Goal: Task Accomplishment & Management: Manage account settings

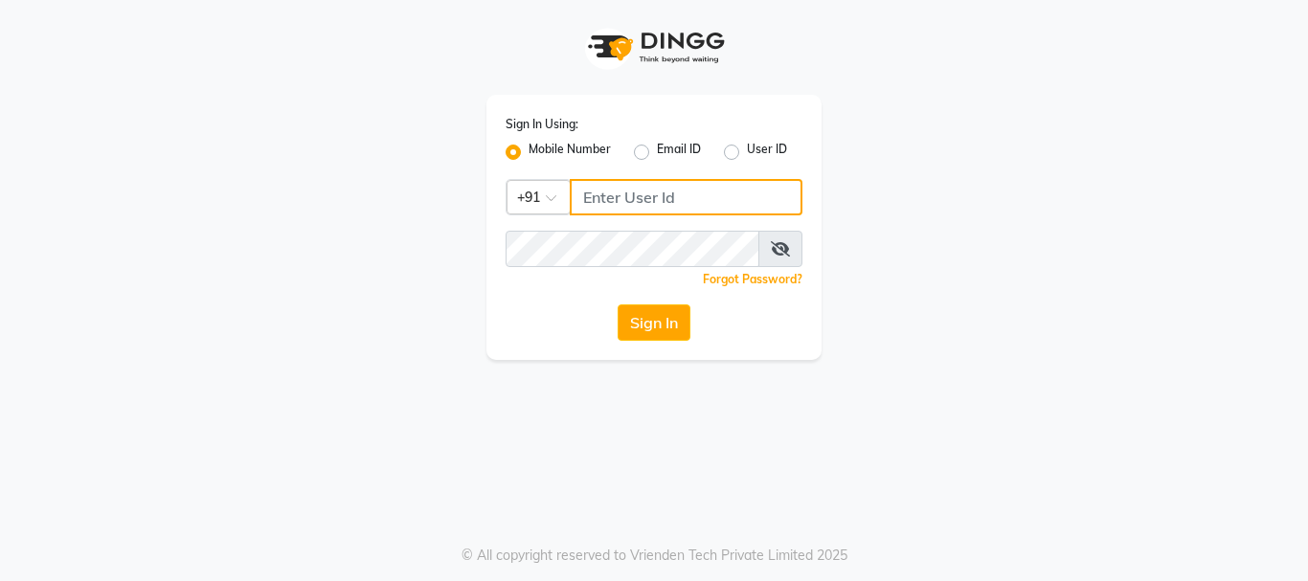
type input "9930002205"
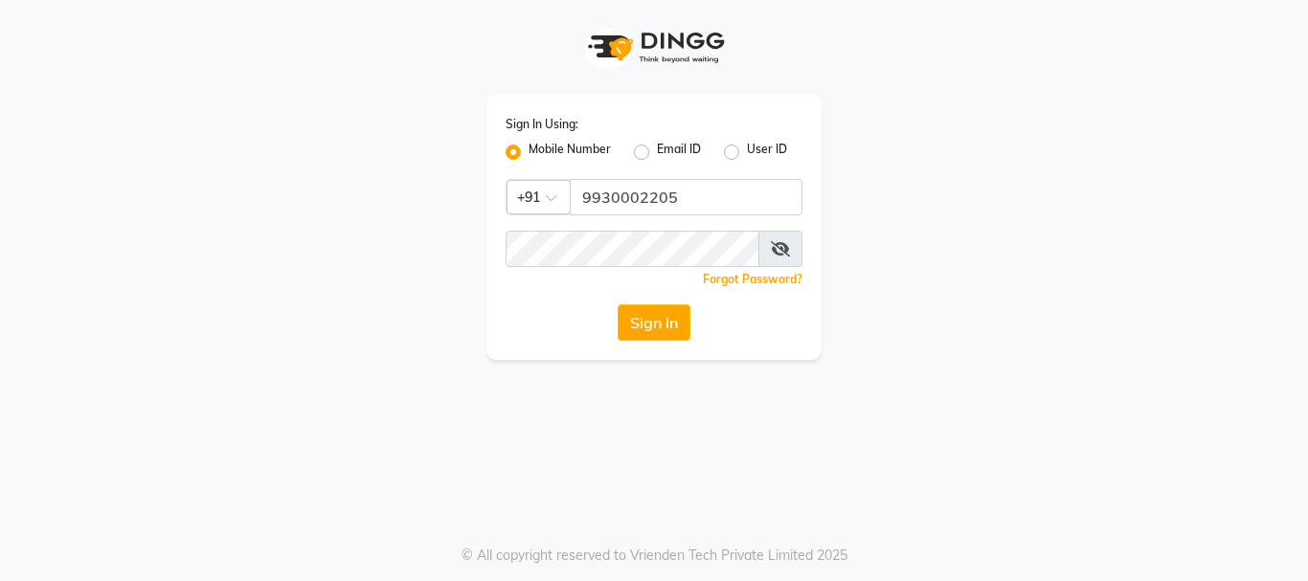
click at [661, 327] on button "Sign In" at bounding box center [653, 322] width 73 height 36
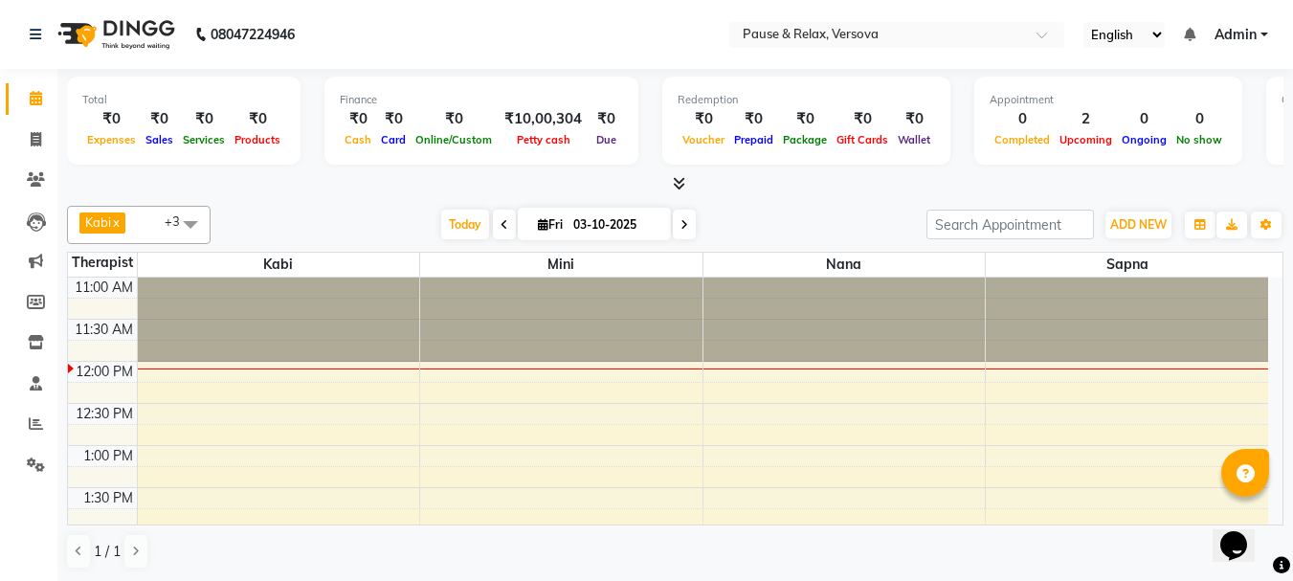
click at [192, 226] on span at bounding box center [190, 224] width 38 height 36
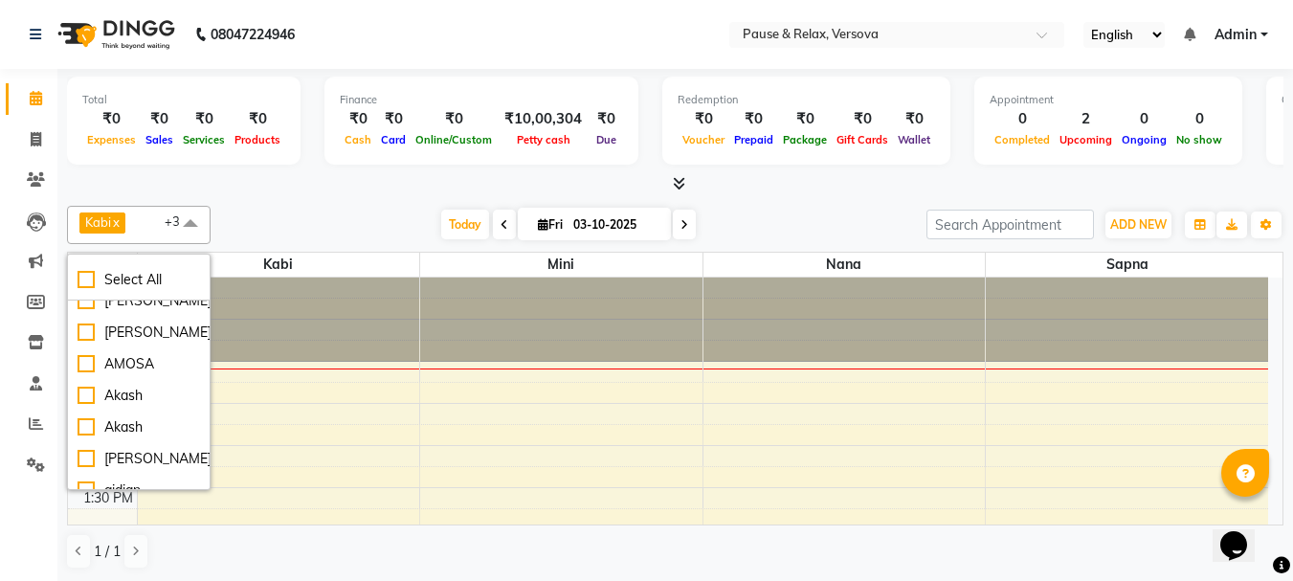
scroll to position [127, 0]
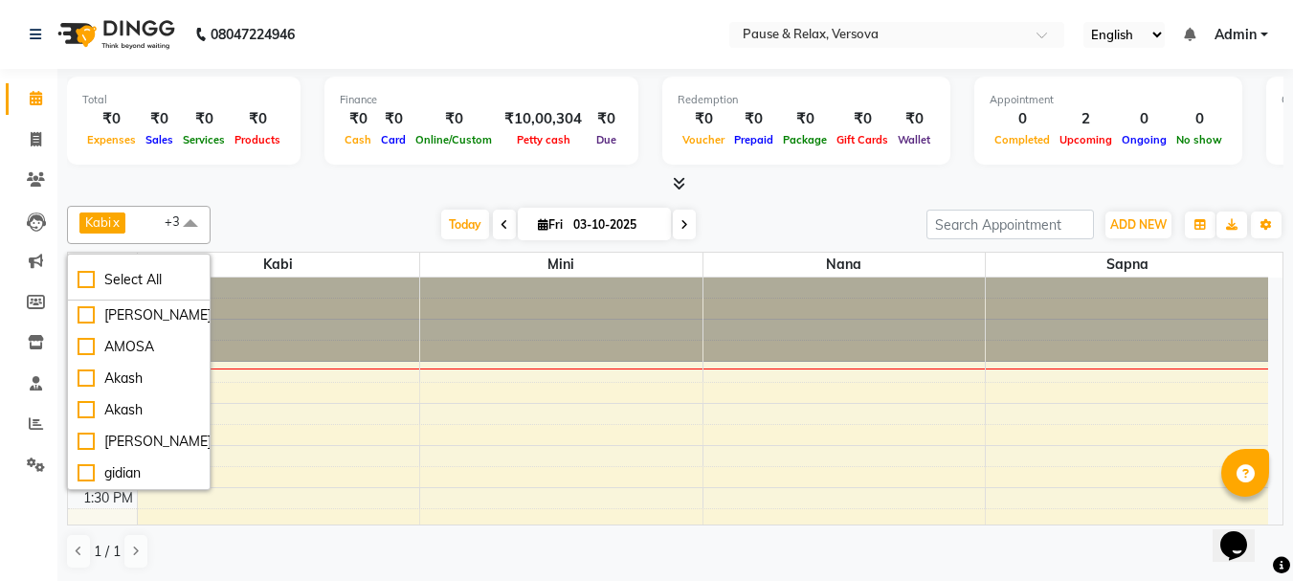
click at [91, 294] on div "[PERSON_NAME]" at bounding box center [139, 284] width 123 height 20
checkbox input "true"
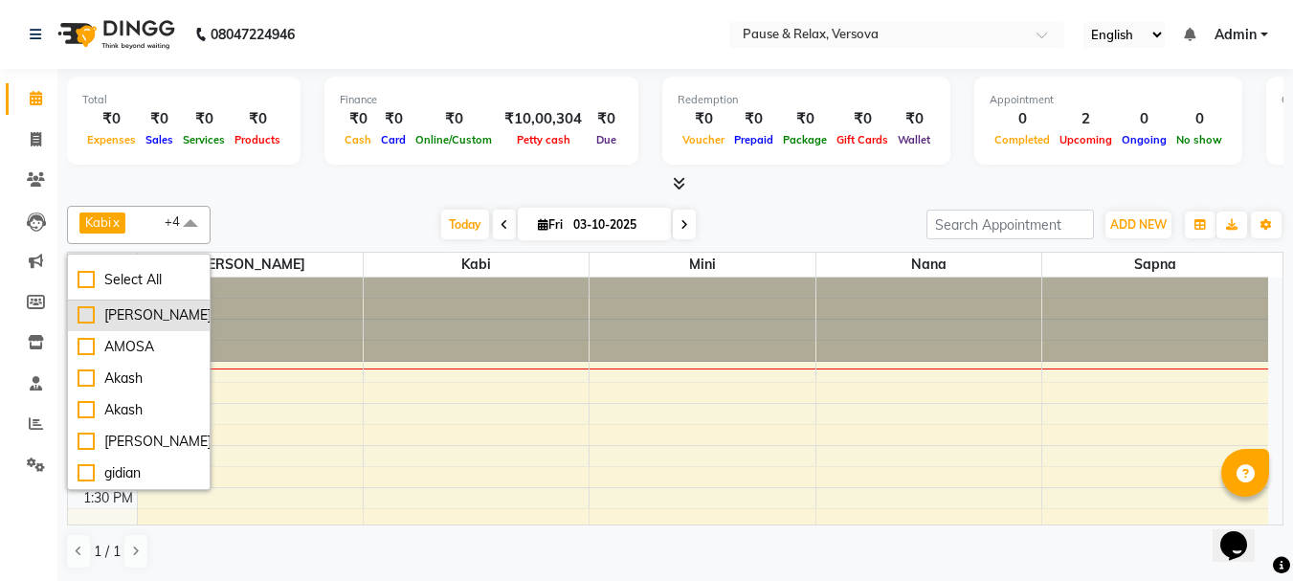
click at [80, 325] on div "[PERSON_NAME]" at bounding box center [139, 315] width 123 height 20
checkbox input "true"
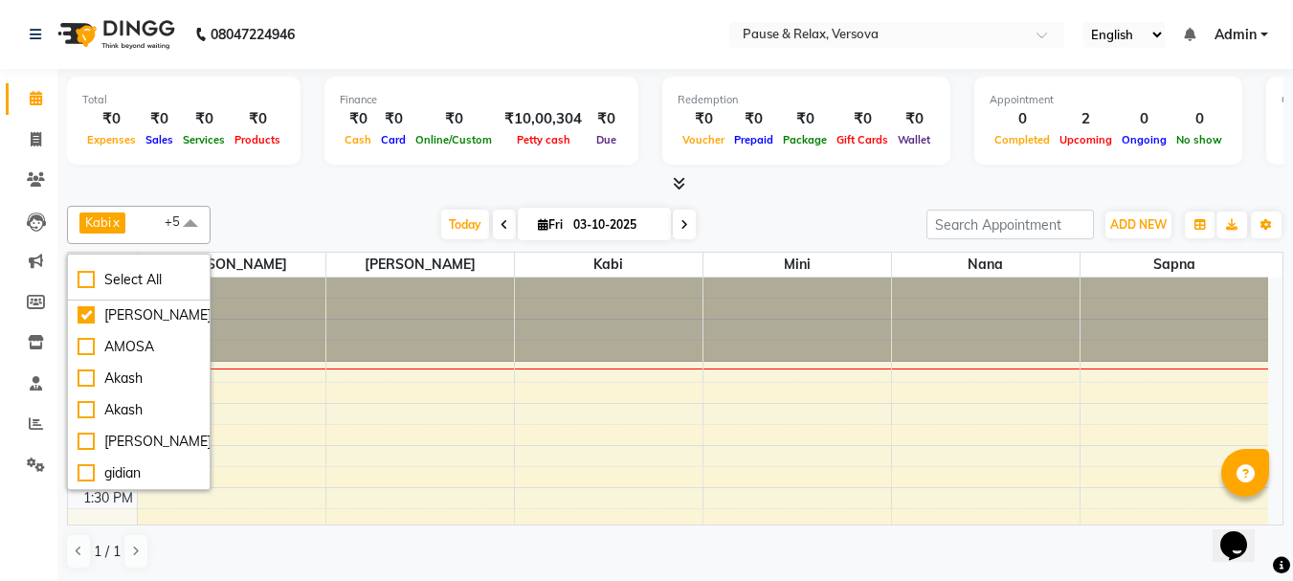
click at [191, 225] on span at bounding box center [190, 224] width 38 height 36
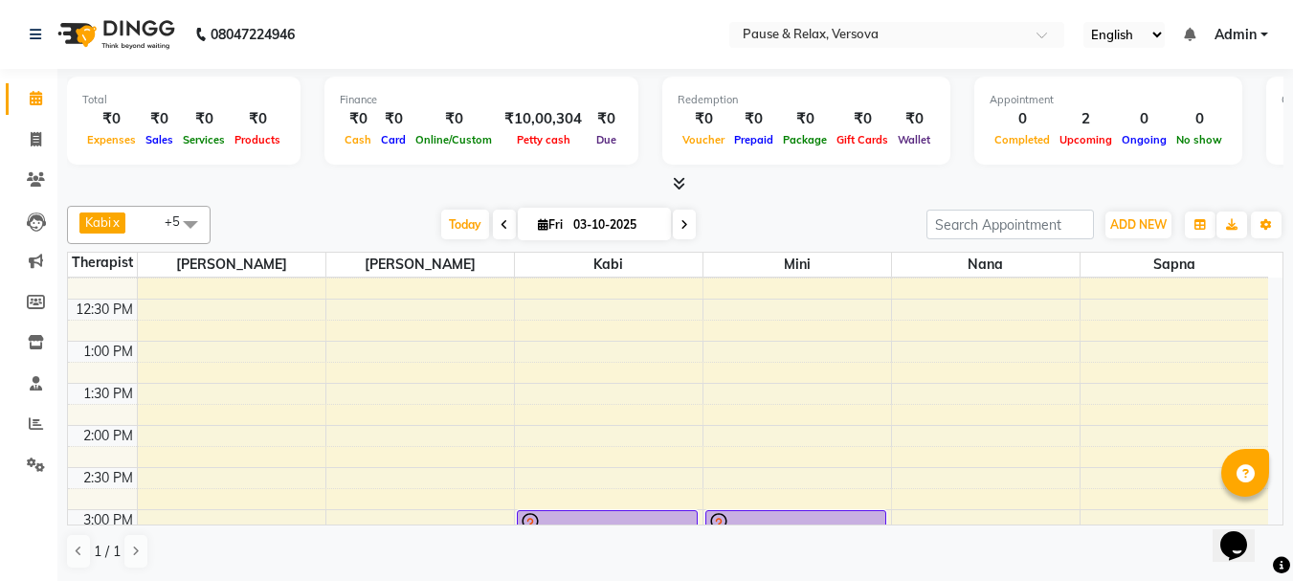
scroll to position [58, 0]
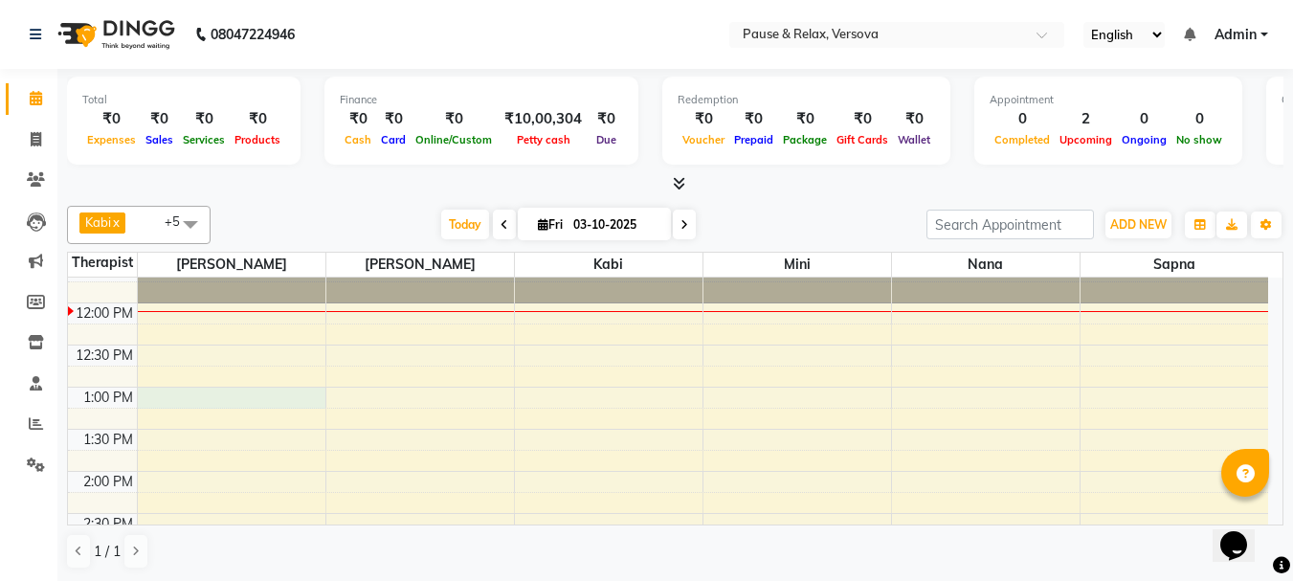
select select "53337"
select select "tentative"
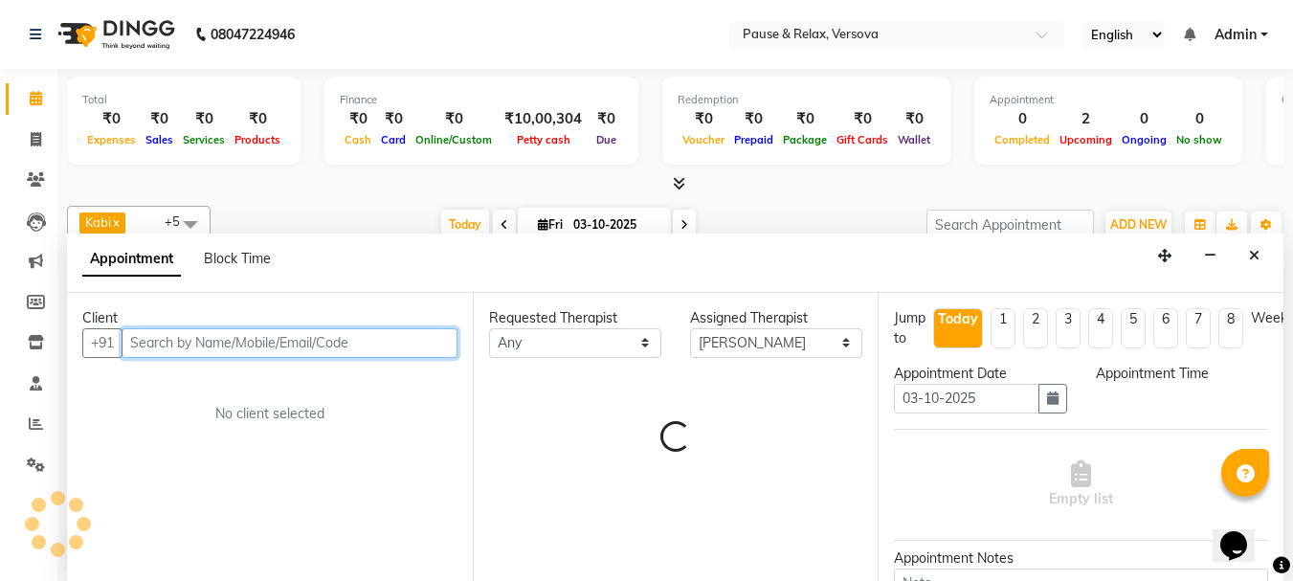
select select "780"
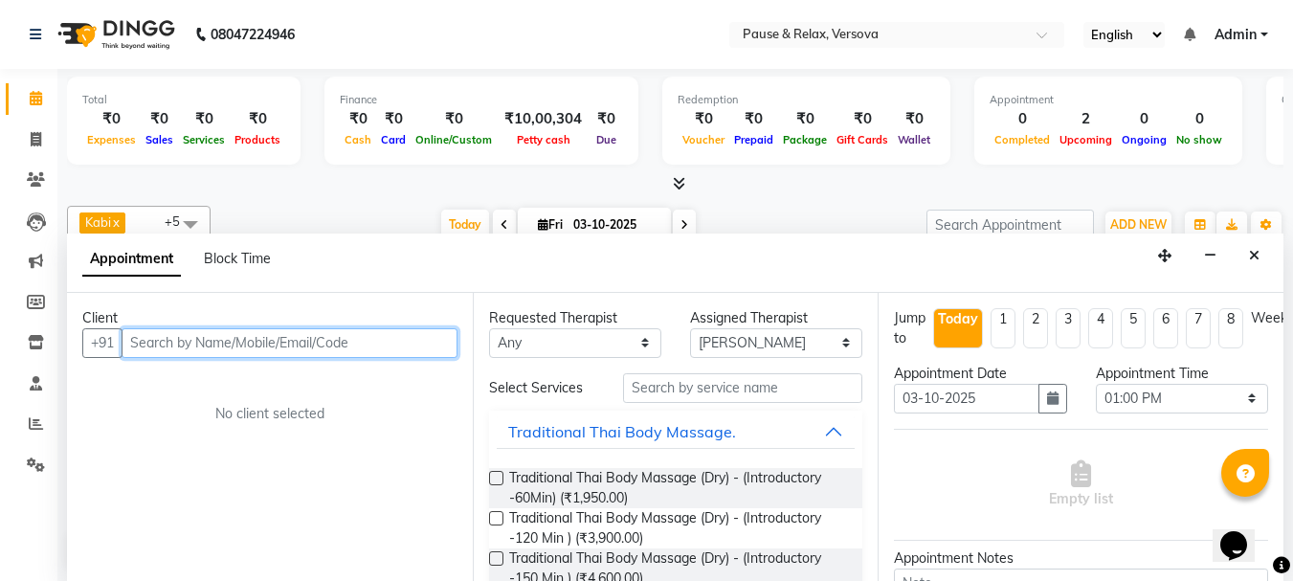
click at [213, 338] on input "text" at bounding box center [290, 343] width 336 height 30
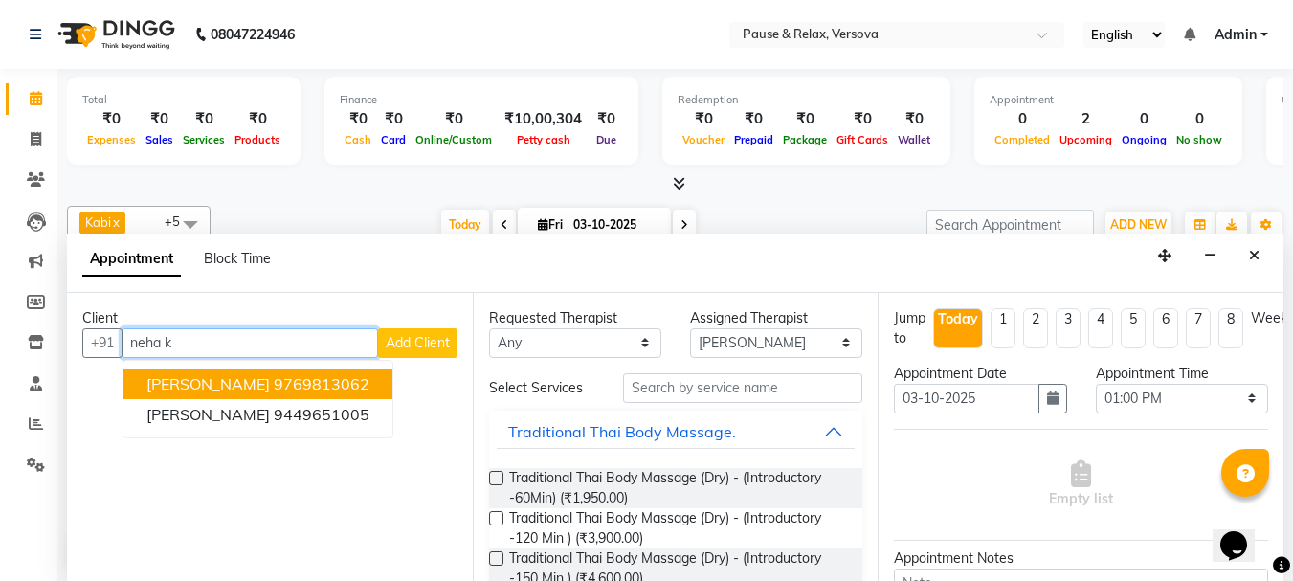
click at [274, 378] on ngb-highlight "9769813062" at bounding box center [322, 383] width 96 height 19
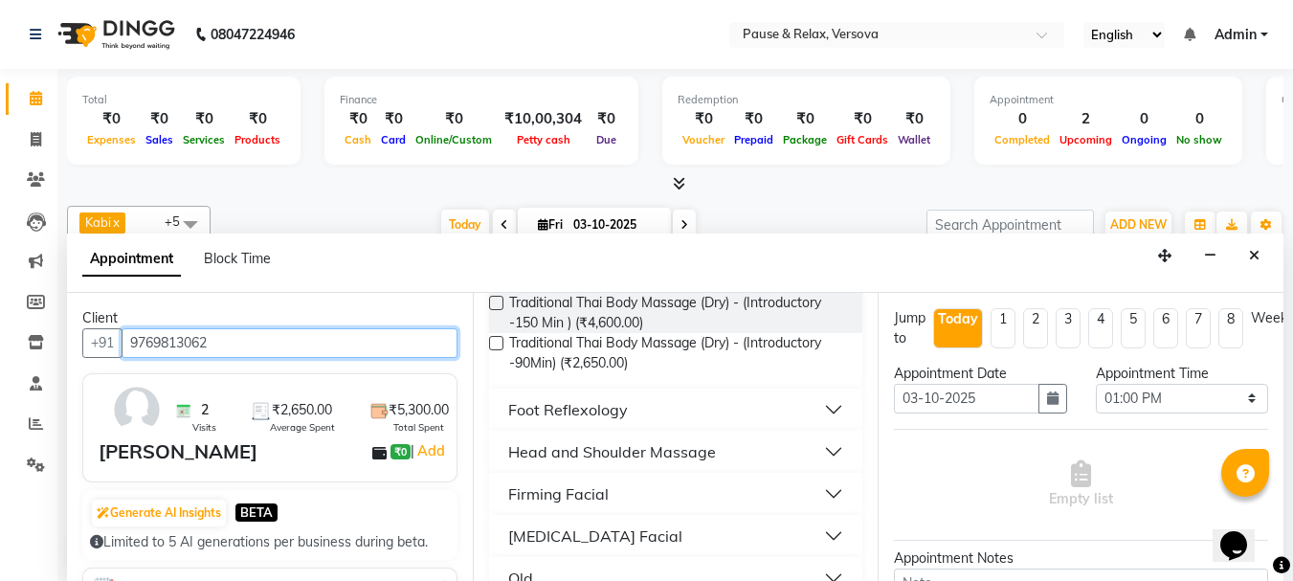
scroll to position [273, 0]
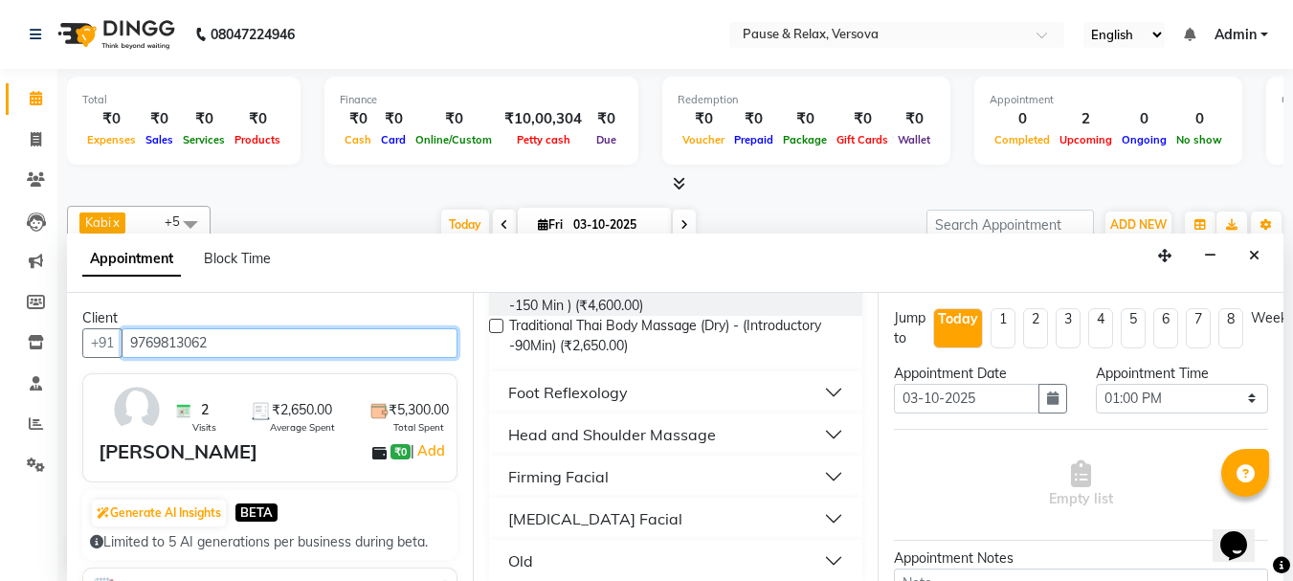
type input "9769813062"
click at [813, 391] on button "Foot Reflexology" at bounding box center [676, 392] width 359 height 34
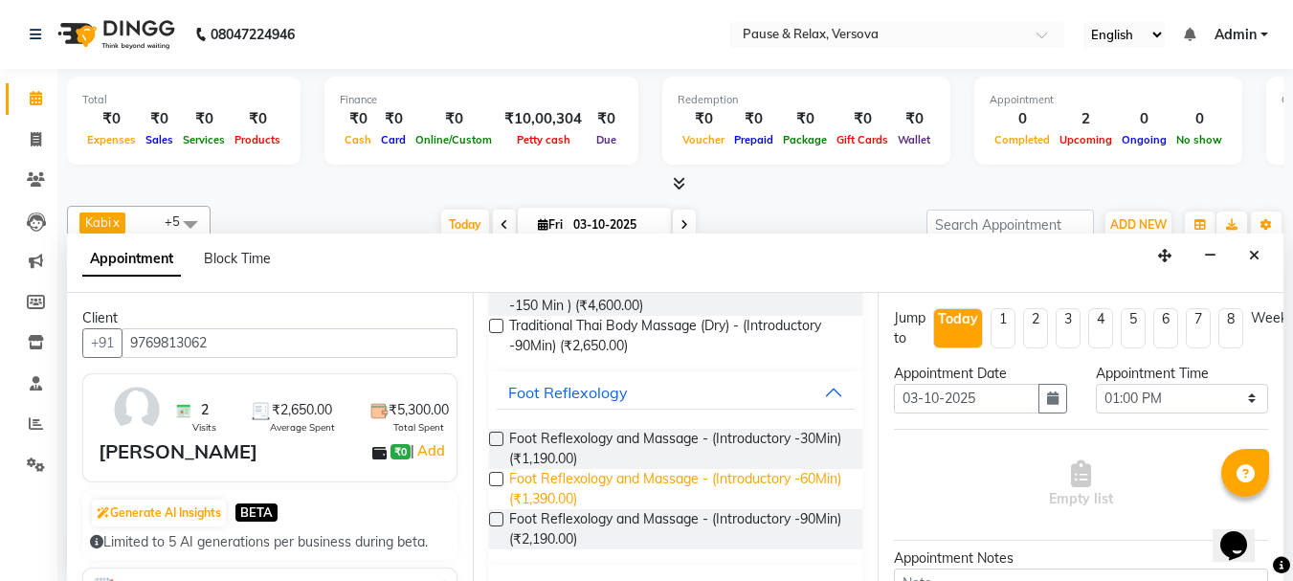
click at [743, 481] on span "Foot Reflexology and Massage - (Introductory -60Min) (₹1,390.00)" at bounding box center [678, 489] width 339 height 40
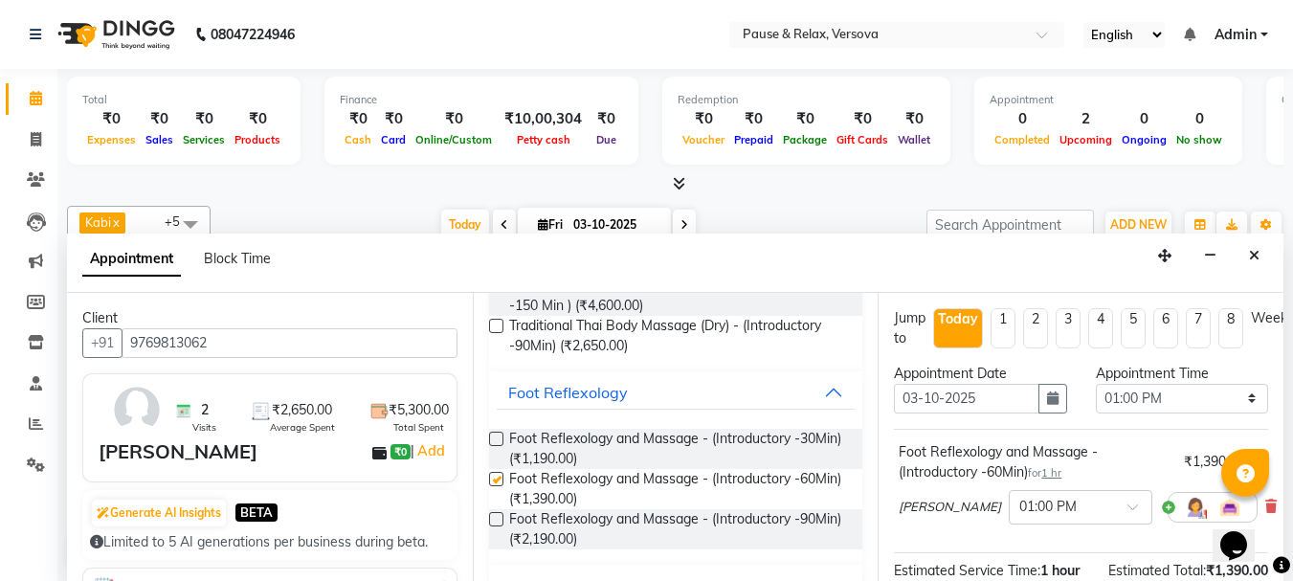
checkbox input "false"
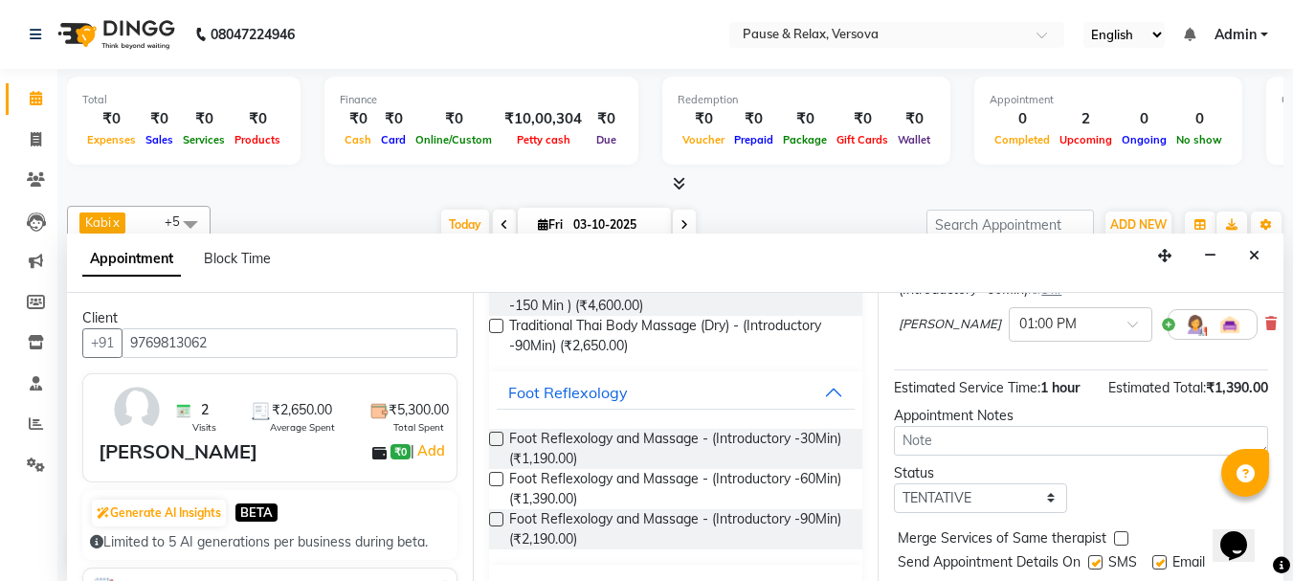
scroll to position [252, 0]
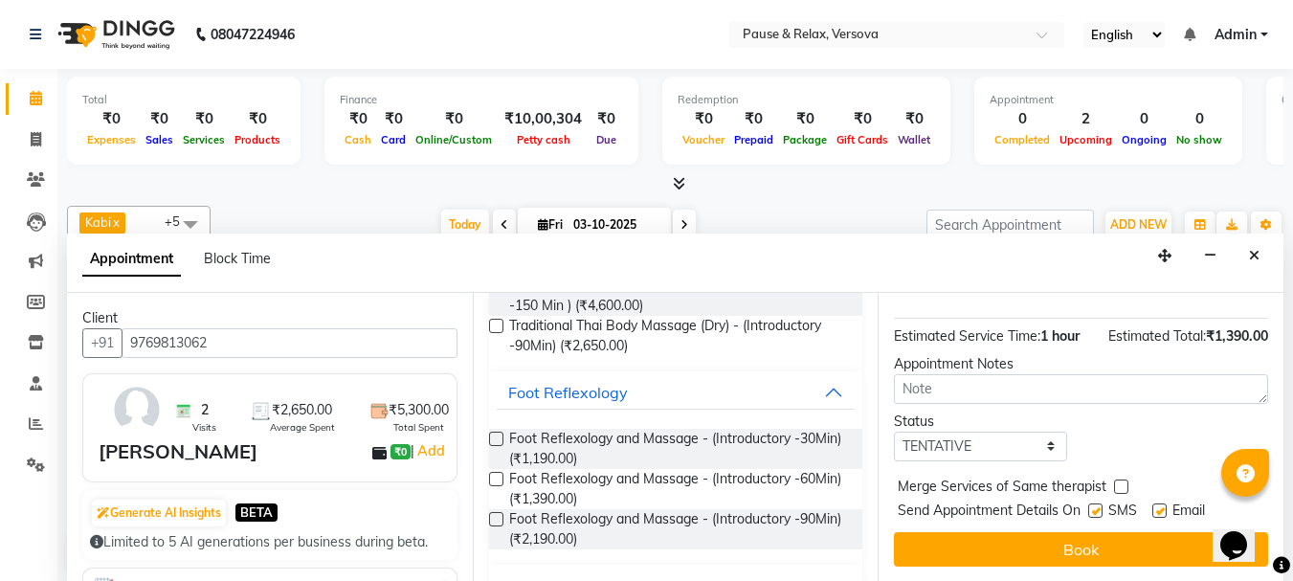
click at [1164, 504] on label at bounding box center [1160, 511] width 14 height 14
click at [1164, 506] on input "checkbox" at bounding box center [1159, 512] width 12 height 12
checkbox input "false"
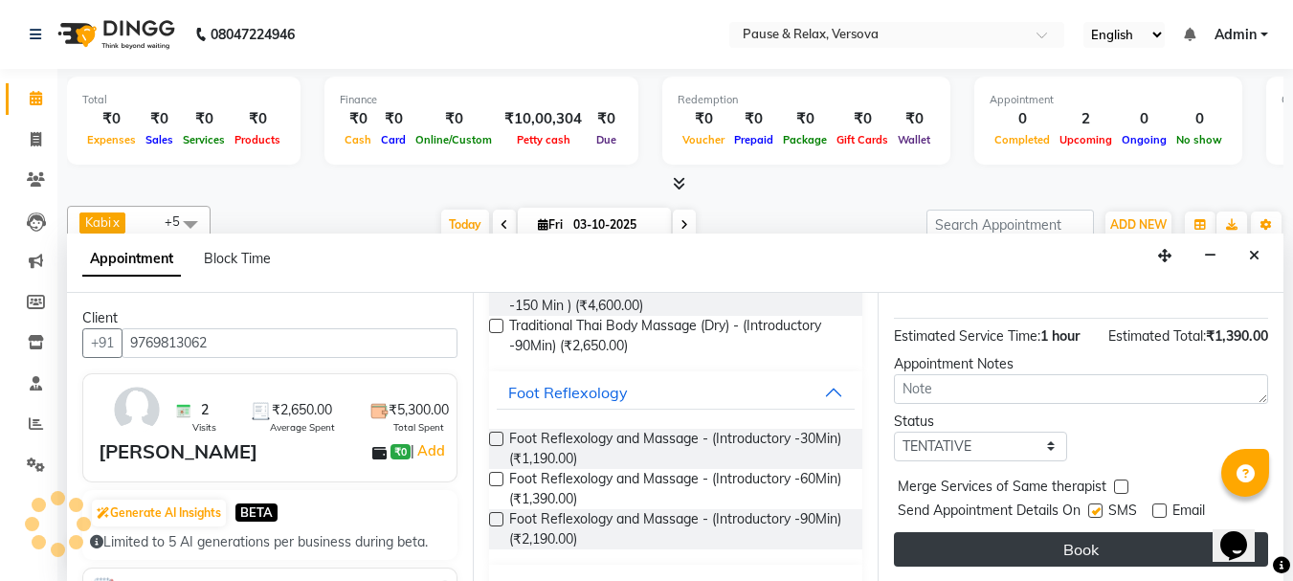
click at [1162, 532] on button "Book" at bounding box center [1081, 549] width 374 height 34
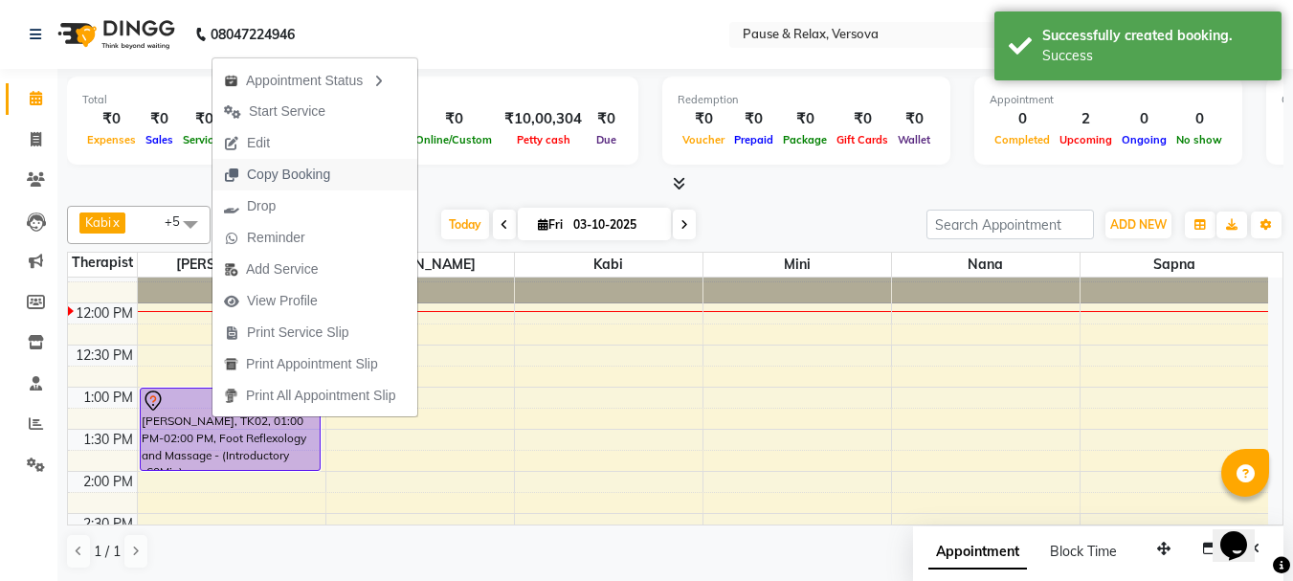
click at [263, 178] on span "Copy Booking" at bounding box center [288, 175] width 83 height 20
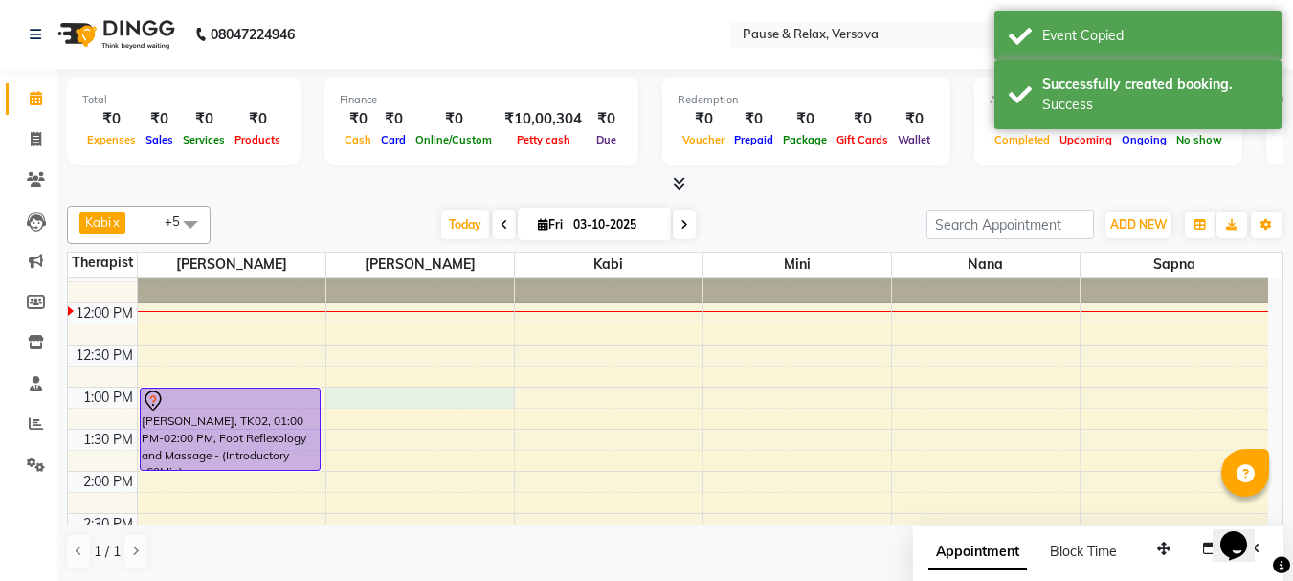
select select "53336"
select select "780"
select select "tentative"
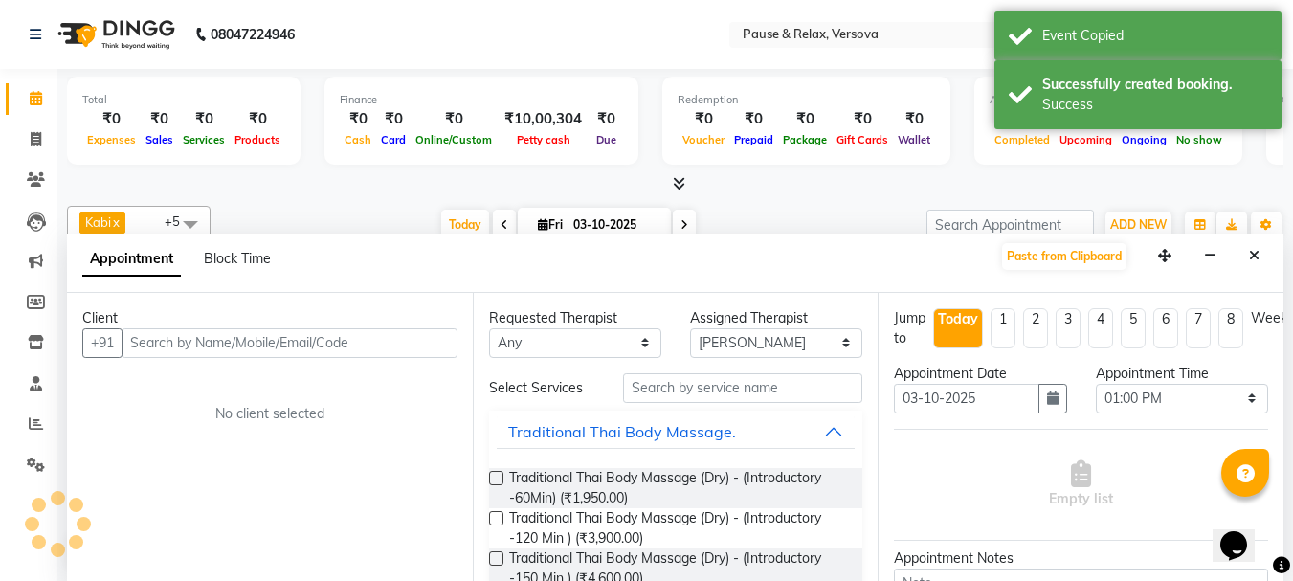
scroll to position [1, 0]
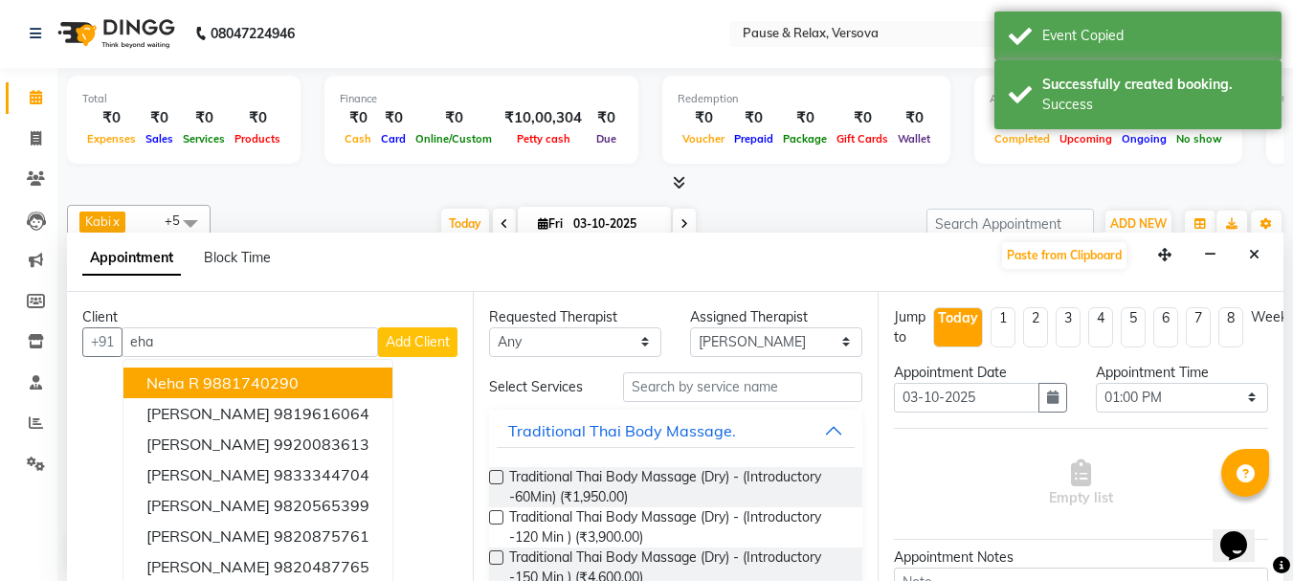
click at [408, 345] on span "Add Client" at bounding box center [418, 341] width 64 height 17
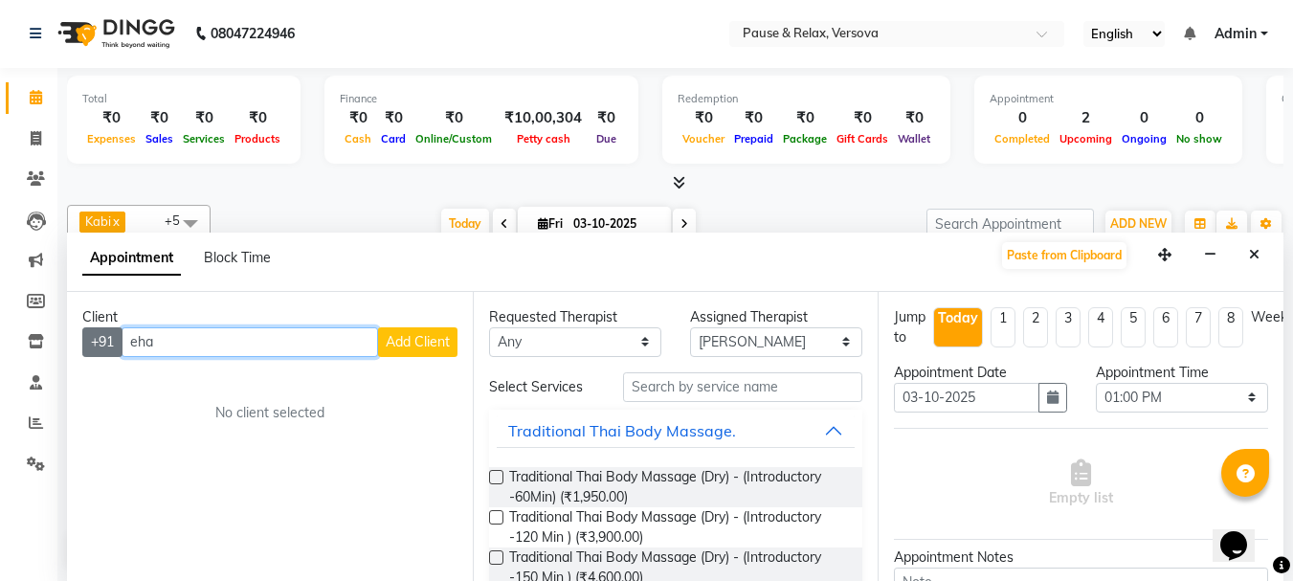
drag, startPoint x: 181, startPoint y: 344, endPoint x: 123, endPoint y: 338, distance: 57.7
click at [123, 338] on div "+91 eha Add Client" at bounding box center [269, 342] width 375 height 30
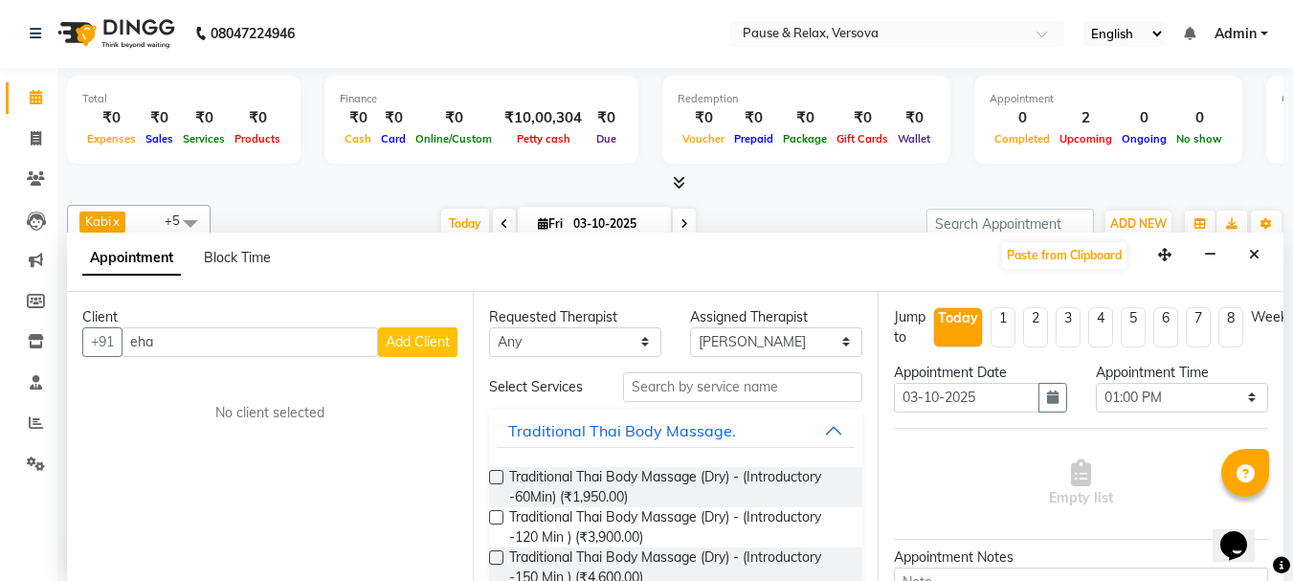
click at [183, 423] on div "Client +91 eha Add Client No client selected" at bounding box center [270, 436] width 406 height 289
click at [171, 343] on input "eha" at bounding box center [250, 342] width 257 height 30
type input "e"
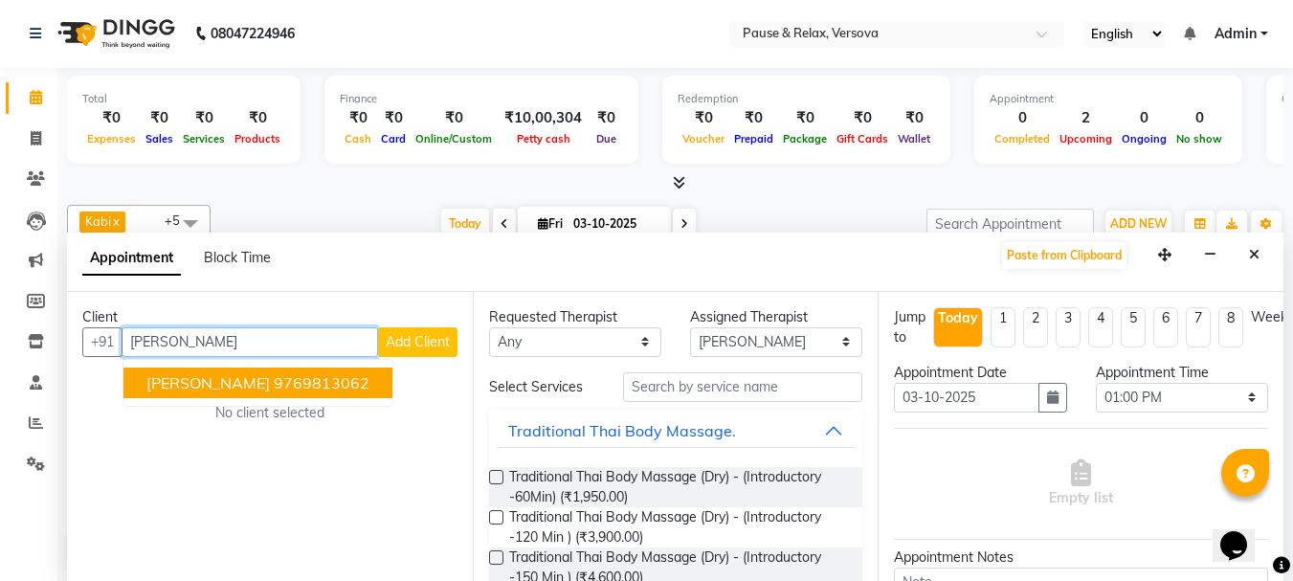
click at [274, 374] on ngb-highlight "9769813062" at bounding box center [322, 382] width 96 height 19
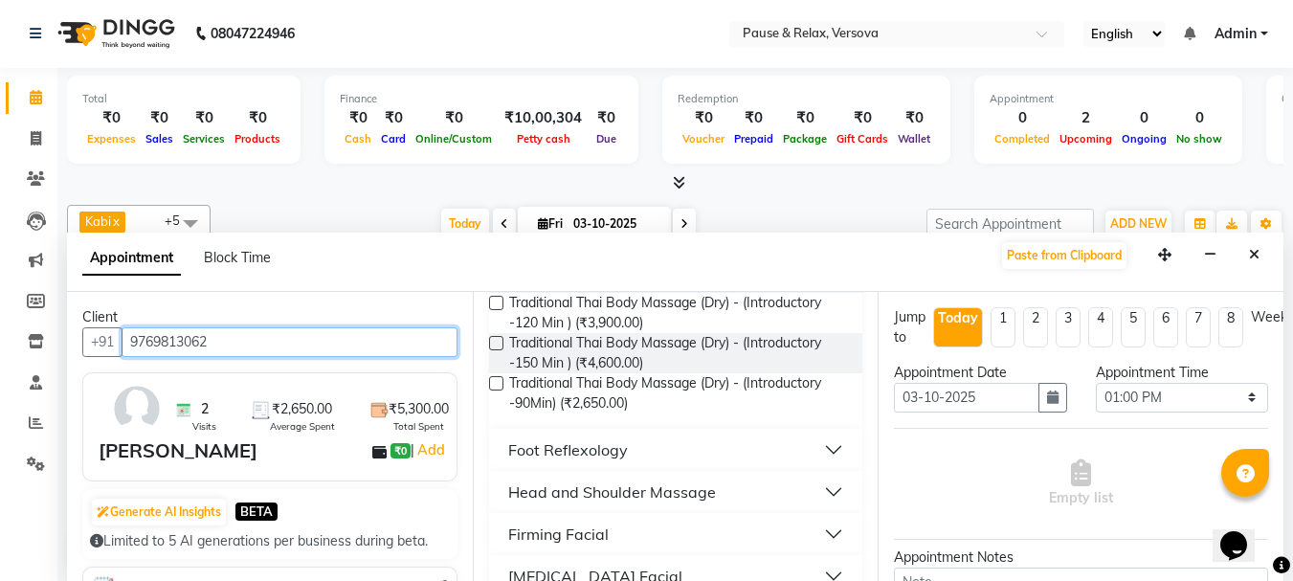
scroll to position [275, 0]
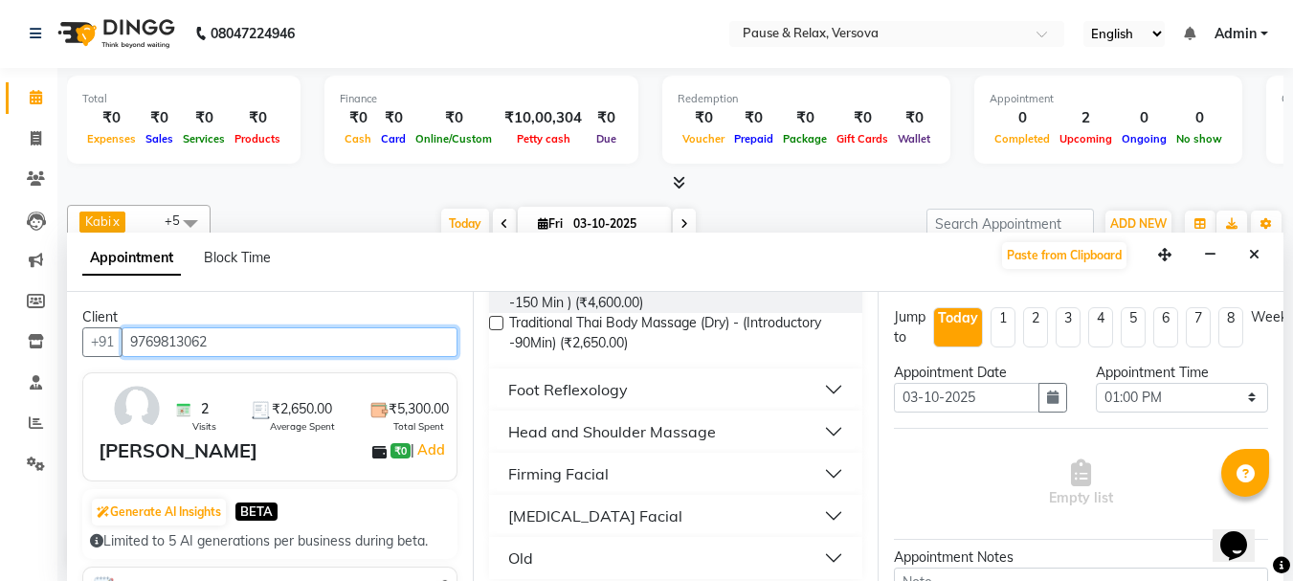
type input "9769813062"
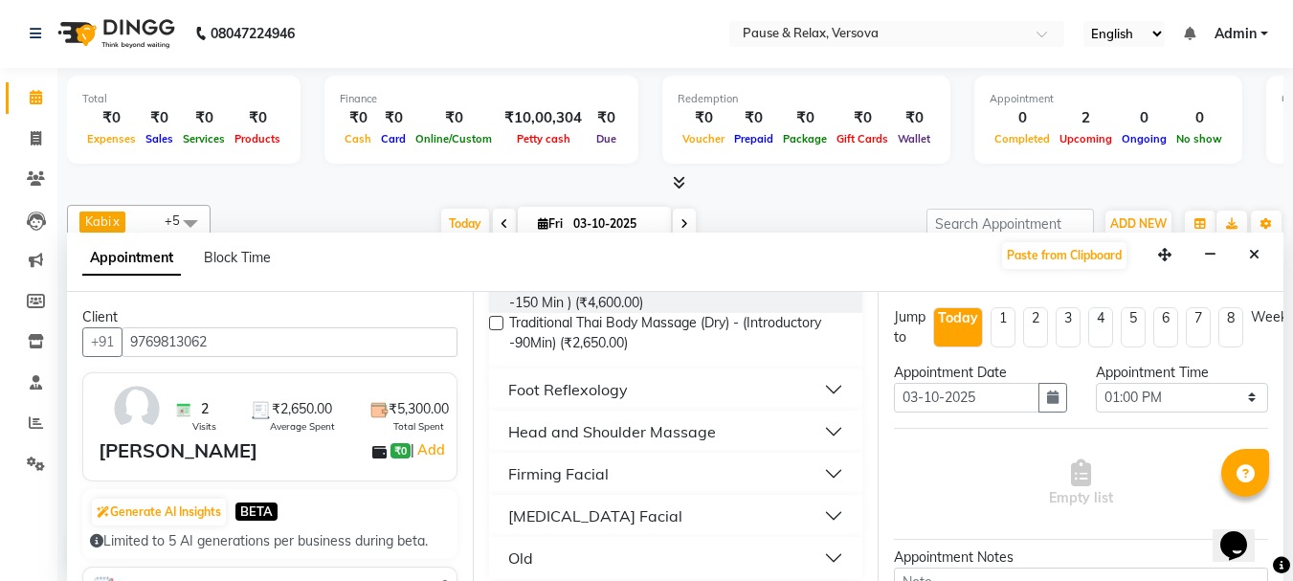
click at [820, 391] on button "Foot Reflexology" at bounding box center [676, 389] width 359 height 34
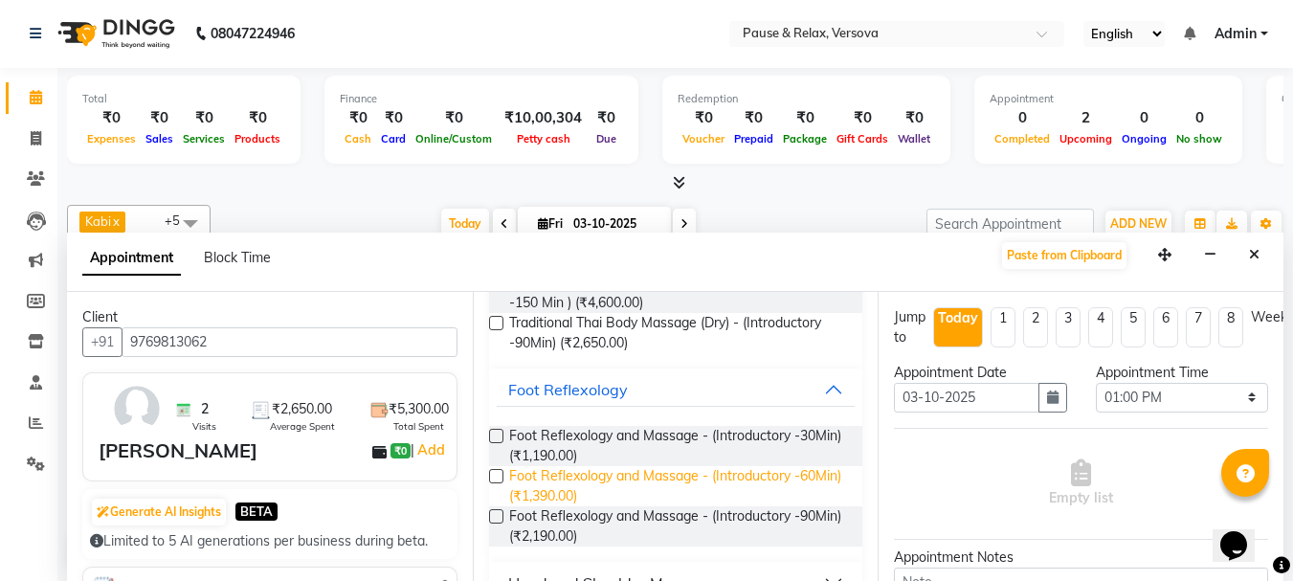
click at [771, 472] on span "Foot Reflexology and Massage - (Introductory -60Min) (₹1,390.00)" at bounding box center [678, 486] width 339 height 40
checkbox input "false"
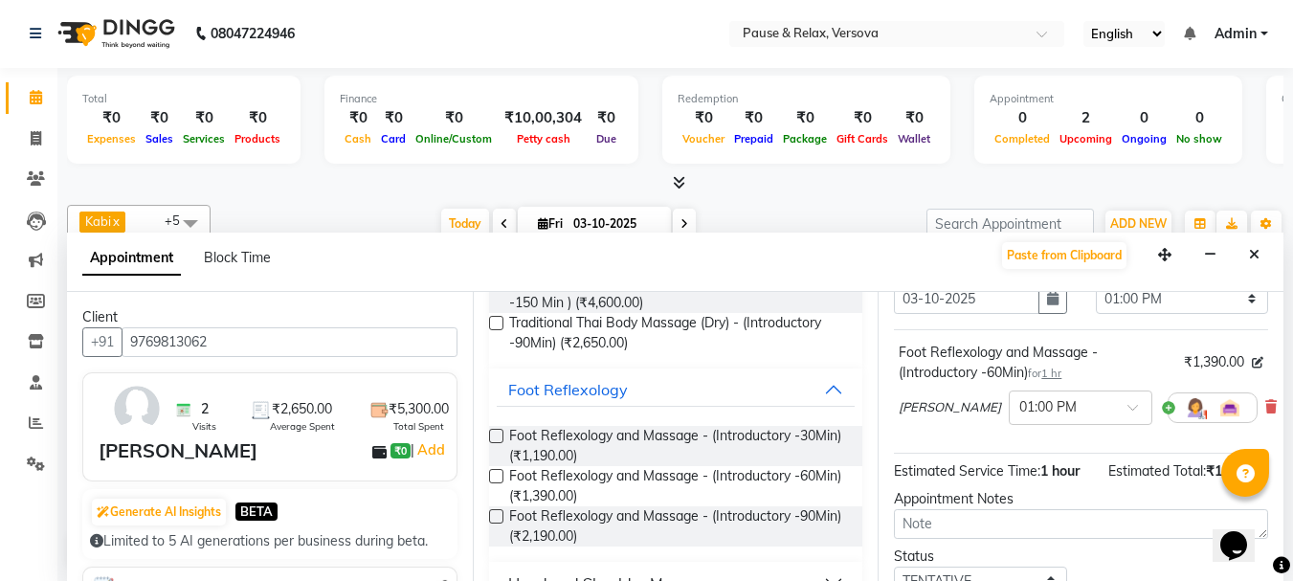
scroll to position [249, 0]
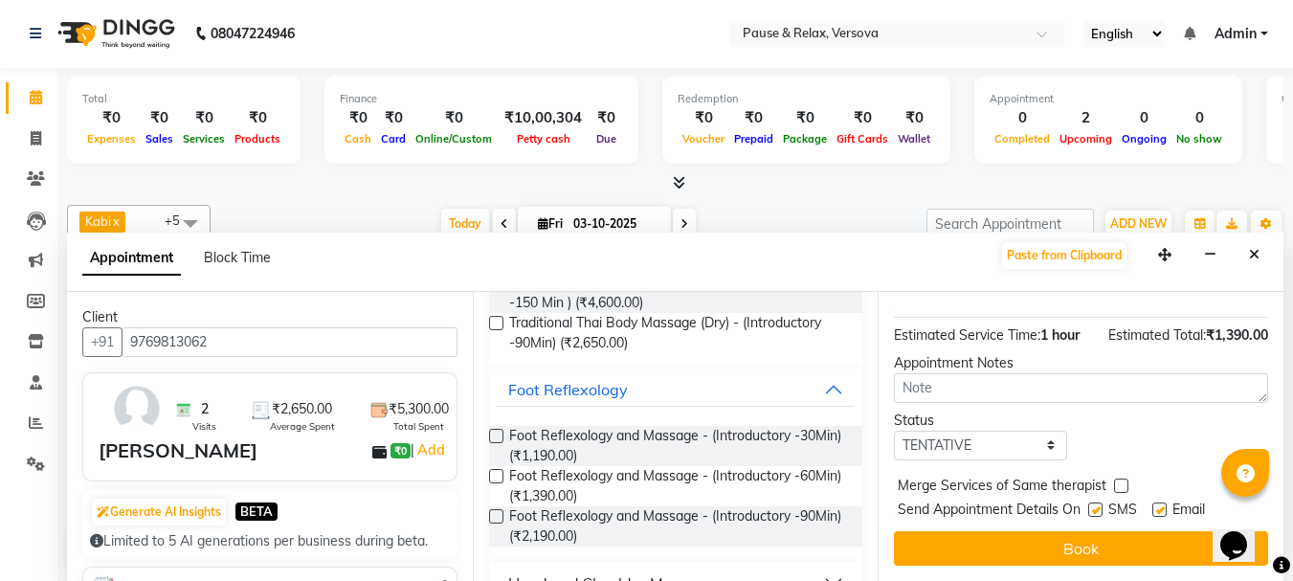
click at [1159, 503] on label at bounding box center [1160, 510] width 14 height 14
click at [1159, 505] on input "checkbox" at bounding box center [1159, 511] width 12 height 12
checkbox input "false"
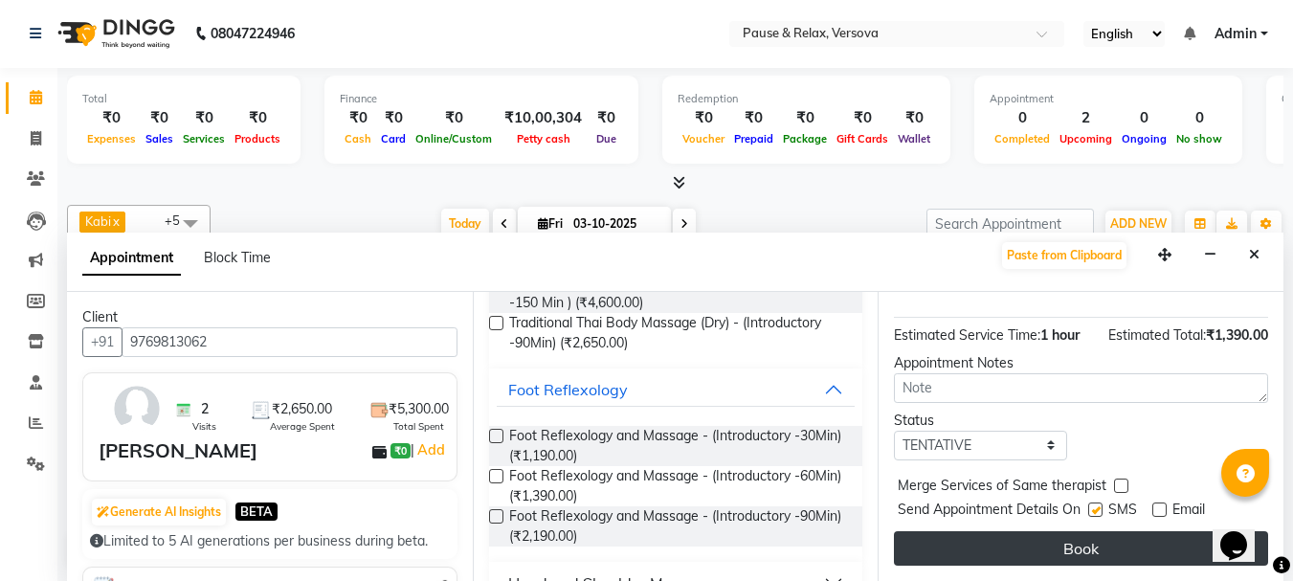
click at [1155, 531] on button "Book" at bounding box center [1081, 548] width 374 height 34
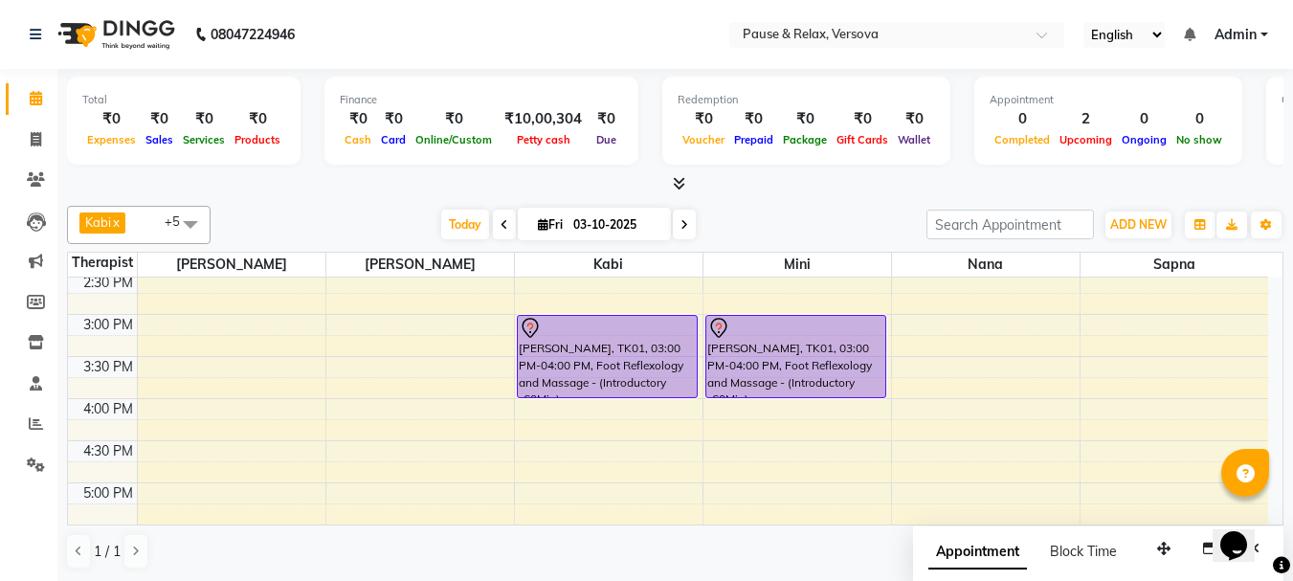
scroll to position [342, 0]
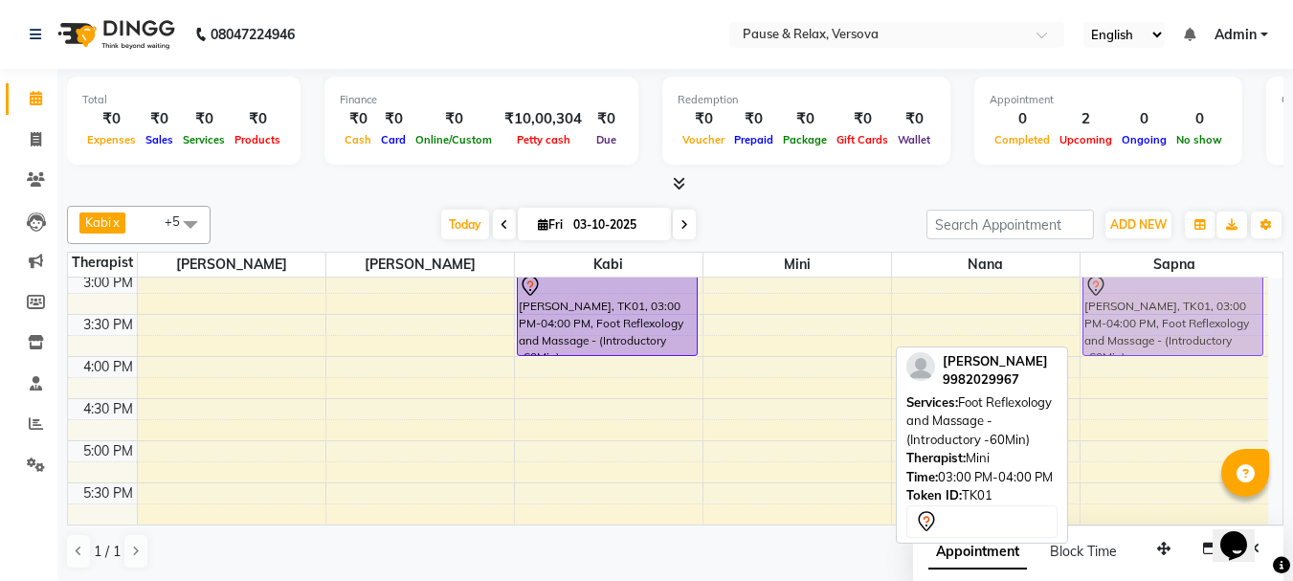
drag, startPoint x: 781, startPoint y: 287, endPoint x: 1074, endPoint y: 288, distance: 292.9
click at [1156, 288] on tr "[PERSON_NAME], TK02, 01:00 PM-02:00 PM, Foot Reflexology and Massage - (Introdu…" at bounding box center [668, 399] width 1200 height 926
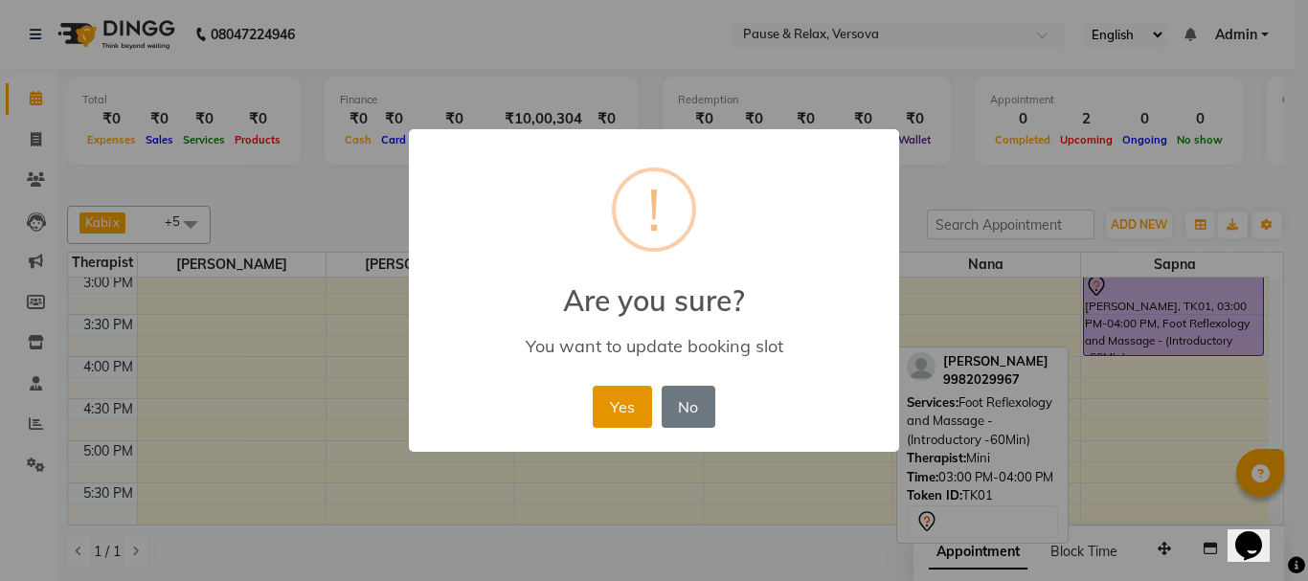
click at [626, 415] on button "Yes" at bounding box center [622, 407] width 58 height 42
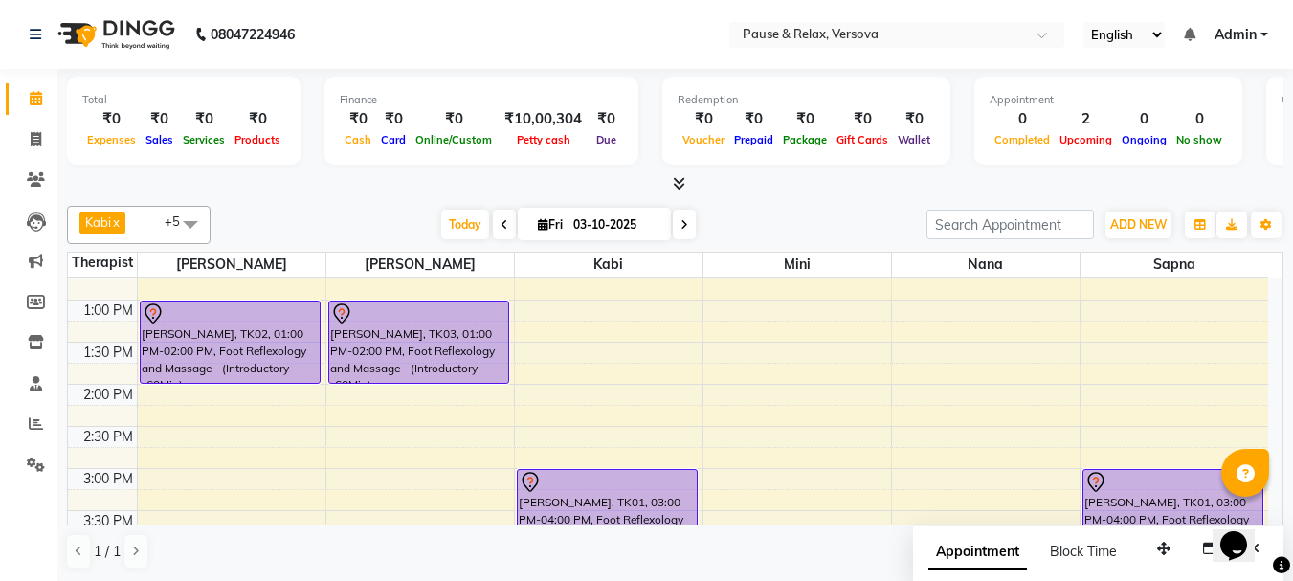
scroll to position [121, 0]
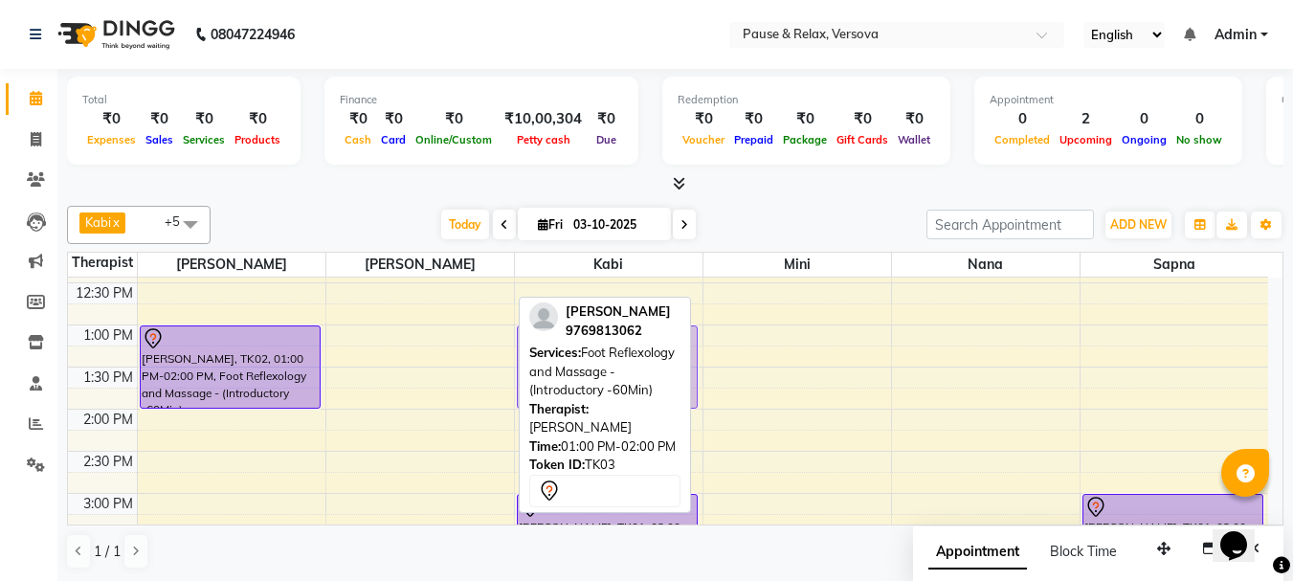
drag, startPoint x: 410, startPoint y: 334, endPoint x: 632, endPoint y: 339, distance: 222.1
click at [632, 339] on div "Kabi x nana x [PERSON_NAME] x [PERSON_NAME] x [PERSON_NAME] x [PERSON_NAME] x +…" at bounding box center [675, 387] width 1217 height 379
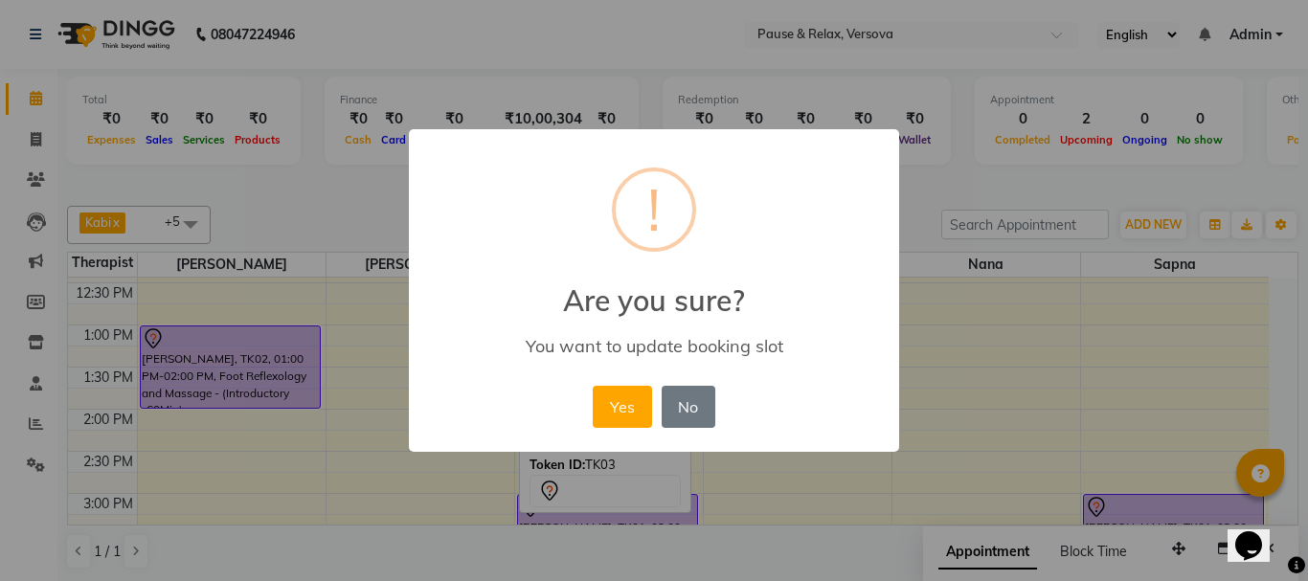
drag, startPoint x: 607, startPoint y: 400, endPoint x: 944, endPoint y: 407, distance: 337.0
click at [610, 400] on button "Yes" at bounding box center [622, 407] width 58 height 42
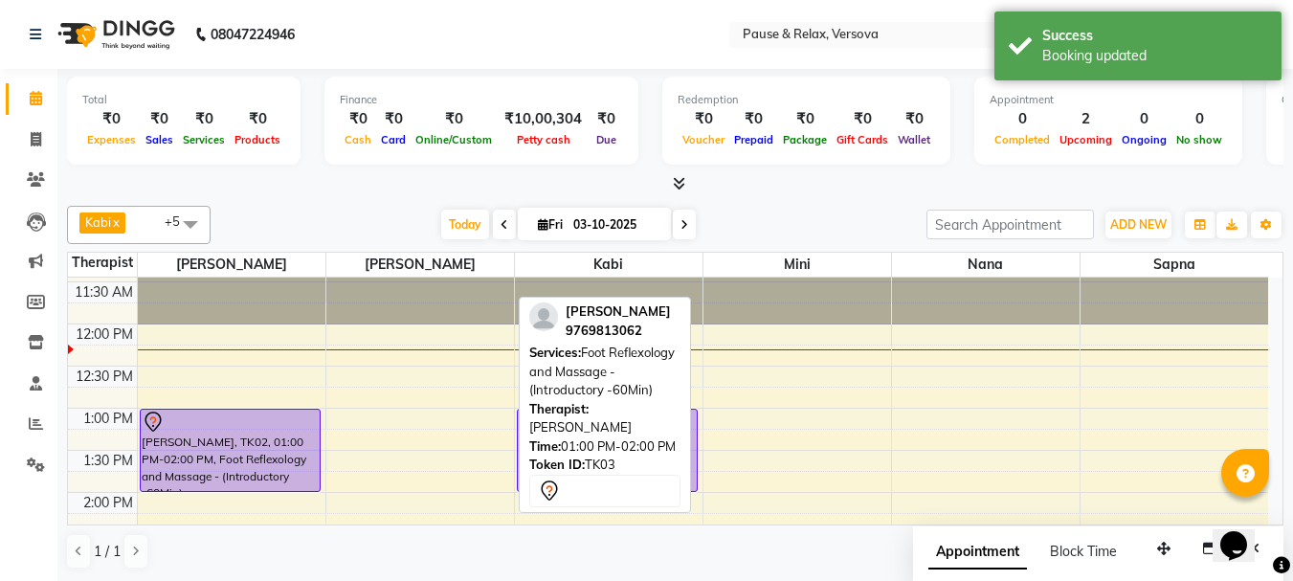
scroll to position [25, 0]
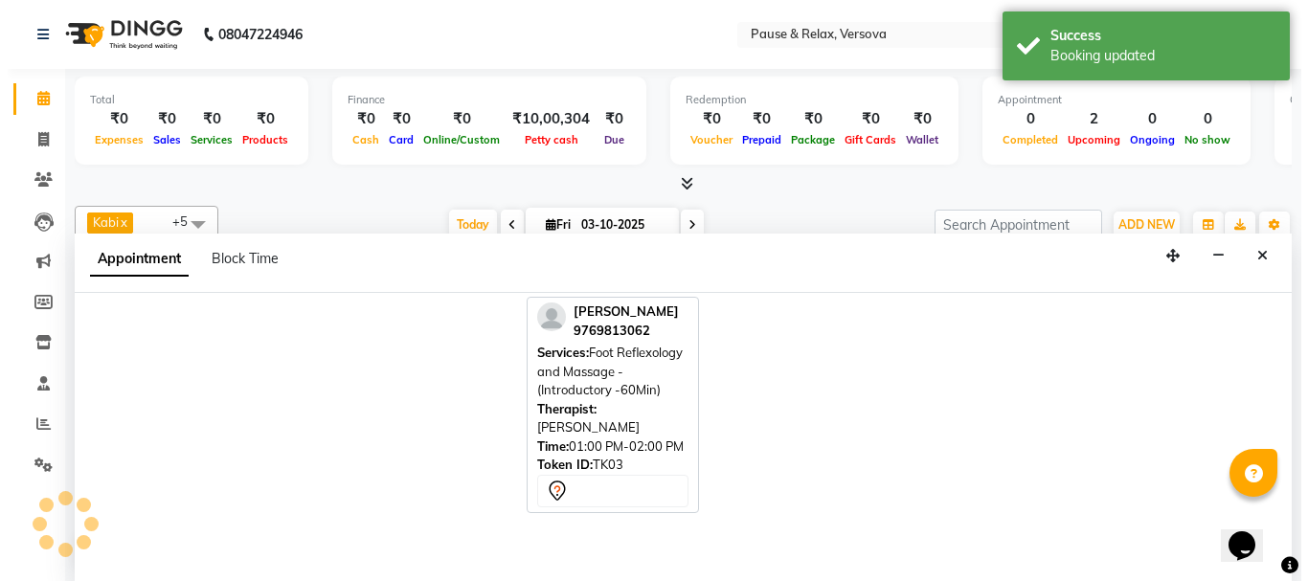
scroll to position [1, 0]
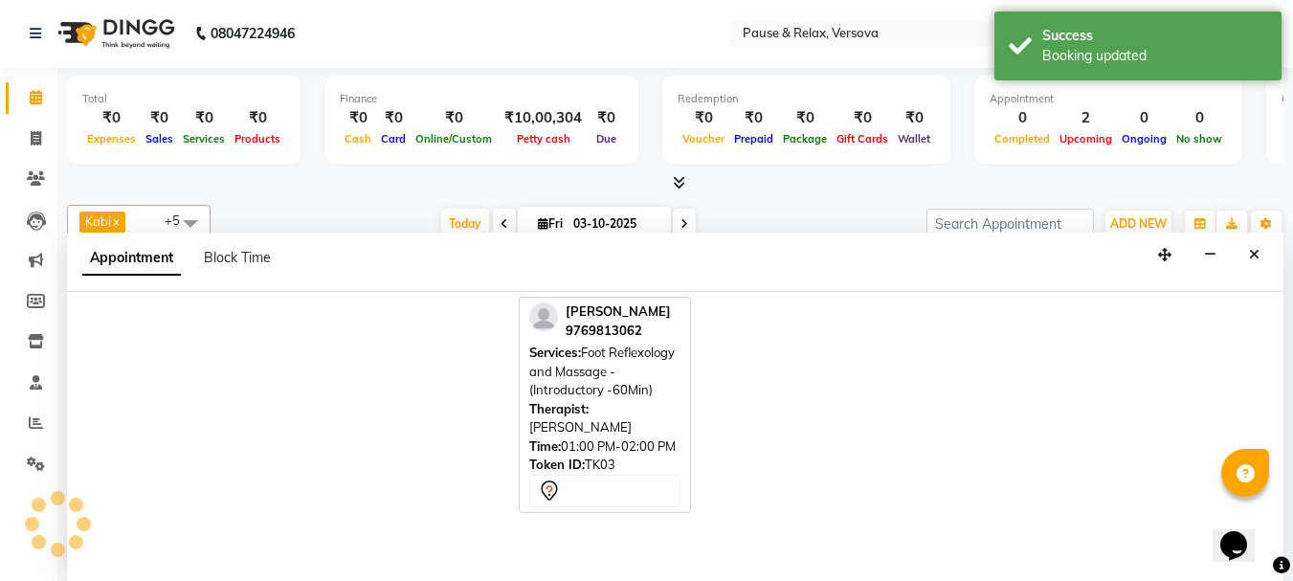
select select "53336"
select select "750"
select select "tentative"
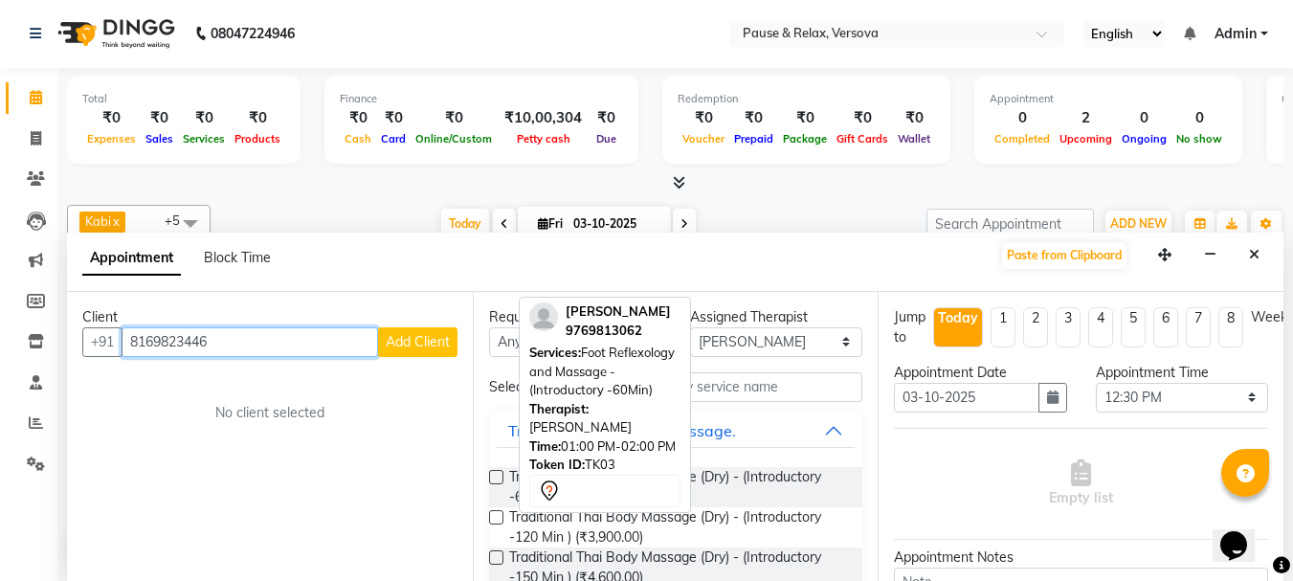
type input "8169823446"
click at [429, 347] on span "Add Client" at bounding box center [418, 341] width 64 height 17
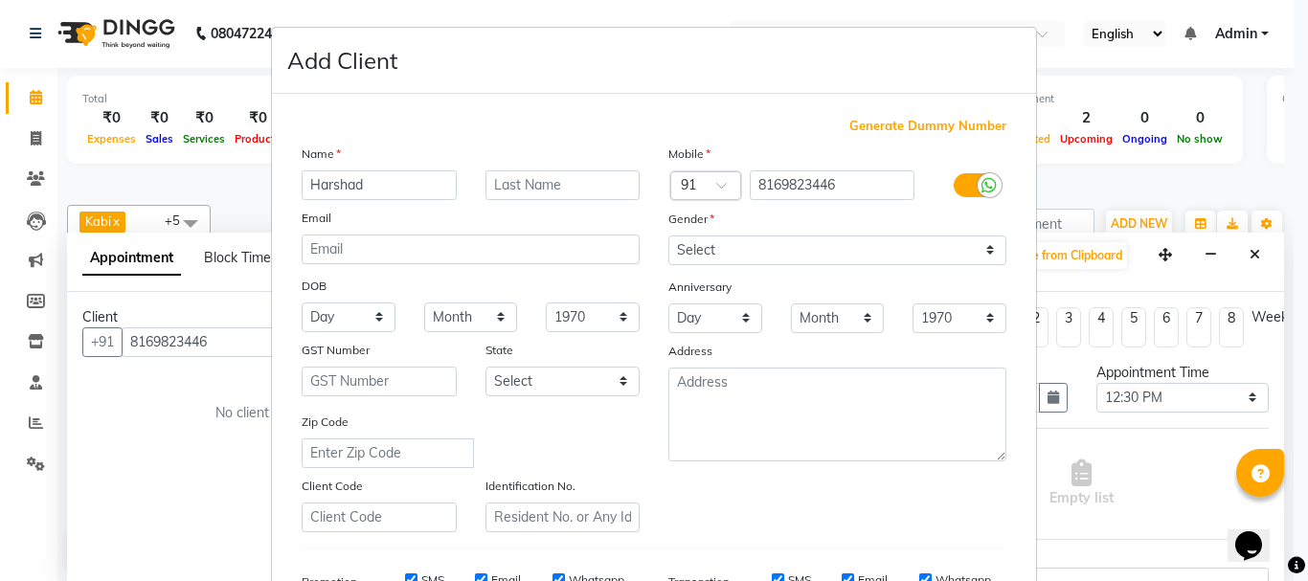
type input "Harshad"
click at [980, 254] on select "Select [DEMOGRAPHIC_DATA] [DEMOGRAPHIC_DATA] Other Prefer Not To Say" at bounding box center [837, 250] width 338 height 30
select select "[DEMOGRAPHIC_DATA]"
click at [668, 235] on select "Select [DEMOGRAPHIC_DATA] [DEMOGRAPHIC_DATA] Other Prefer Not To Say" at bounding box center [837, 250] width 338 height 30
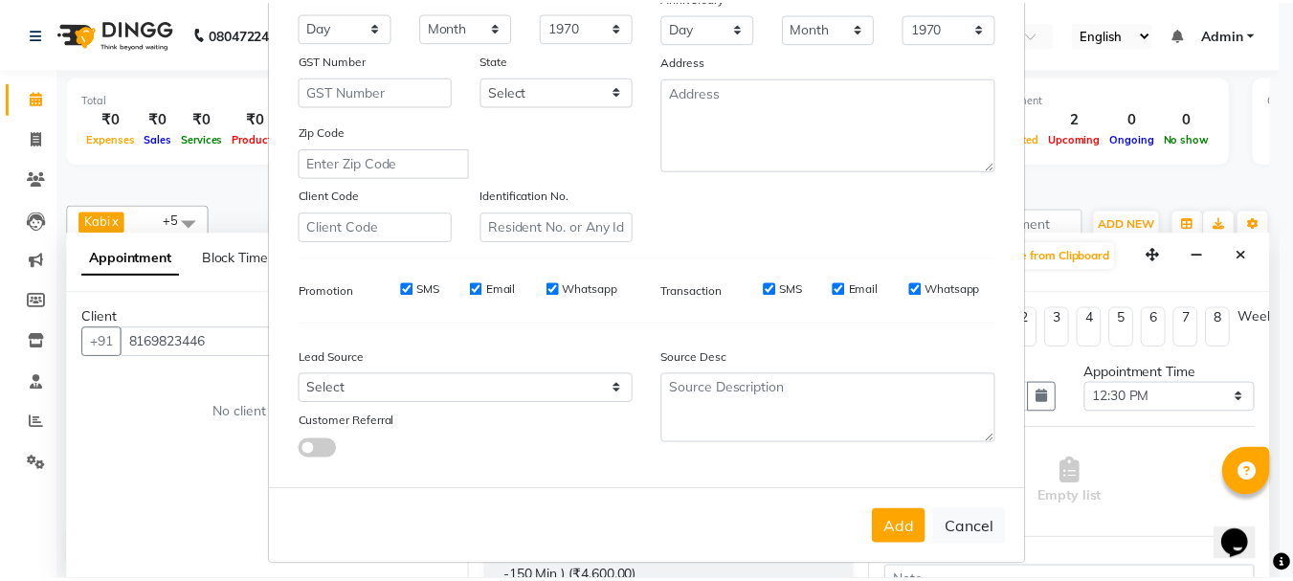
scroll to position [303, 0]
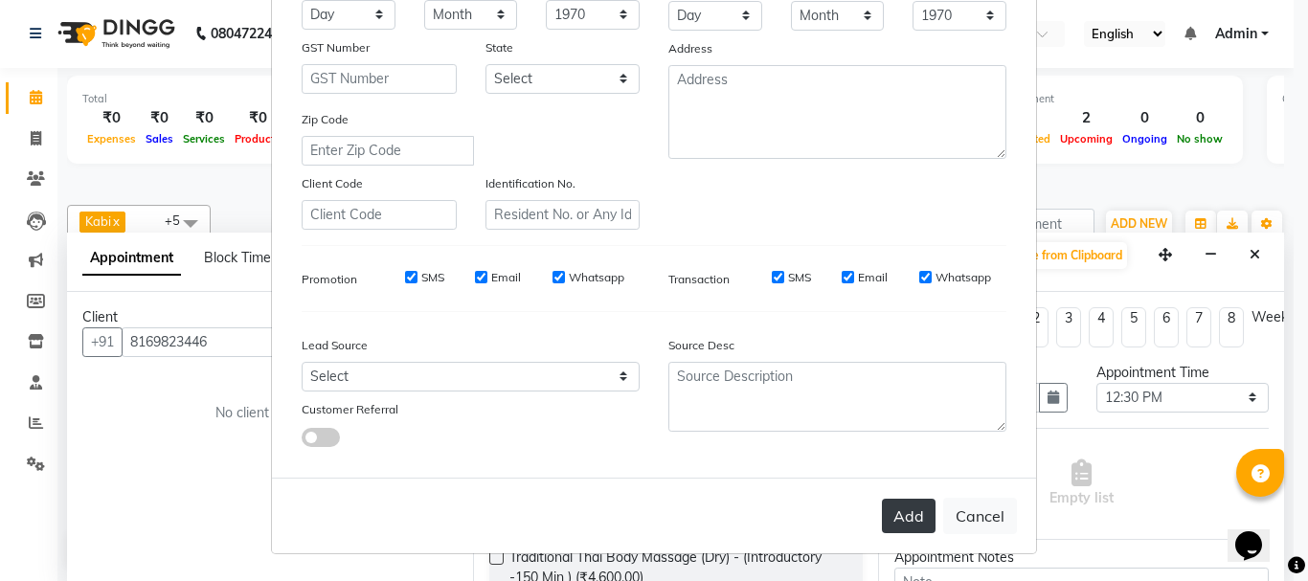
click at [886, 510] on button "Add" at bounding box center [909, 516] width 54 height 34
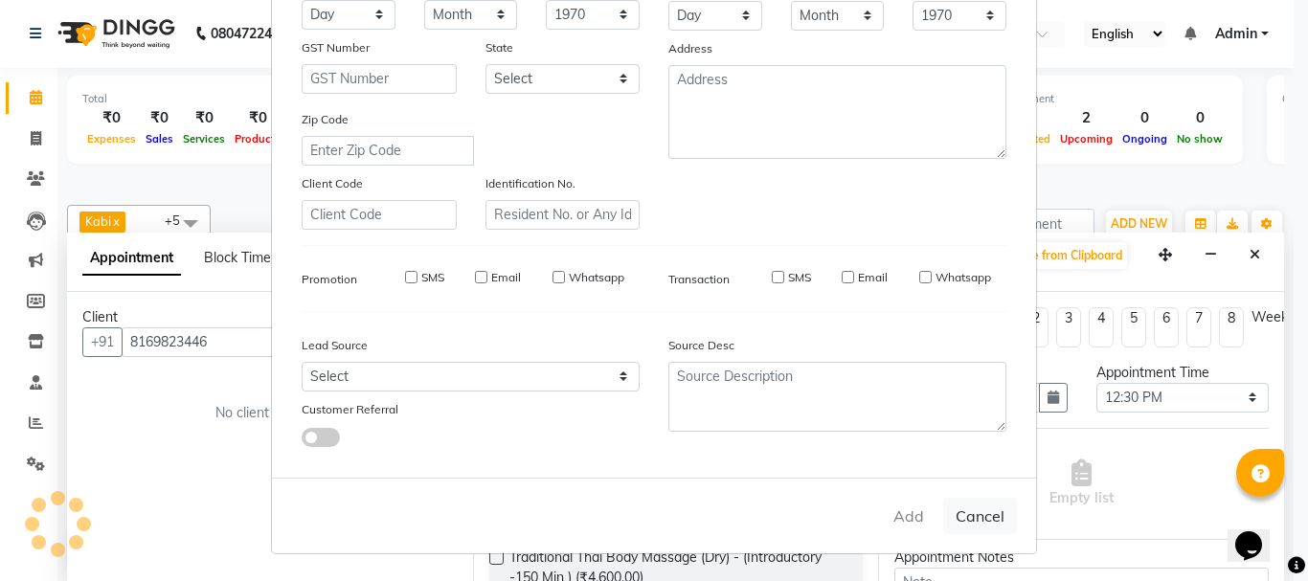
select select
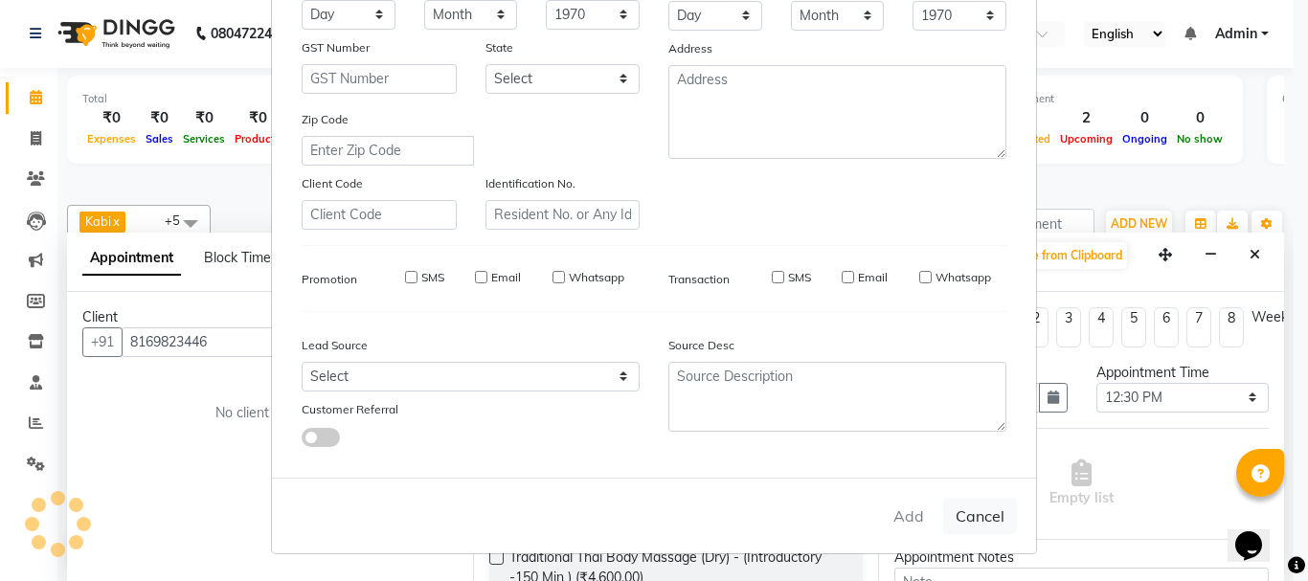
select select
checkbox input "false"
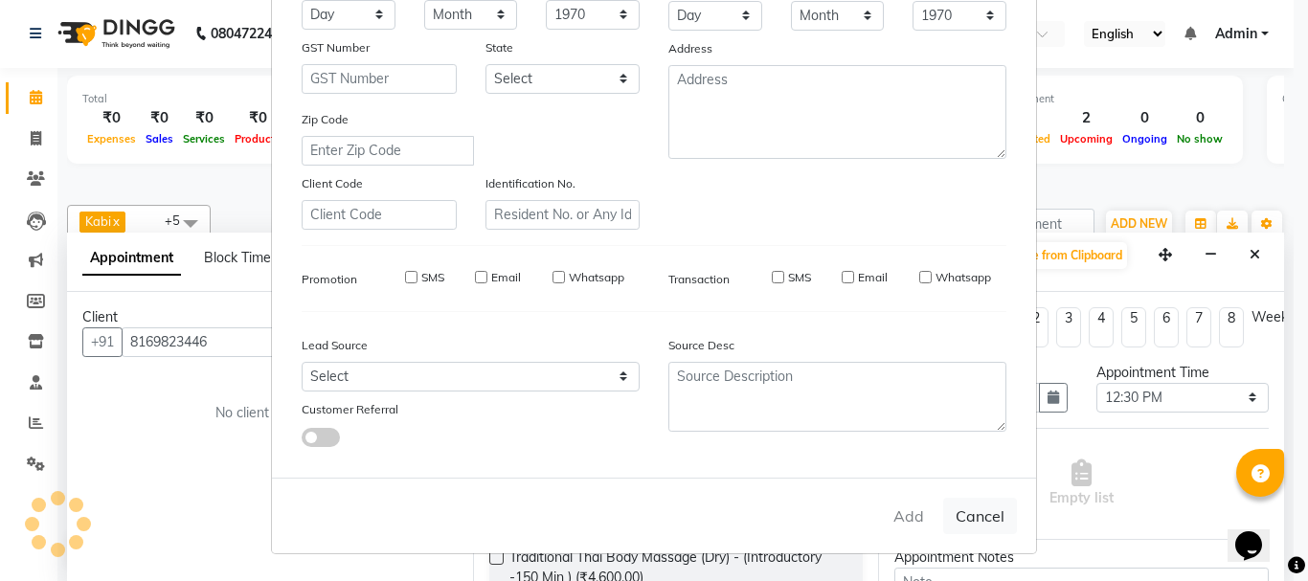
checkbox input "false"
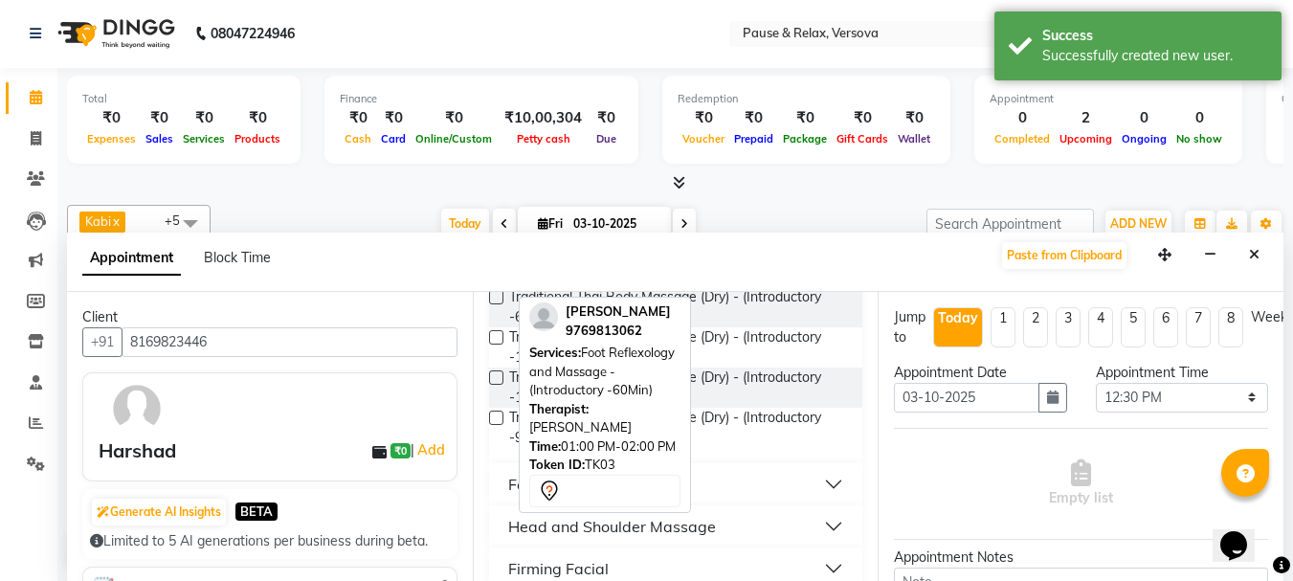
scroll to position [199, 0]
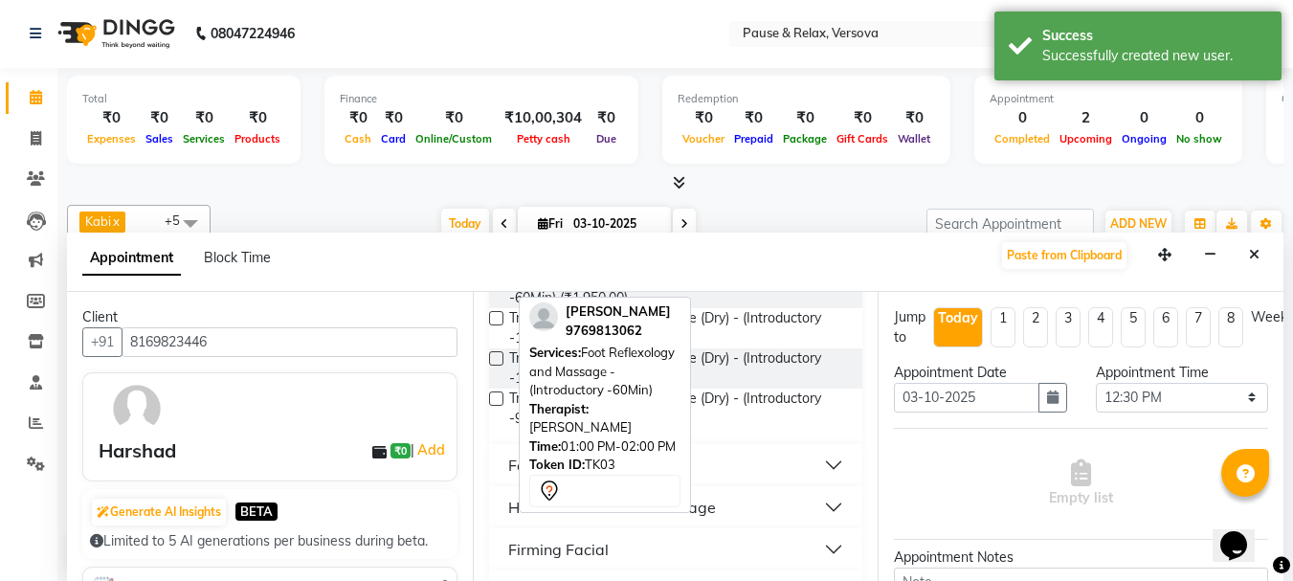
click at [818, 513] on button "Head and Shoulder Massage" at bounding box center [676, 507] width 359 height 34
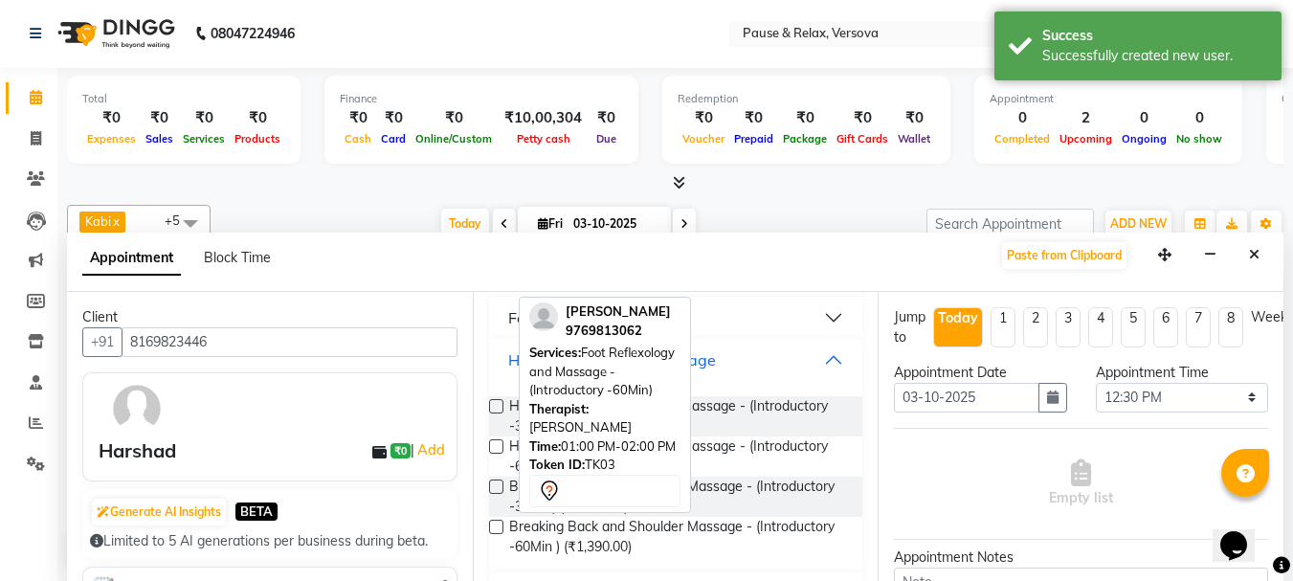
scroll to position [335, 0]
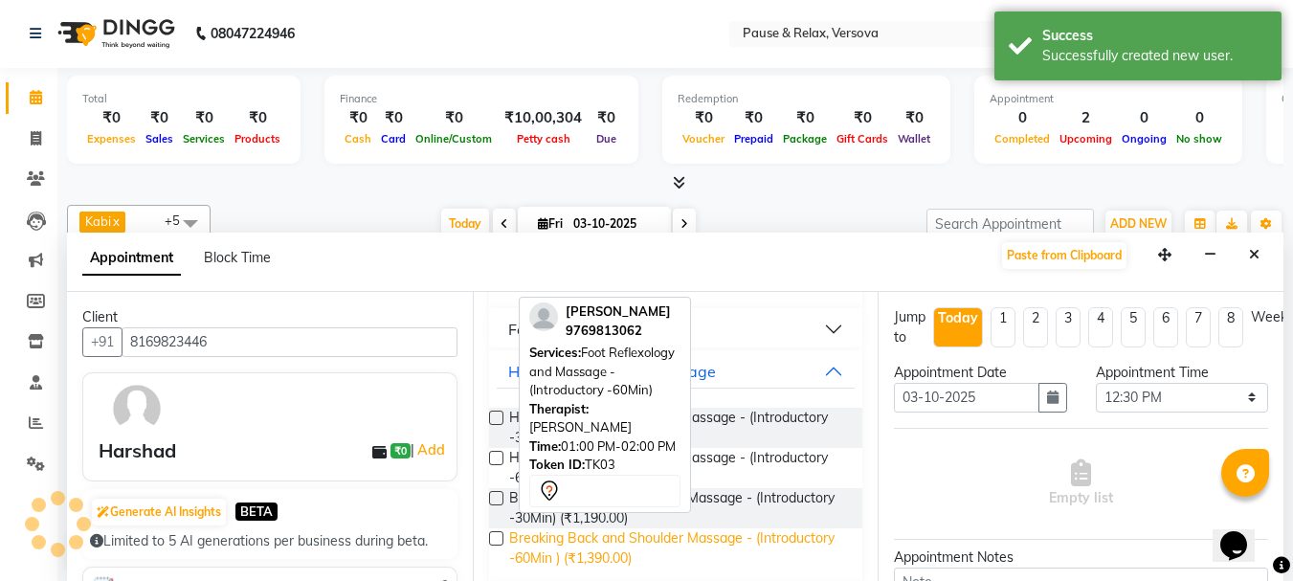
drag, startPoint x: 698, startPoint y: 543, endPoint x: 793, endPoint y: 540, distance: 94.8
click at [699, 543] on span "Breaking Back and Shoulder Massage - (Introductory -60Min ) (₹1,390.00)" at bounding box center [678, 548] width 339 height 40
checkbox input "false"
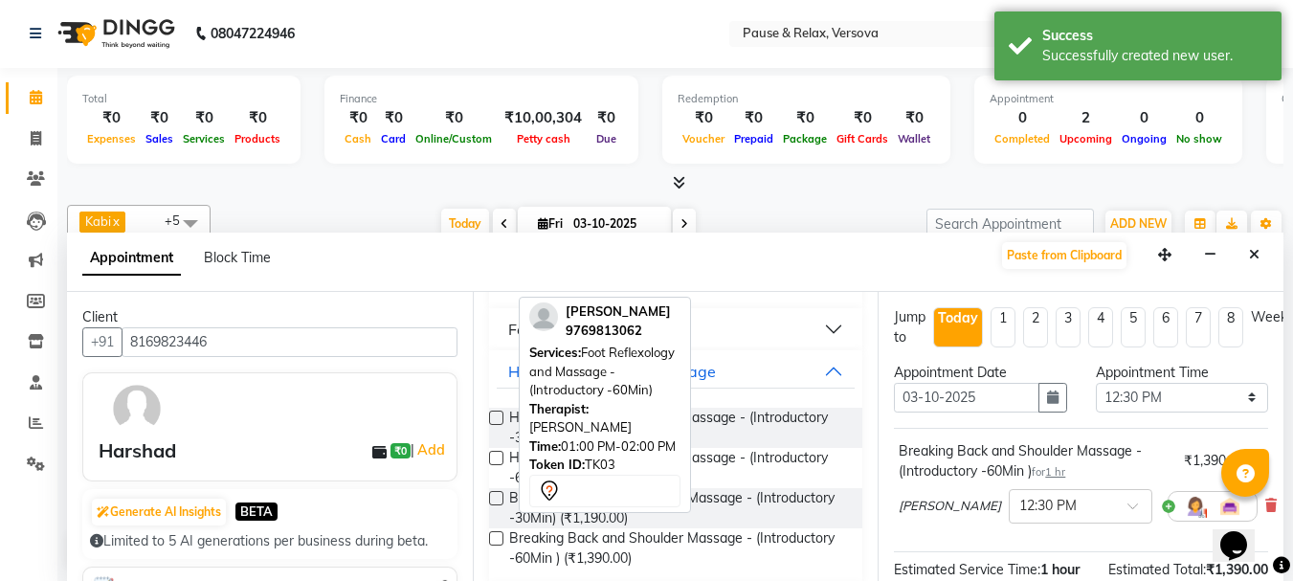
scroll to position [249, 0]
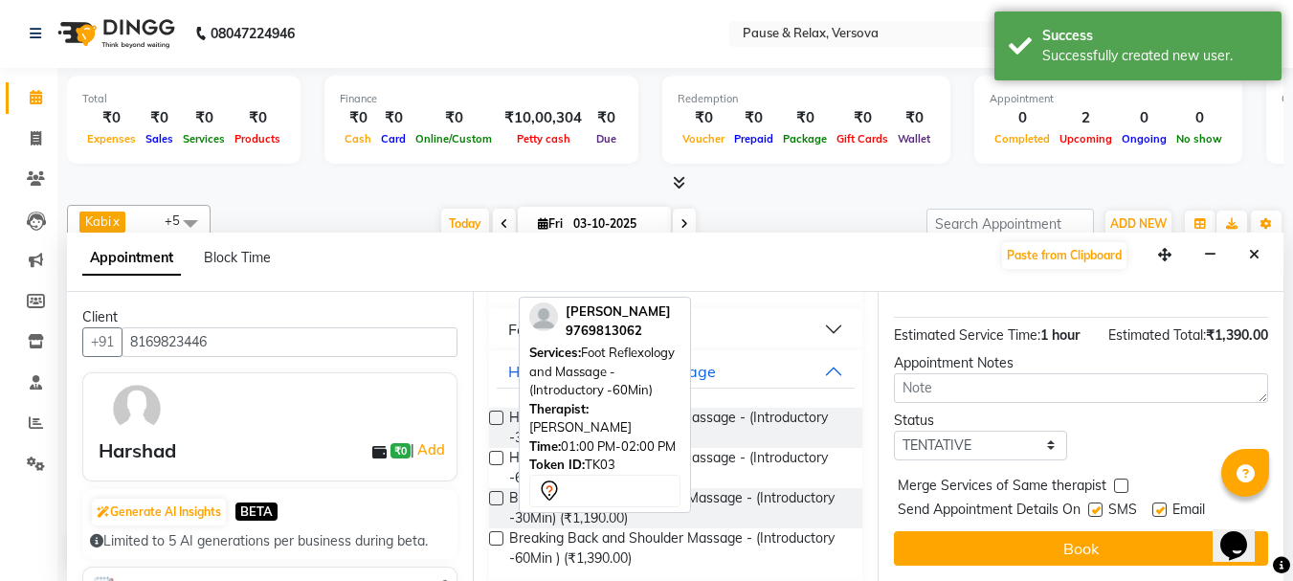
click at [1160, 503] on label at bounding box center [1160, 510] width 14 height 14
click at [1160, 505] on input "checkbox" at bounding box center [1159, 511] width 12 height 12
checkbox input "false"
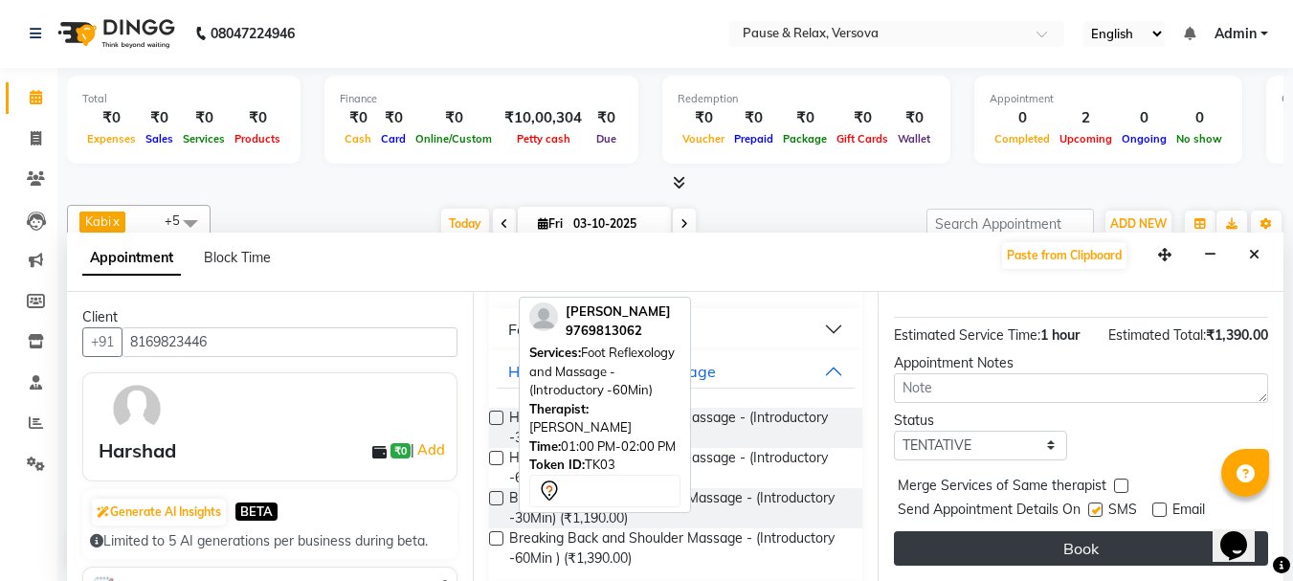
click at [1159, 531] on button "Book" at bounding box center [1081, 548] width 374 height 34
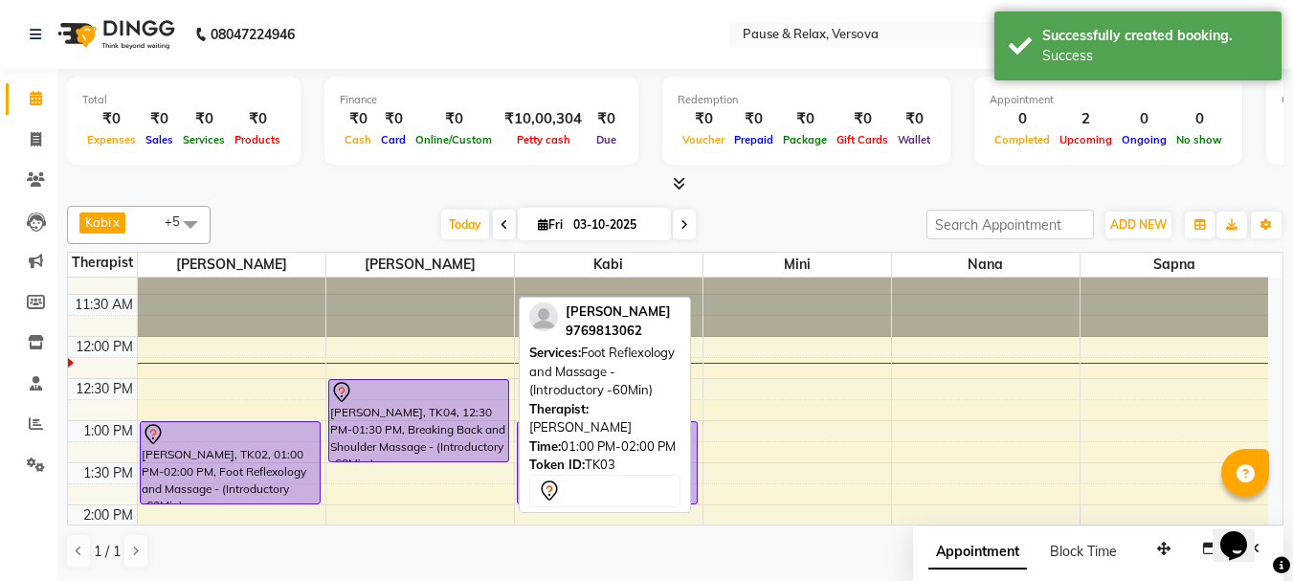
scroll to position [0, 0]
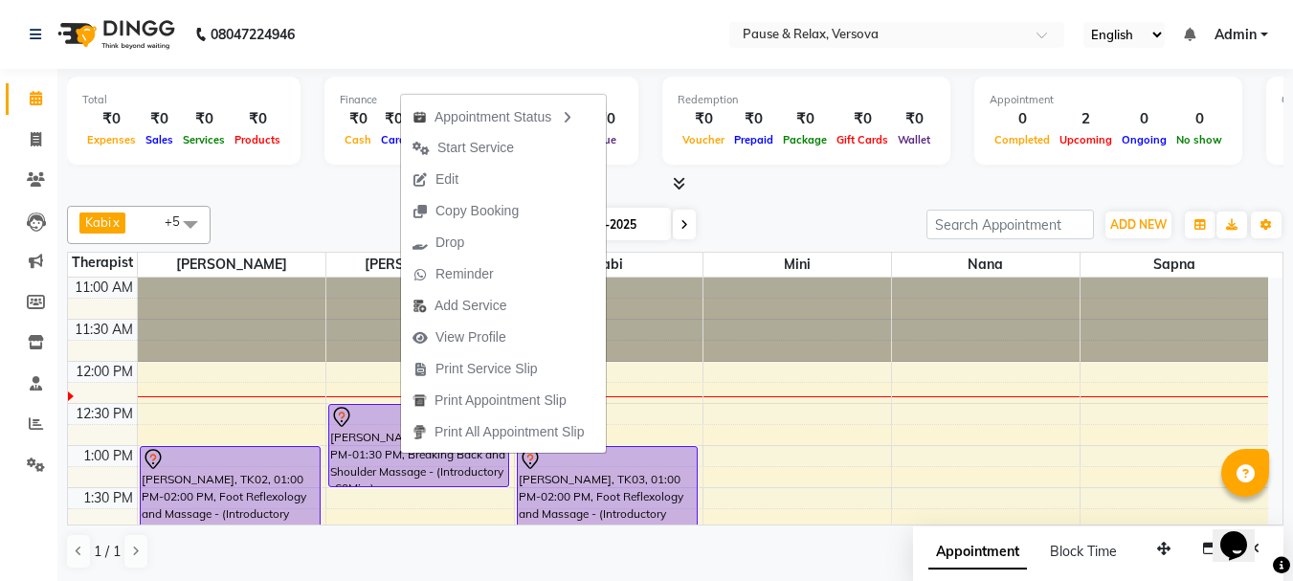
click at [443, 179] on span "Edit" at bounding box center [447, 179] width 23 height 20
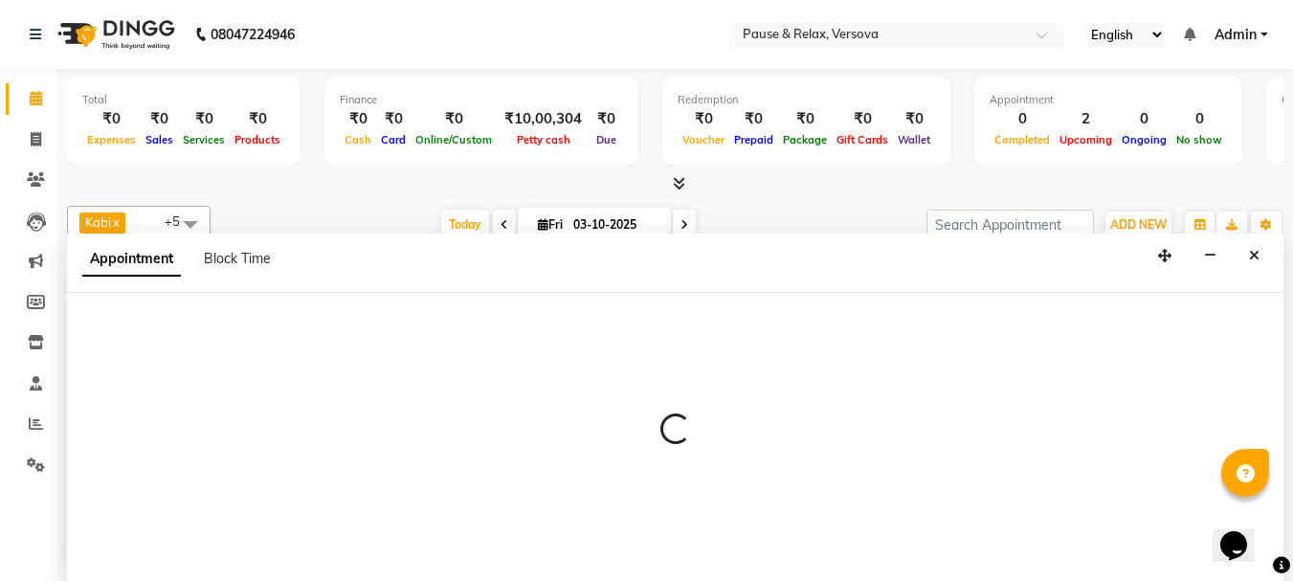
scroll to position [1, 0]
select select "tentative"
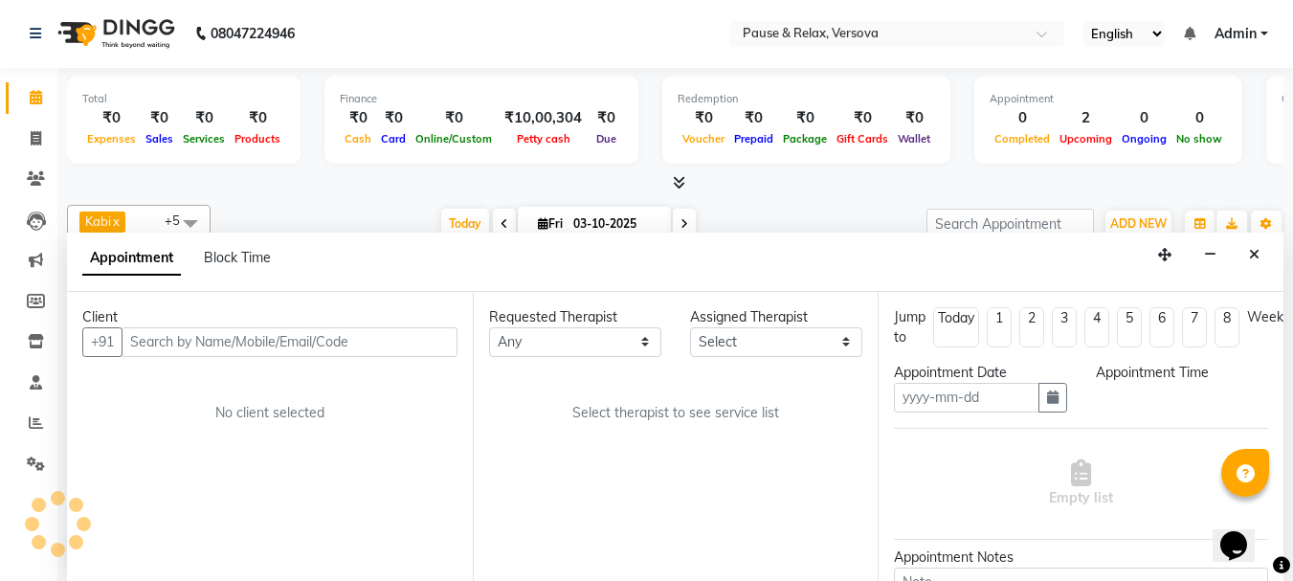
type input "03-10-2025"
select select "750"
select select "53336"
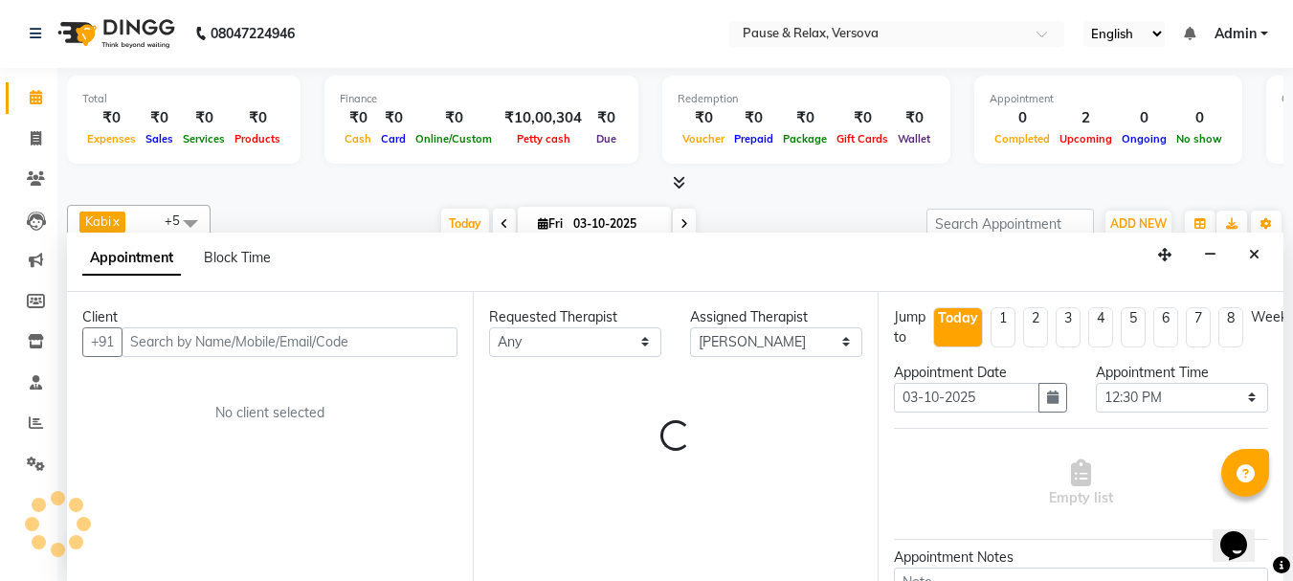
scroll to position [85, 0]
select select "3390"
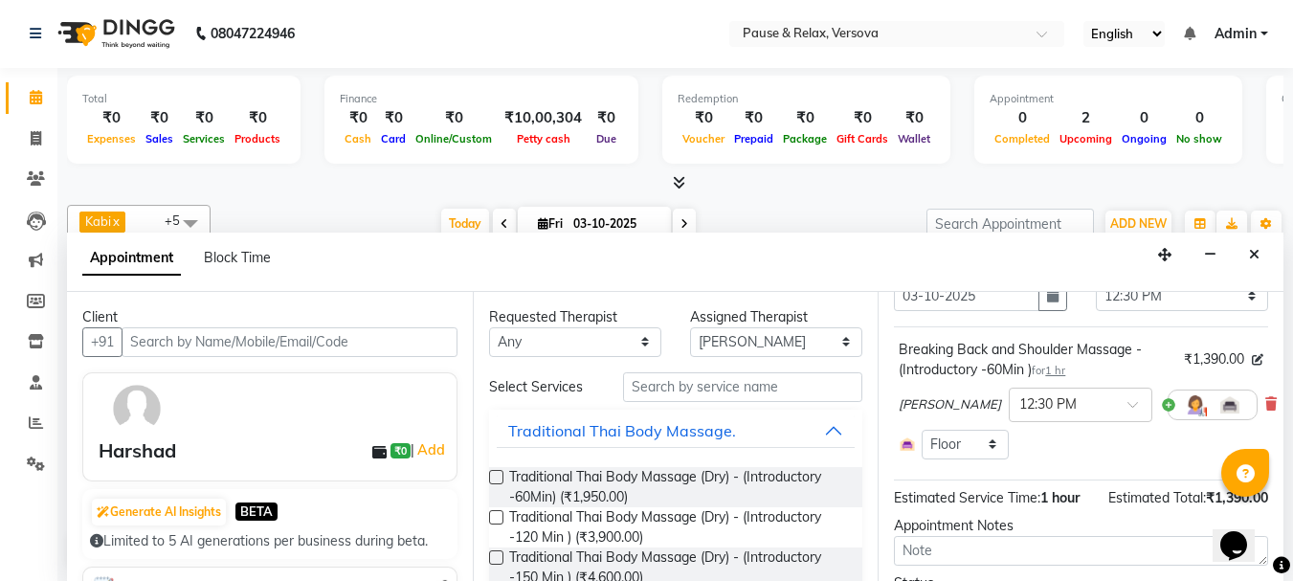
scroll to position [107, 0]
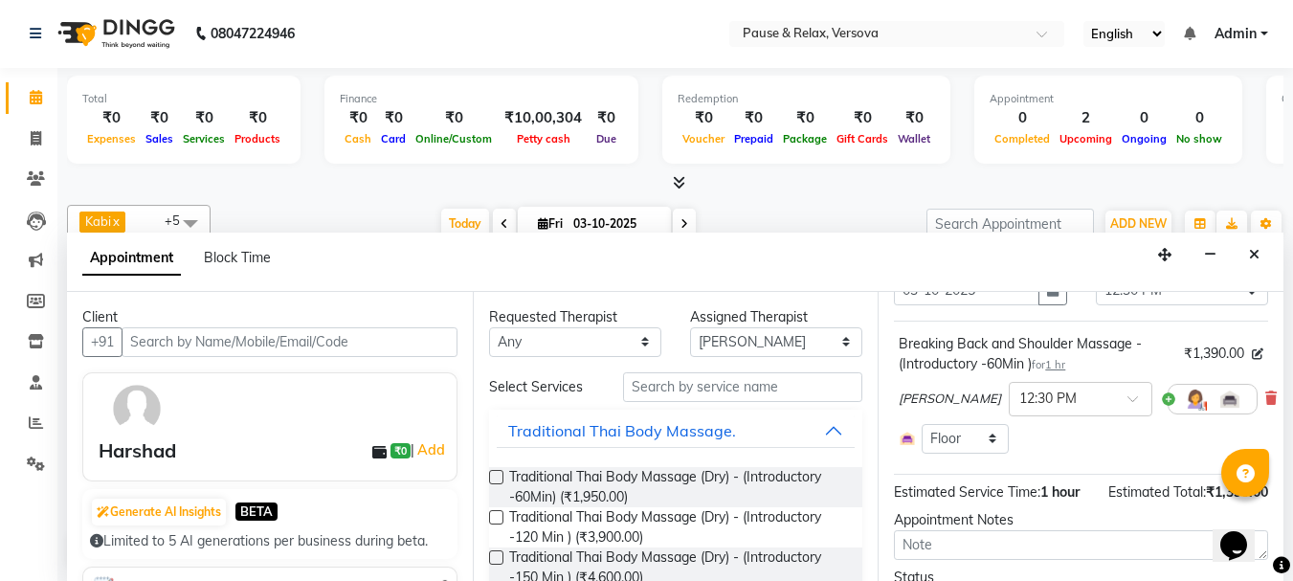
click at [1249, 393] on div "Breaking Back and Shoulder Massage - (Introductory -60Min ) for 1 hr ₹1,390.00 …" at bounding box center [1081, 393] width 374 height 129
click at [1266, 392] on icon at bounding box center [1271, 398] width 11 height 13
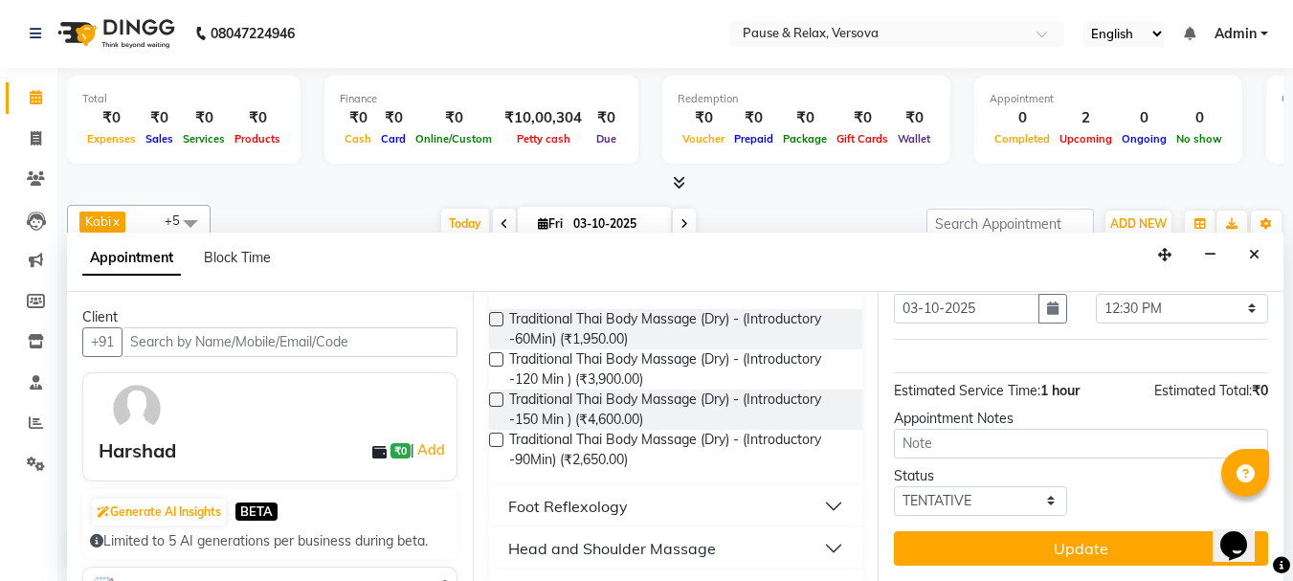
scroll to position [175, 0]
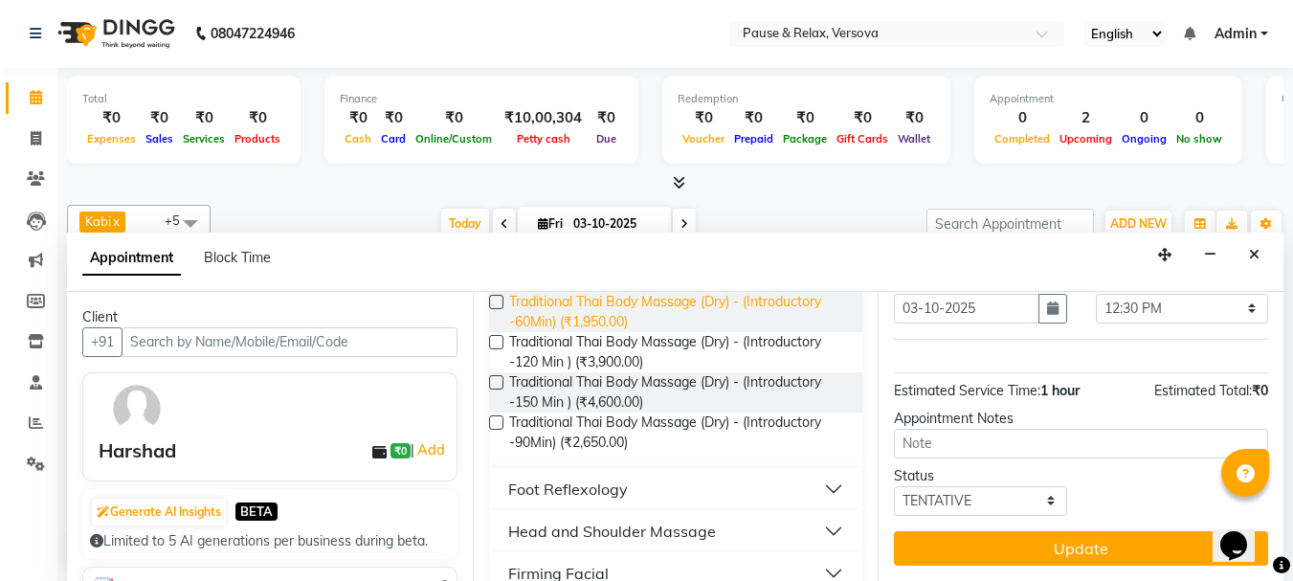
click at [604, 322] on span "Traditional Thai Body Massage (Dry) - (Introductory -60Min) (₹1,950.00)" at bounding box center [678, 312] width 339 height 40
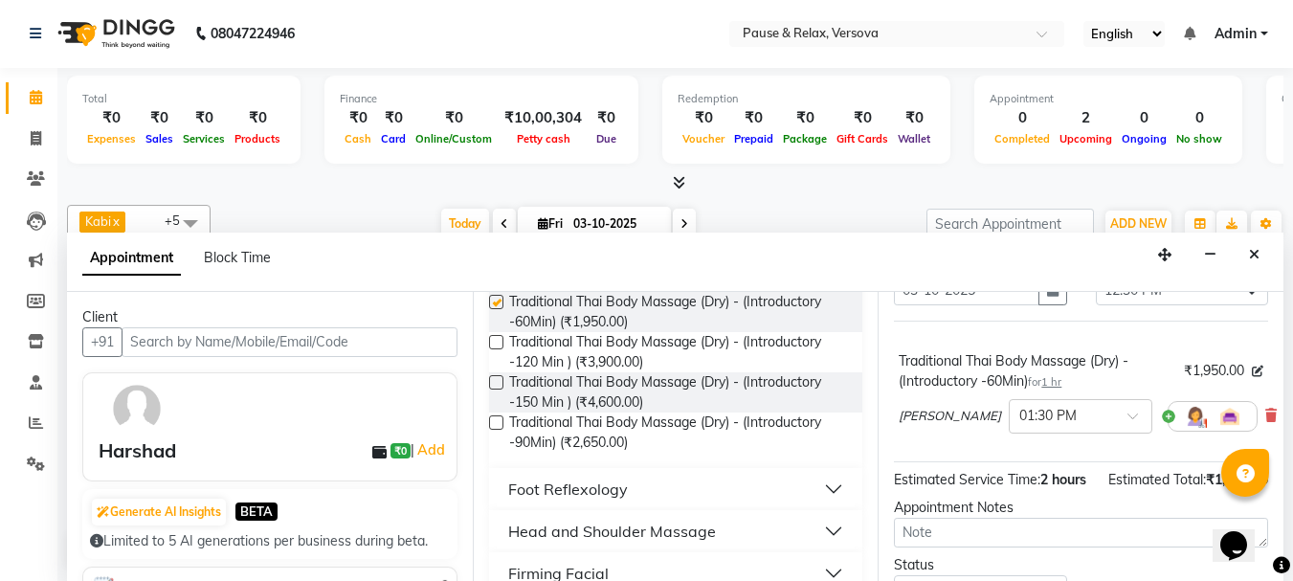
checkbox input "false"
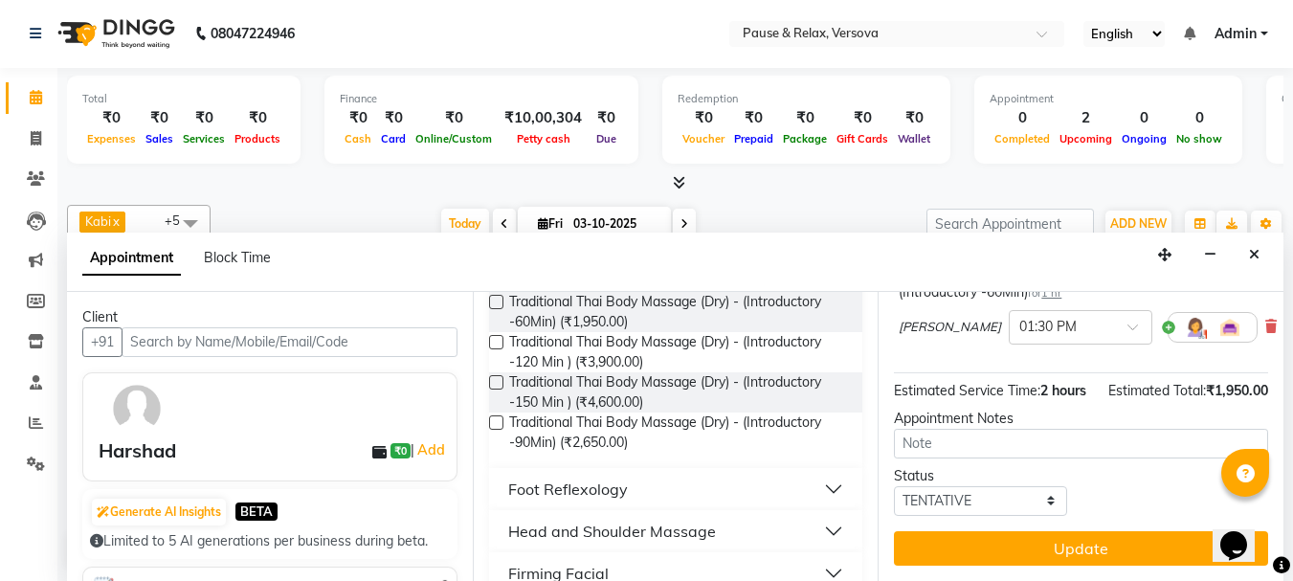
click at [1089, 531] on button "Update" at bounding box center [1081, 548] width 374 height 34
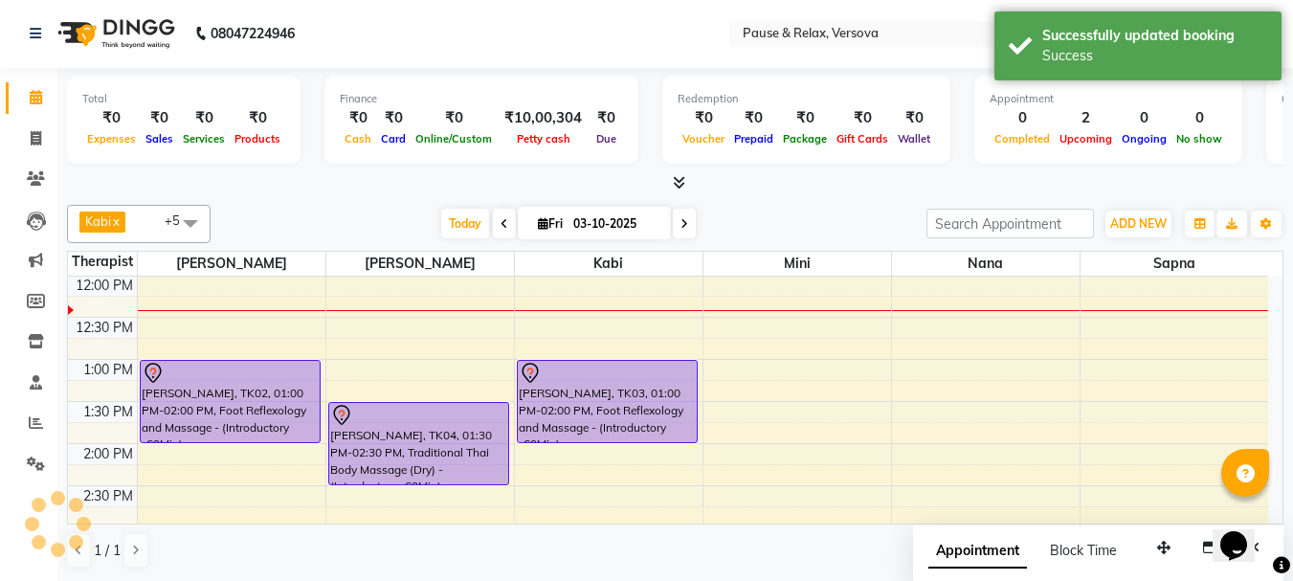
scroll to position [0, 0]
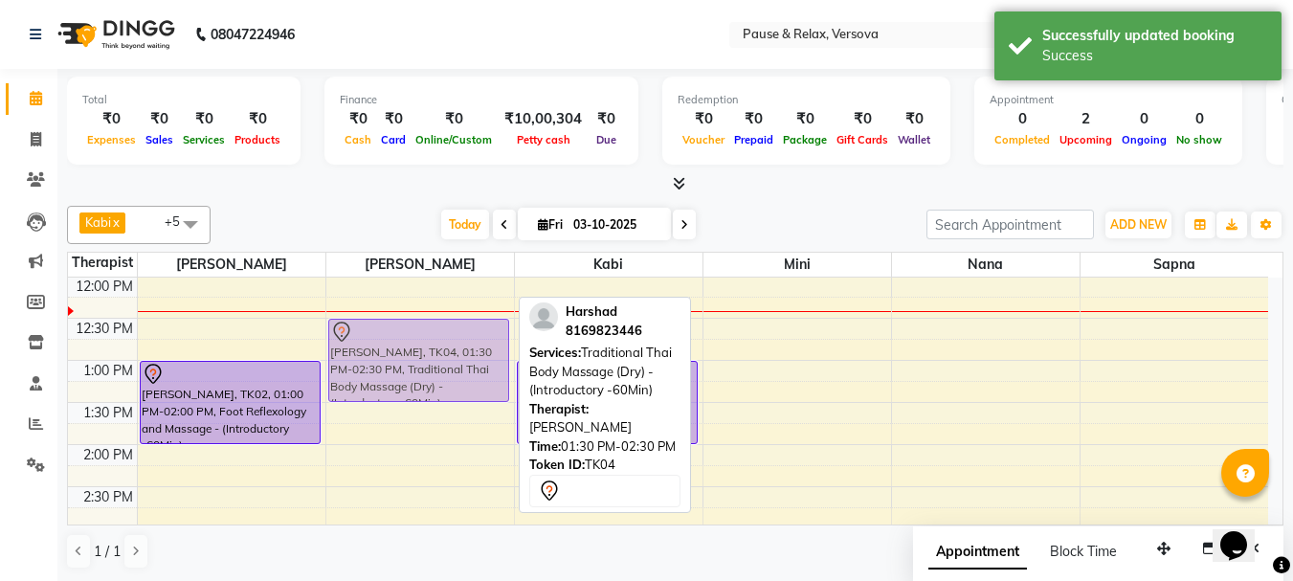
drag, startPoint x: 407, startPoint y: 419, endPoint x: 423, endPoint y: 336, distance: 84.9
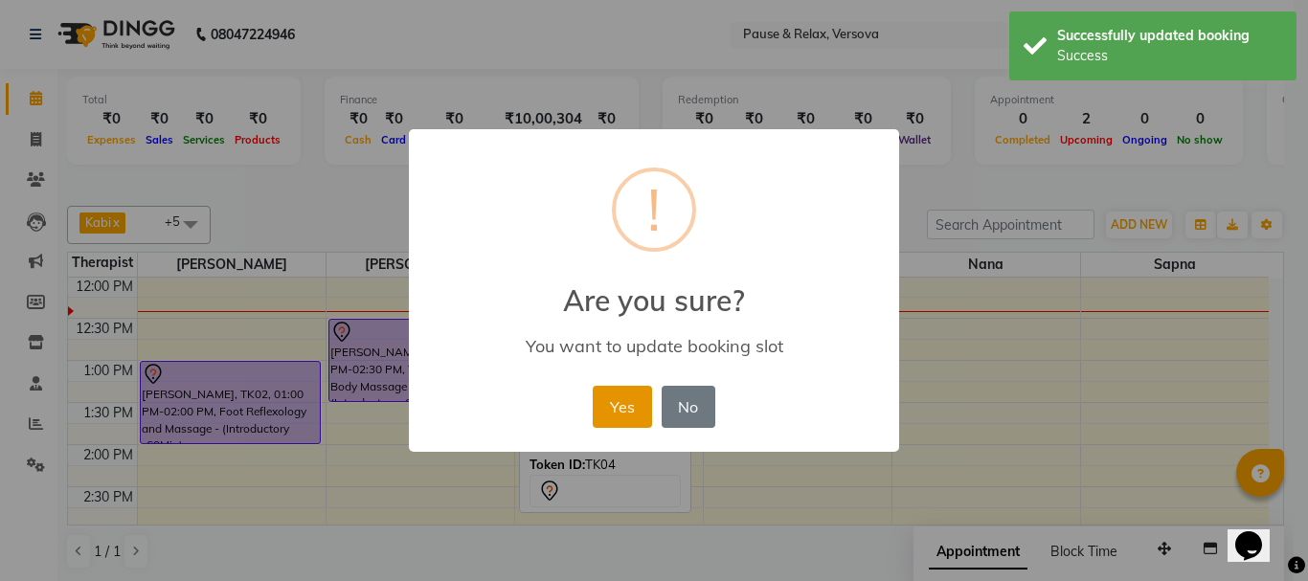
click at [610, 407] on button "Yes" at bounding box center [622, 407] width 58 height 42
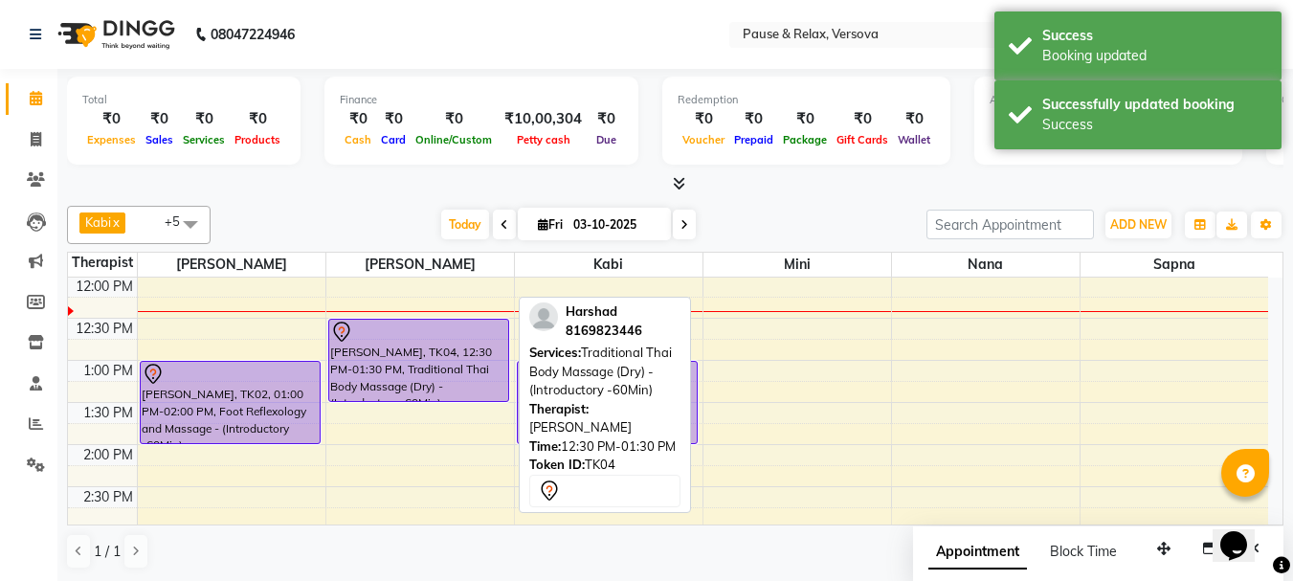
click at [396, 376] on div "[PERSON_NAME], TK04, 12:30 PM-01:30 PM, Traditional Thai Body Massage (Dry) - (…" at bounding box center [418, 360] width 179 height 81
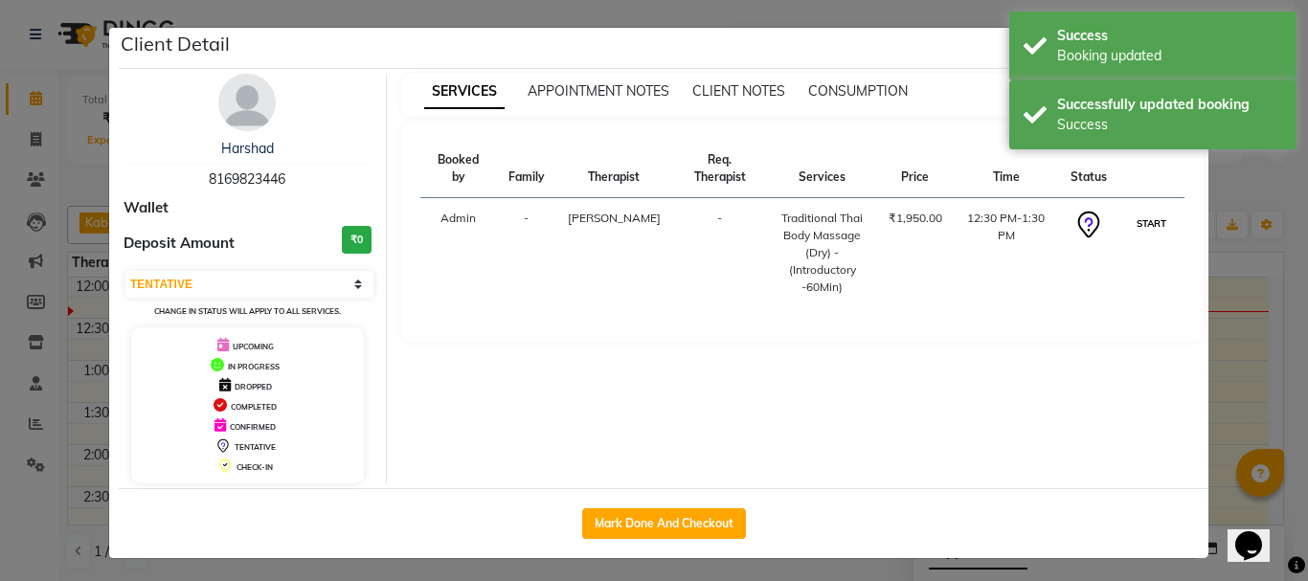
click at [1135, 212] on button "START" at bounding box center [1151, 224] width 39 height 24
select select "1"
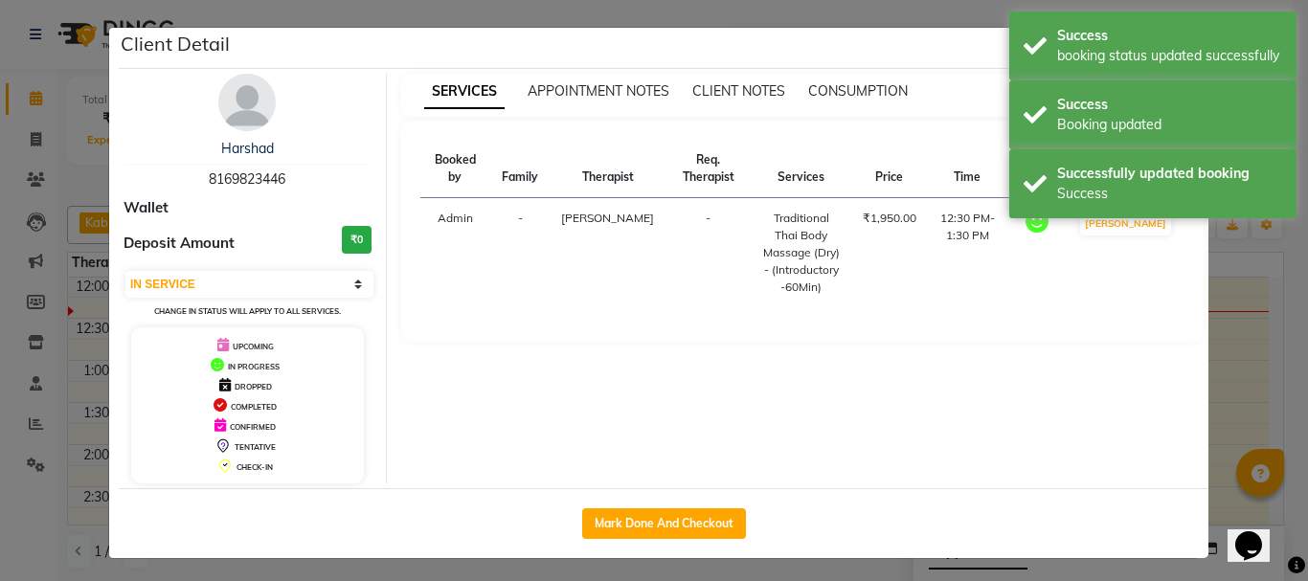
click at [1245, 378] on ngb-modal-window "Client Detail [PERSON_NAME] 8169823446 Wallet Deposit Amount ₹0 Select IN SERVI…" at bounding box center [654, 290] width 1308 height 581
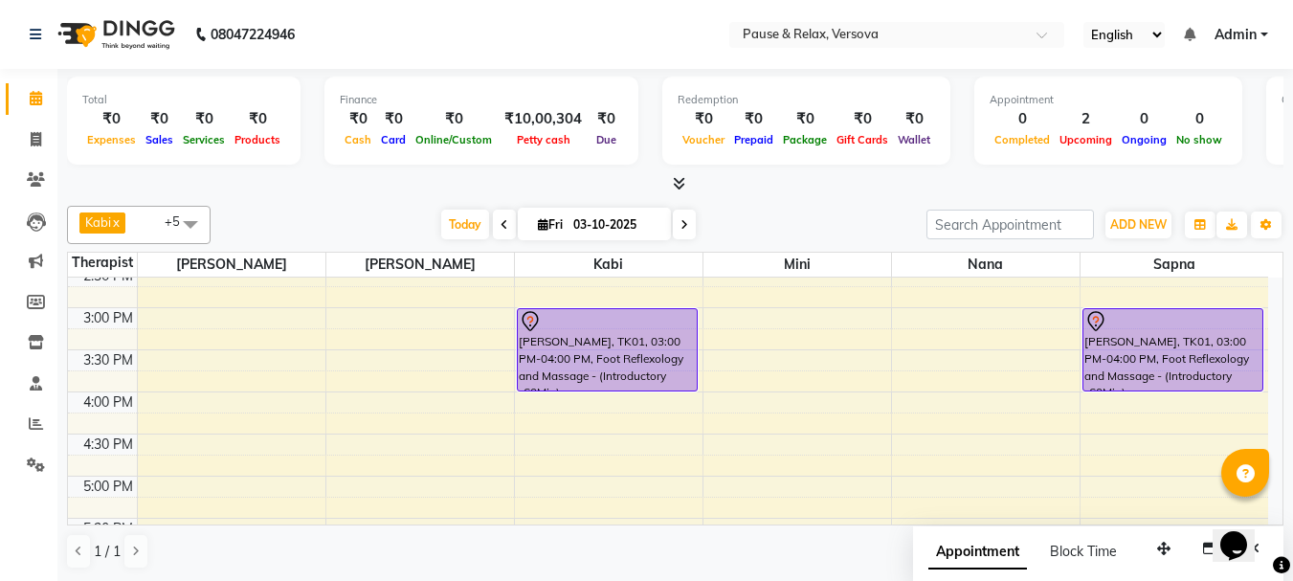
scroll to position [319, 0]
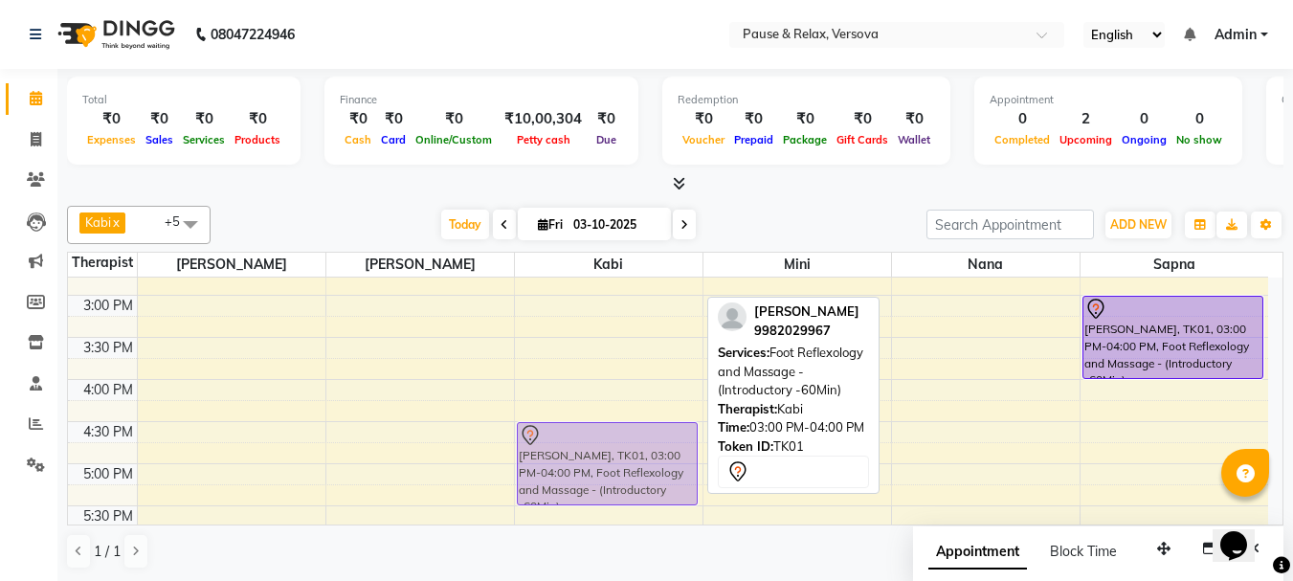
drag, startPoint x: 593, startPoint y: 307, endPoint x: 595, endPoint y: 433, distance: 125.4
click at [595, 433] on div "[PERSON_NAME], TK03, 01:00 PM-02:00 PM, Foot Reflexology and Massage - (Introdu…" at bounding box center [609, 422] width 188 height 926
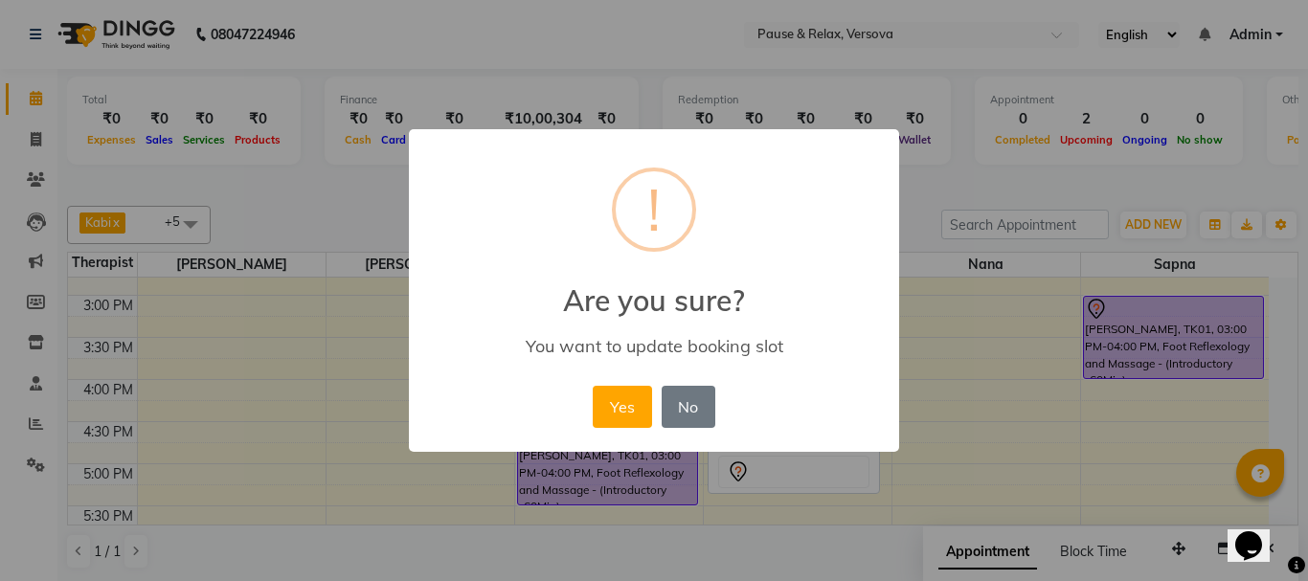
drag, startPoint x: 628, startPoint y: 415, endPoint x: 637, endPoint y: 420, distance: 9.9
click at [633, 420] on button "Yes" at bounding box center [622, 407] width 58 height 42
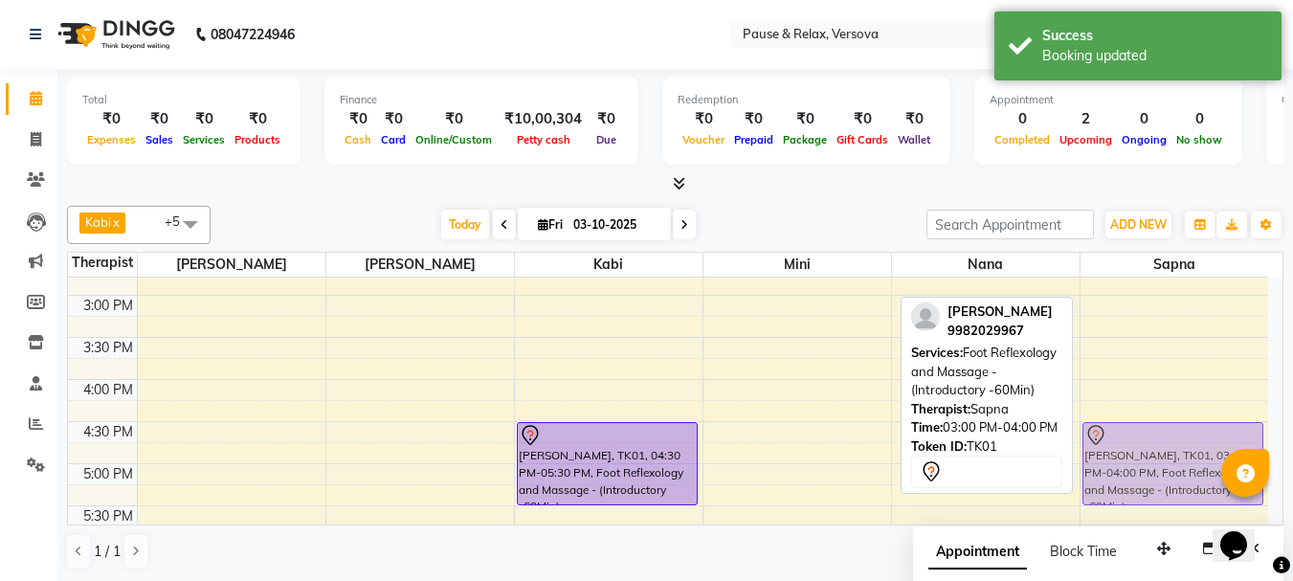
drag, startPoint x: 1164, startPoint y: 301, endPoint x: 1163, endPoint y: 423, distance: 122.5
click at [1163, 423] on div "[PERSON_NAME], TK01, 03:00 PM-04:00 PM, Foot Reflexology and Massage - (Introdu…" at bounding box center [1175, 422] width 189 height 926
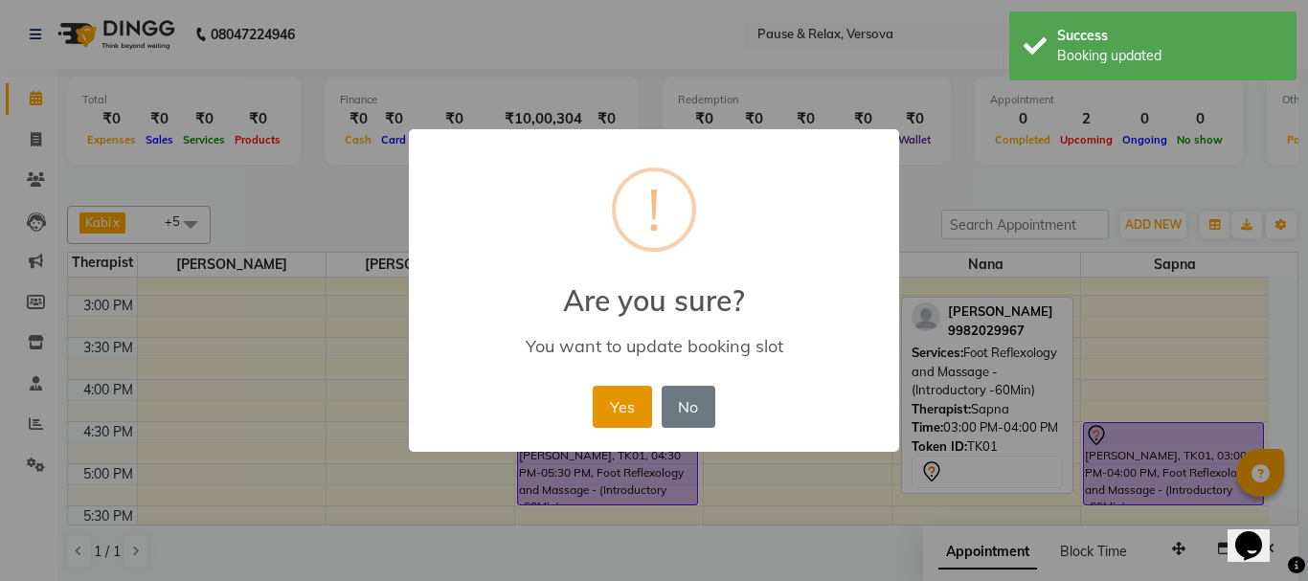
click at [637, 389] on button "Yes" at bounding box center [622, 407] width 58 height 42
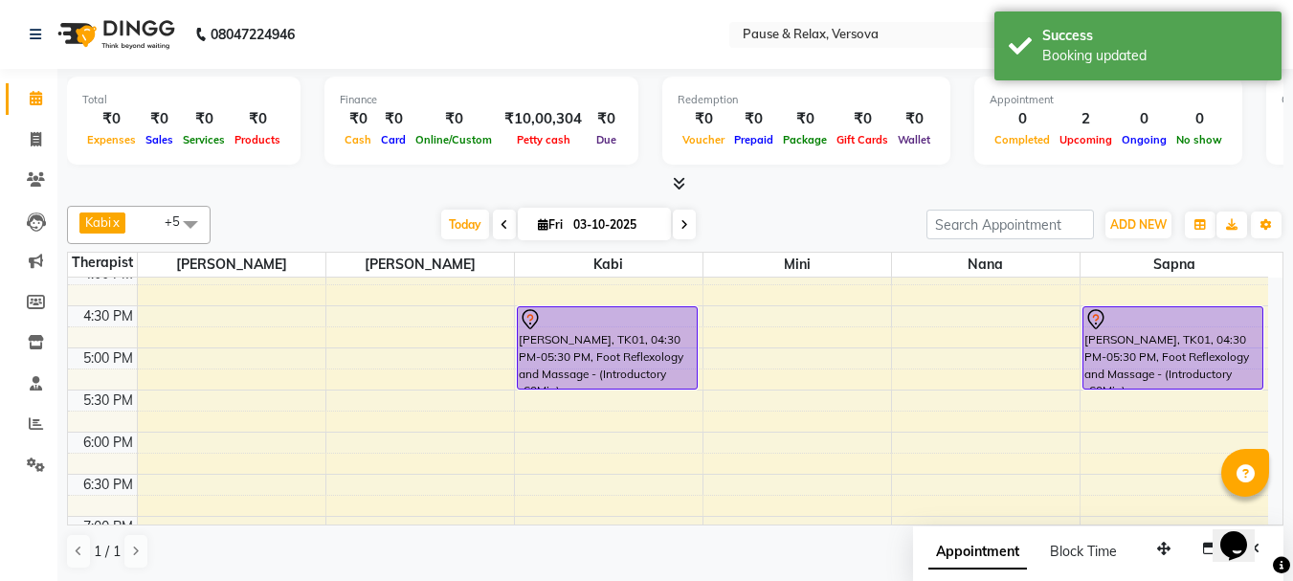
scroll to position [452, 0]
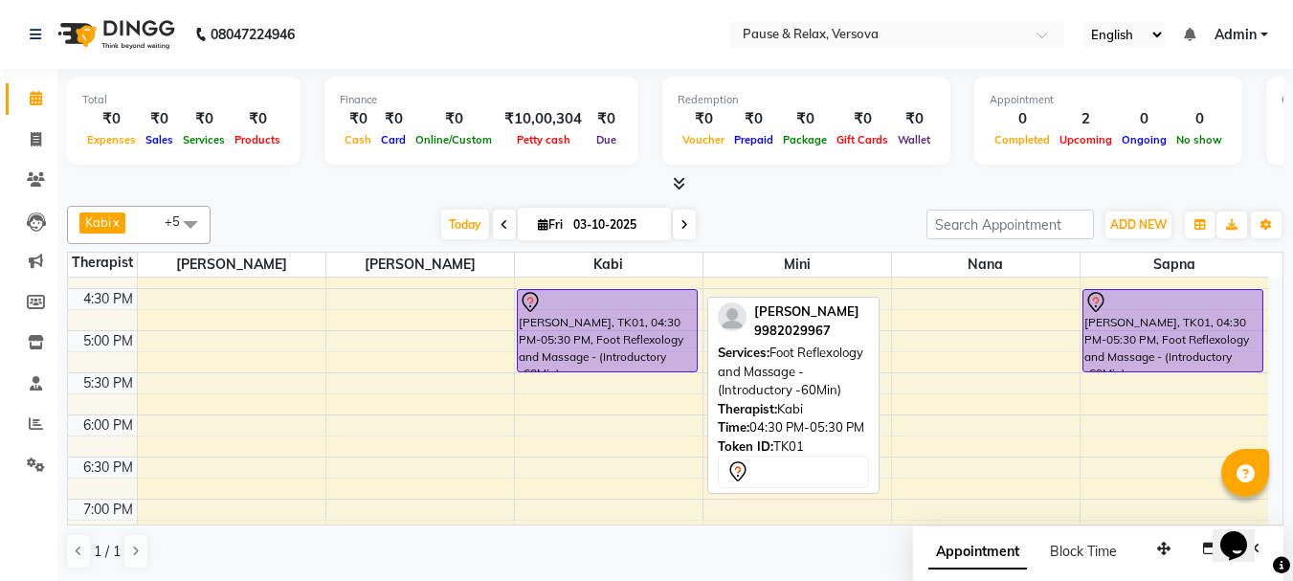
click at [584, 337] on div "[PERSON_NAME], TK01, 04:30 PM-05:30 PM, Foot Reflexology and Massage - (Introdu…" at bounding box center [607, 330] width 179 height 81
click at [558, 325] on div "[PERSON_NAME], TK01, 04:30 PM-05:30 PM, Foot Reflexology and Massage - (Introdu…" at bounding box center [607, 330] width 179 height 81
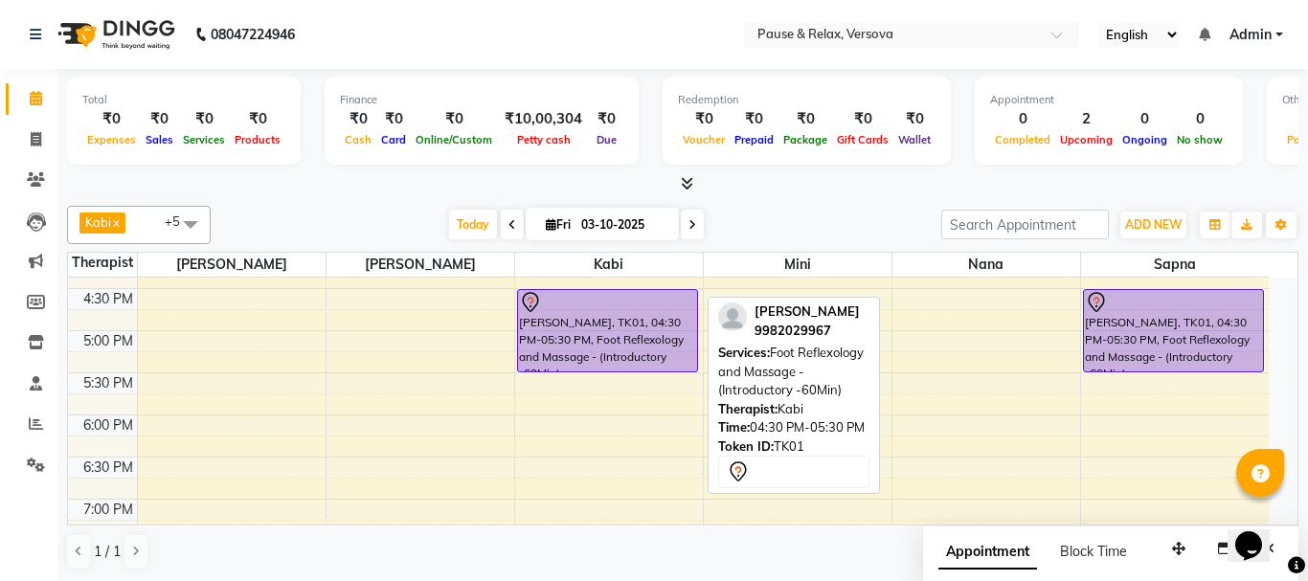
select select "7"
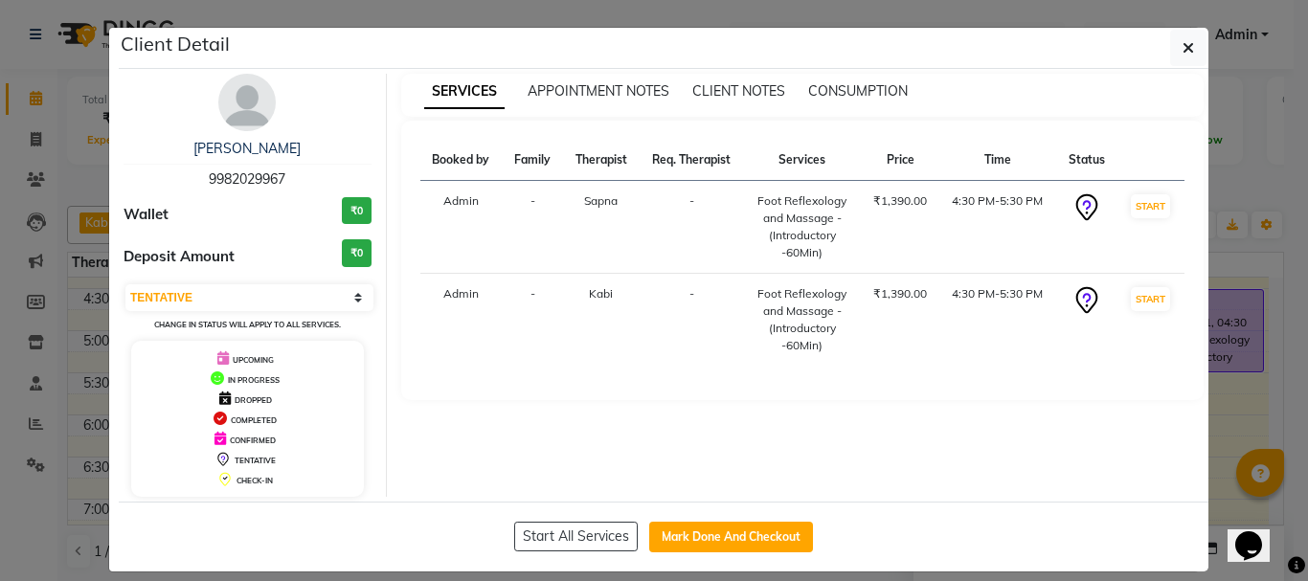
drag, startPoint x: 204, startPoint y: 179, endPoint x: 290, endPoint y: 177, distance: 86.2
click at [290, 177] on div "[PERSON_NAME] 9982029967" at bounding box center [247, 164] width 248 height 51
click at [256, 173] on span "9982029967" at bounding box center [247, 178] width 77 height 17
click at [256, 172] on span "9982029967" at bounding box center [247, 178] width 77 height 17
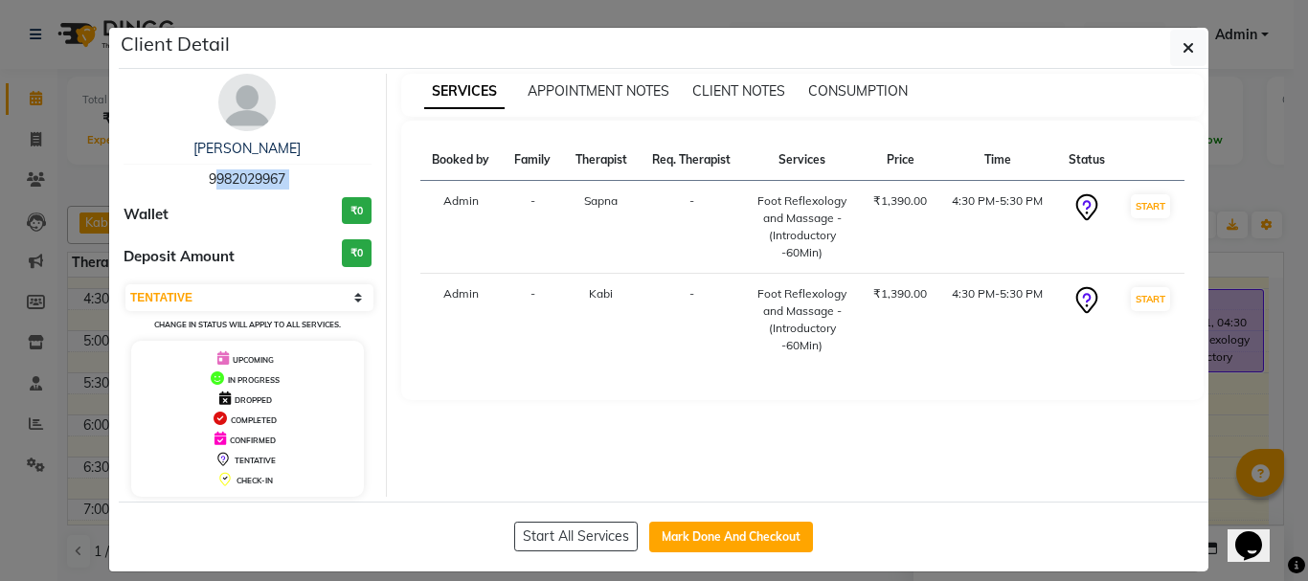
click at [256, 172] on span "9982029967" at bounding box center [247, 178] width 77 height 17
copy span "9982029967"
click at [1182, 43] on icon "button" at bounding box center [1187, 47] width 11 height 15
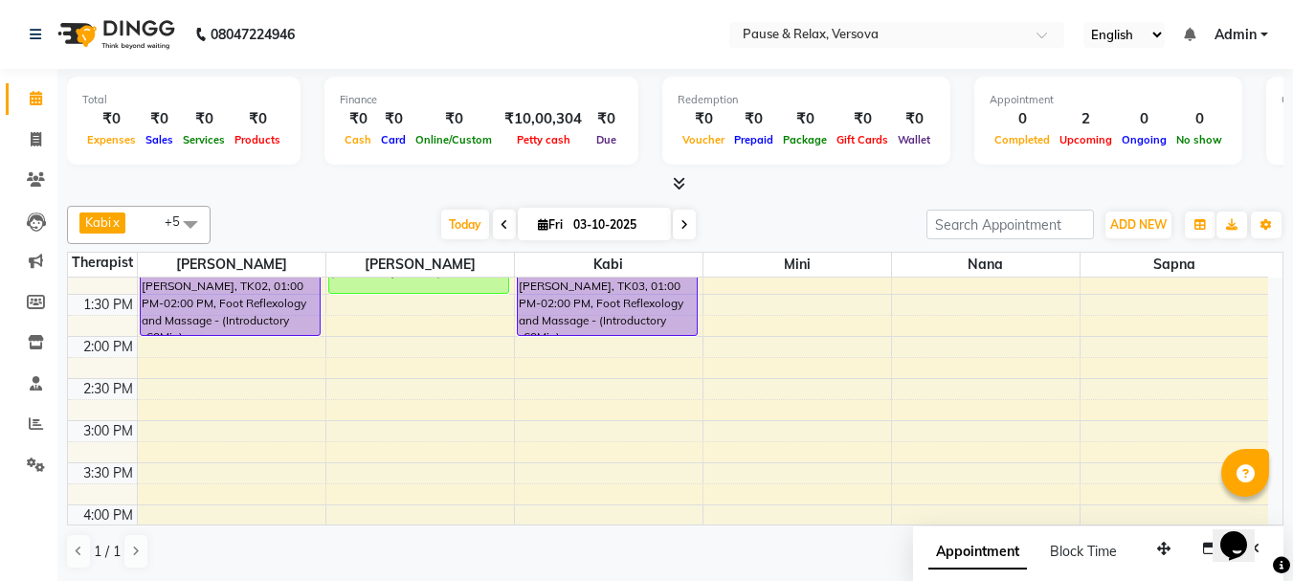
scroll to position [94, 0]
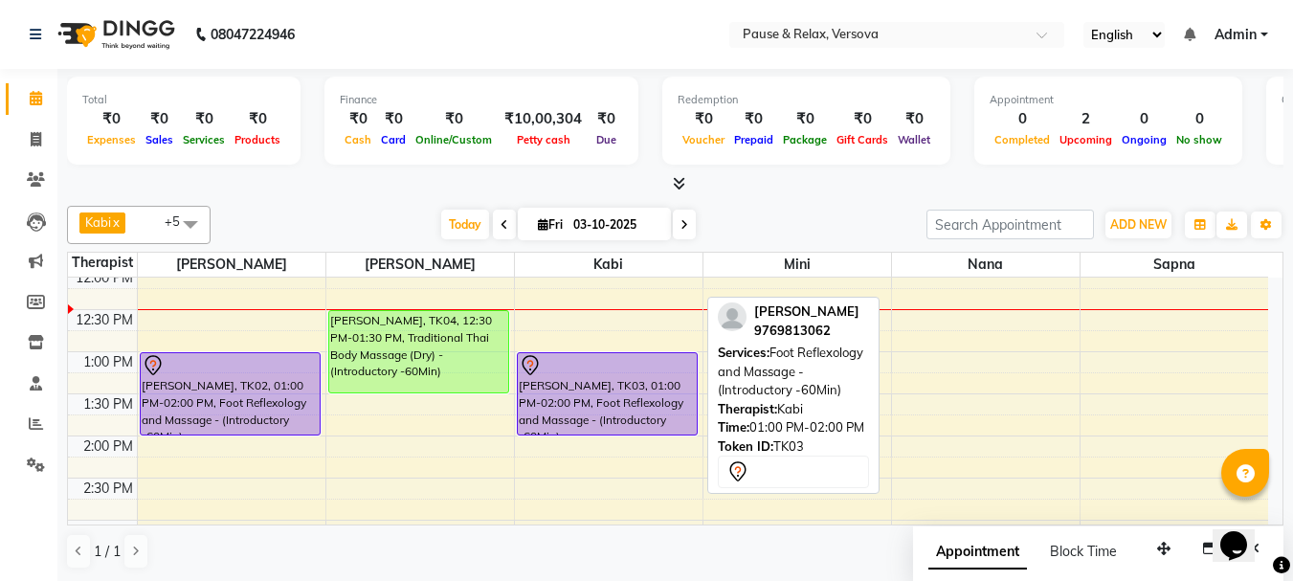
click at [545, 405] on div "[PERSON_NAME], TK03, 01:00 PM-02:00 PM, Foot Reflexology and Massage - (Introdu…" at bounding box center [607, 393] width 179 height 81
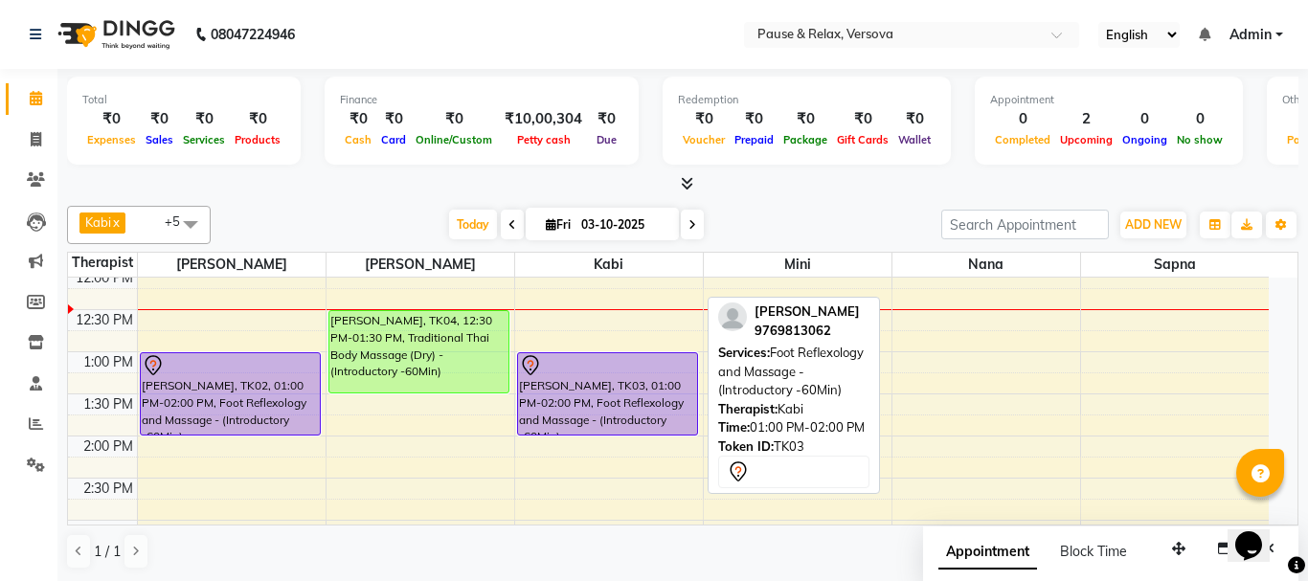
select select "7"
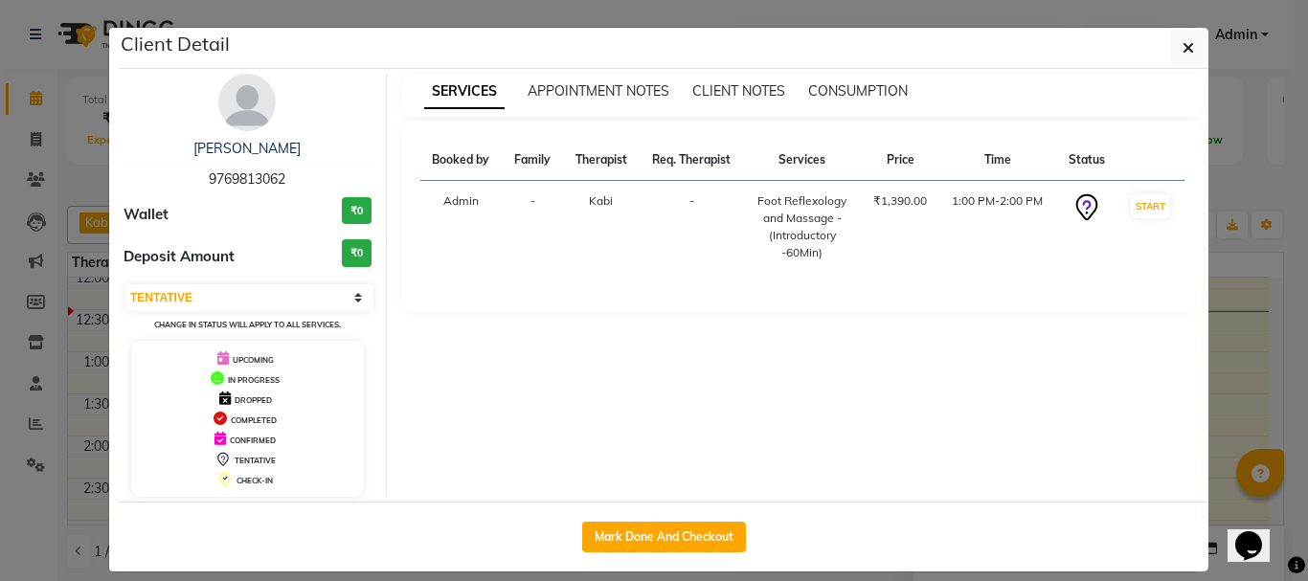
click at [225, 175] on span "9769813062" at bounding box center [247, 178] width 77 height 17
click at [225, 176] on span "9769813062" at bounding box center [247, 178] width 77 height 17
copy span "9769813062"
click at [1189, 49] on button "button" at bounding box center [1188, 48] width 36 height 36
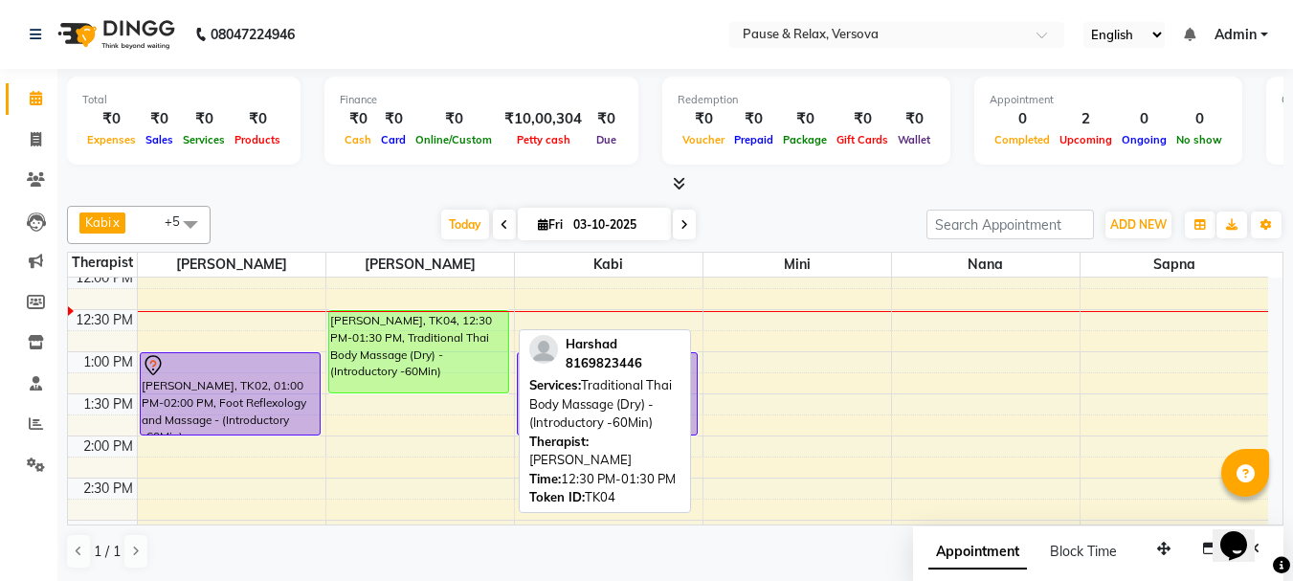
click at [403, 360] on div "[PERSON_NAME], TK04, 12:30 PM-01:30 PM, Traditional Thai Body Massage (Dry) - (…" at bounding box center [418, 351] width 179 height 81
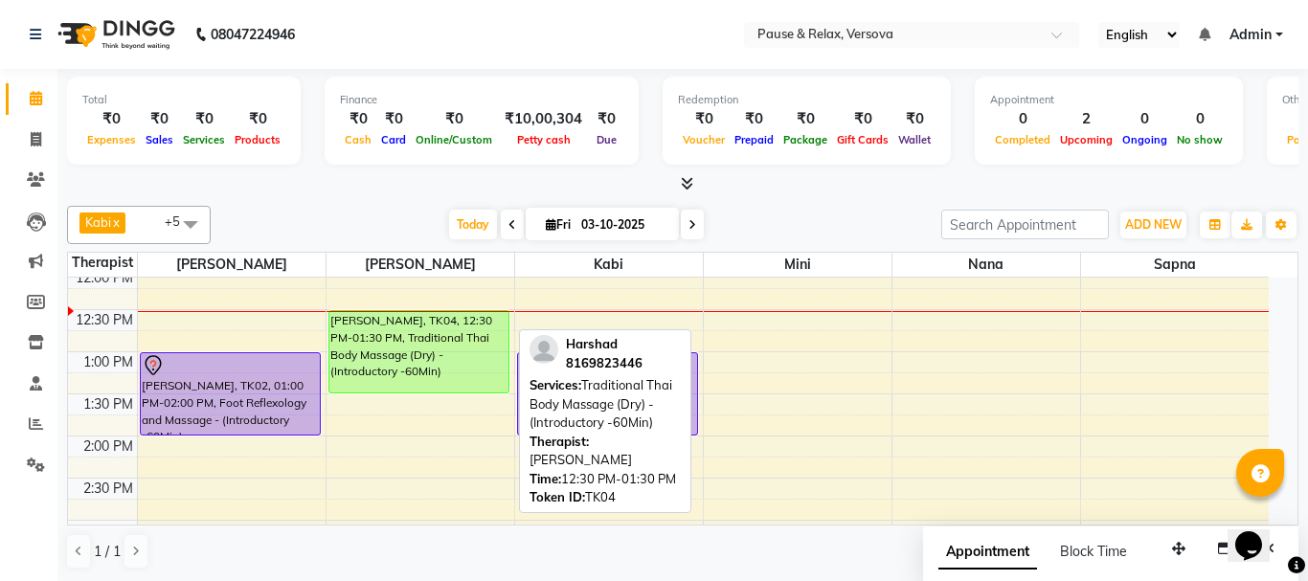
select select "1"
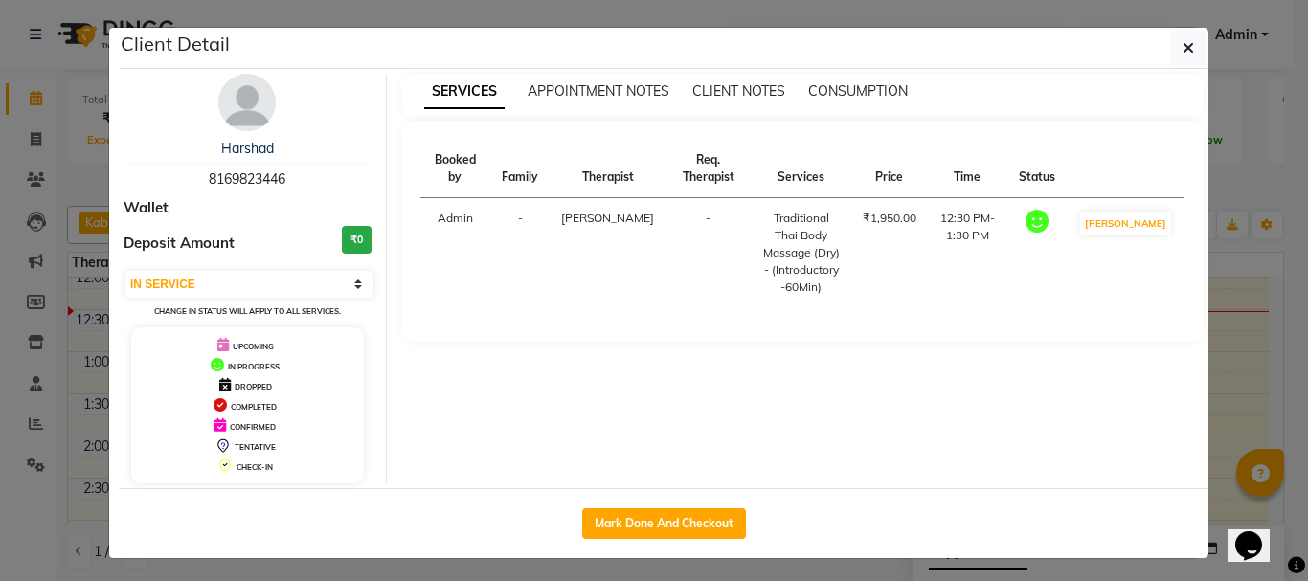
click at [212, 176] on span "8169823446" at bounding box center [247, 178] width 77 height 17
click at [212, 177] on span "8169823446" at bounding box center [247, 178] width 77 height 17
copy span "8169823446"
click at [1188, 49] on button "button" at bounding box center [1188, 48] width 36 height 36
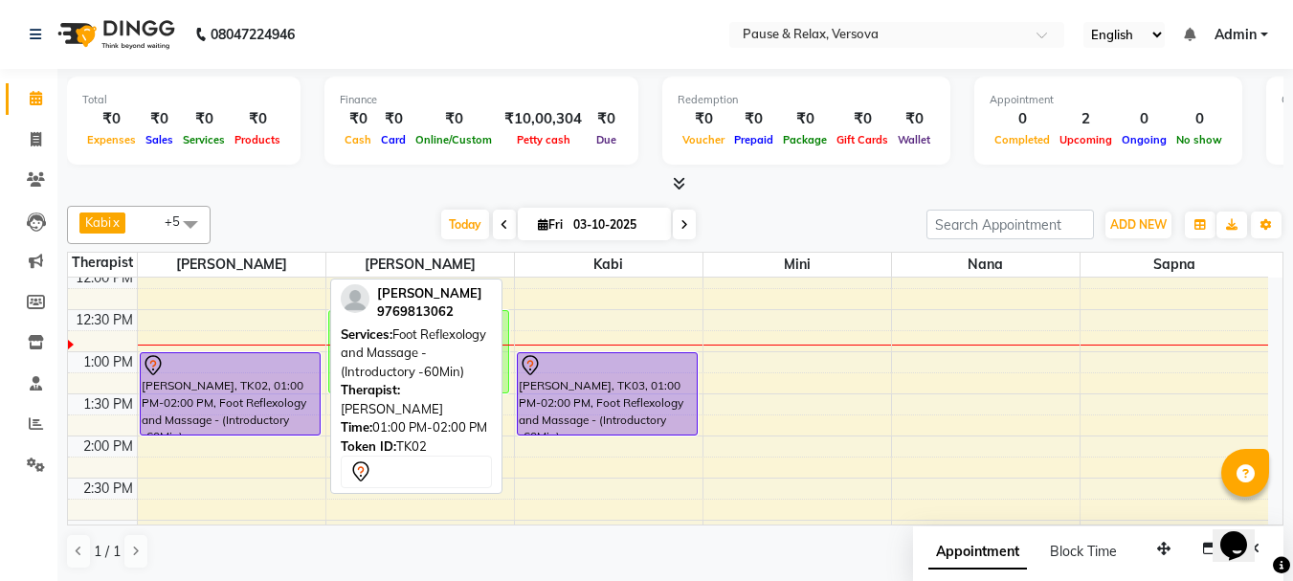
click at [214, 374] on div at bounding box center [230, 365] width 177 height 23
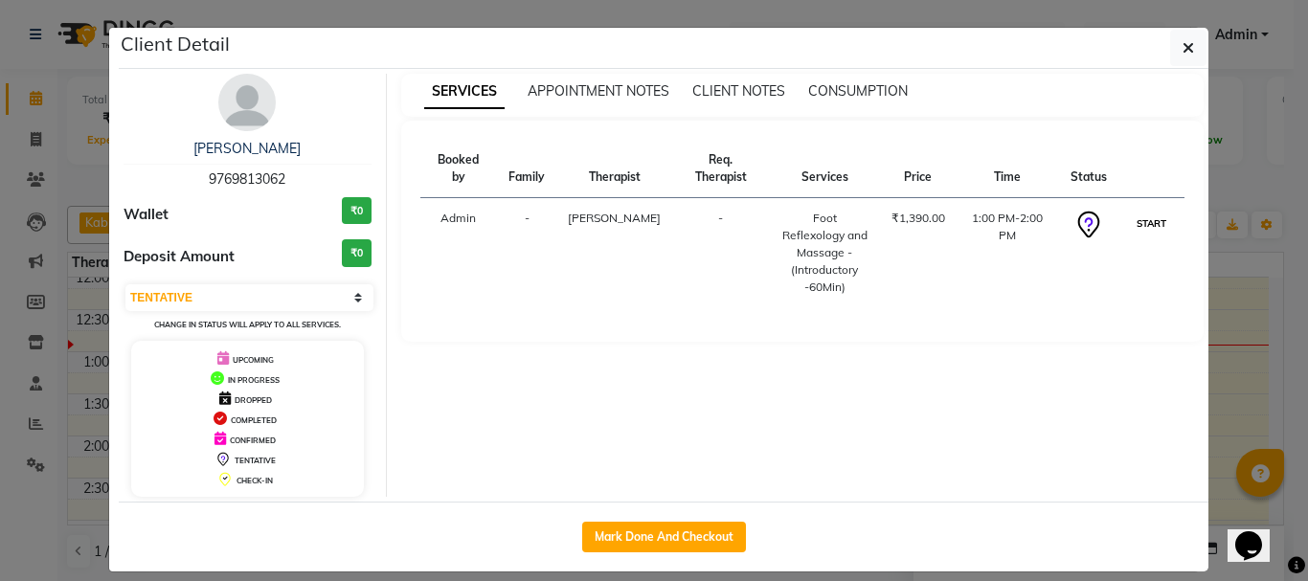
click at [1132, 219] on button "START" at bounding box center [1151, 224] width 39 height 24
select select "1"
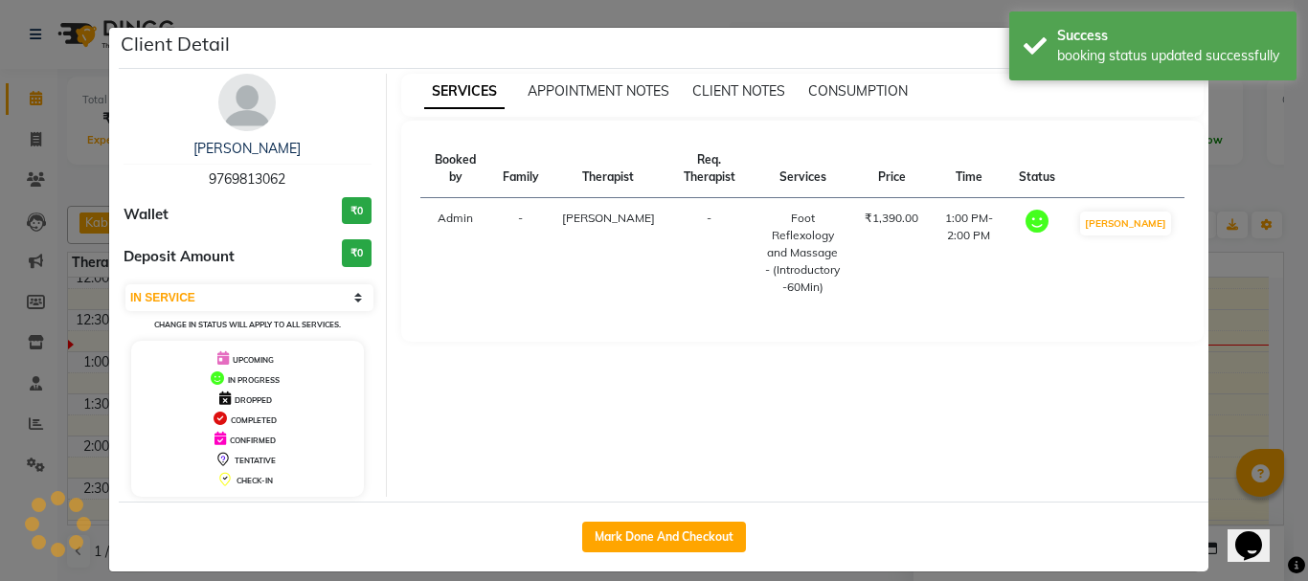
click at [1245, 398] on ngb-modal-window "Client Detail [PERSON_NAME] 9769813062 Wallet ₹0 Deposit Amount ₹0 Select IN SE…" at bounding box center [654, 290] width 1308 height 581
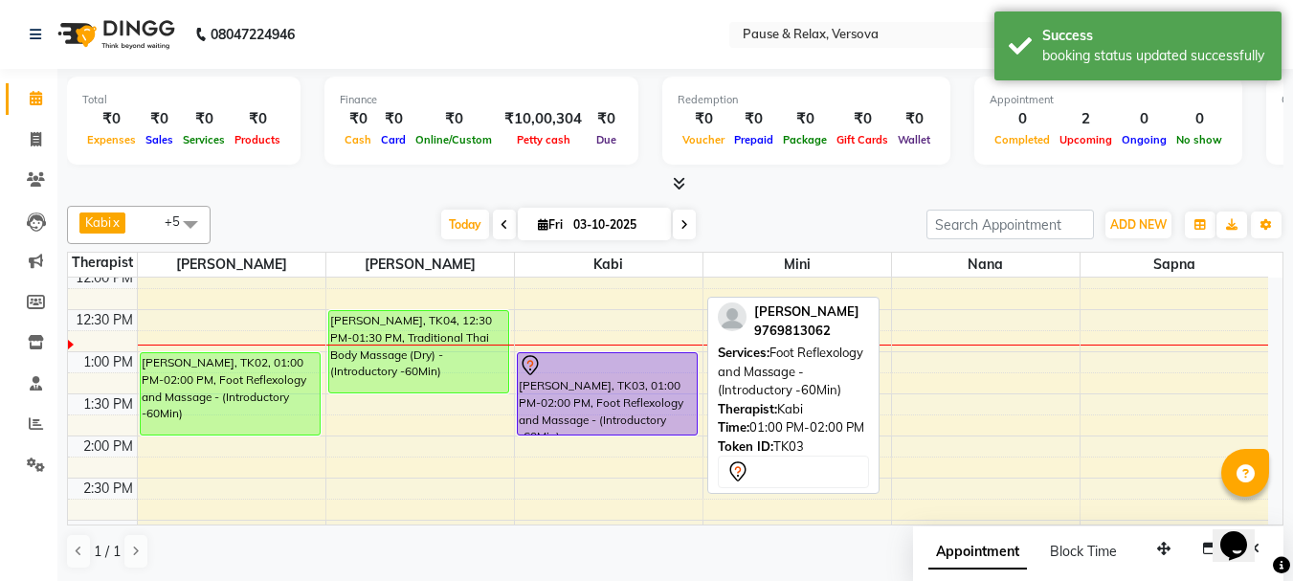
click at [615, 397] on div "[PERSON_NAME], TK03, 01:00 PM-02:00 PM, Foot Reflexology and Massage - (Introdu…" at bounding box center [607, 393] width 179 height 81
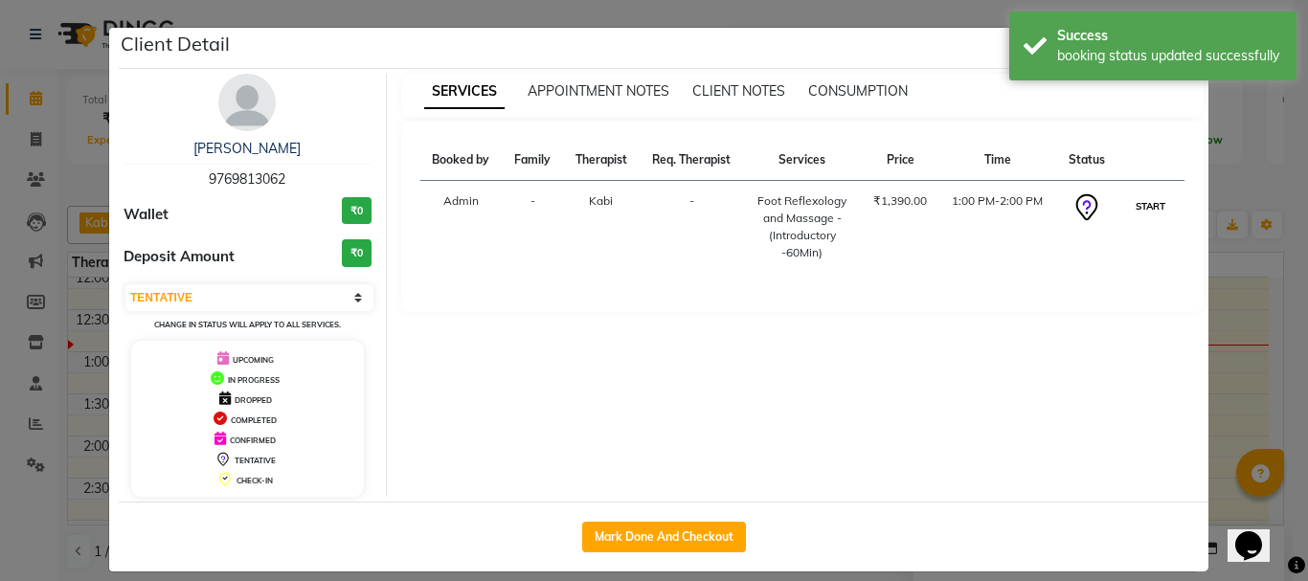
click at [1139, 201] on button "START" at bounding box center [1150, 206] width 39 height 24
select select "1"
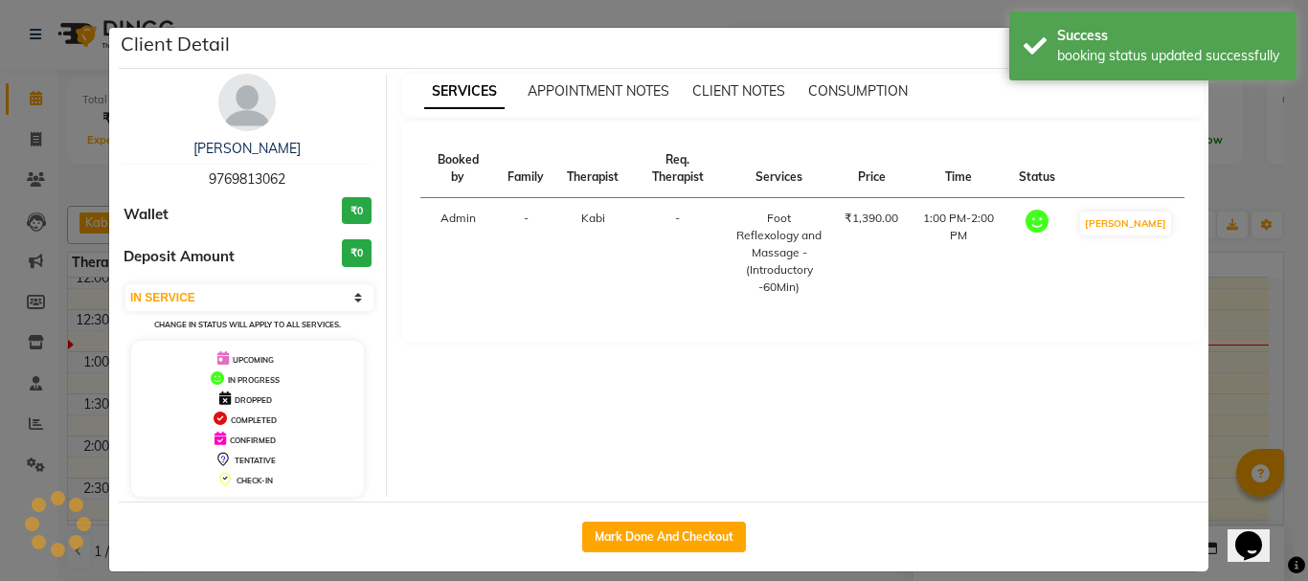
click at [1231, 383] on ngb-modal-window "Client Detail [PERSON_NAME] 9769813062 Wallet ₹0 Deposit Amount ₹0 Select IN SE…" at bounding box center [654, 290] width 1308 height 581
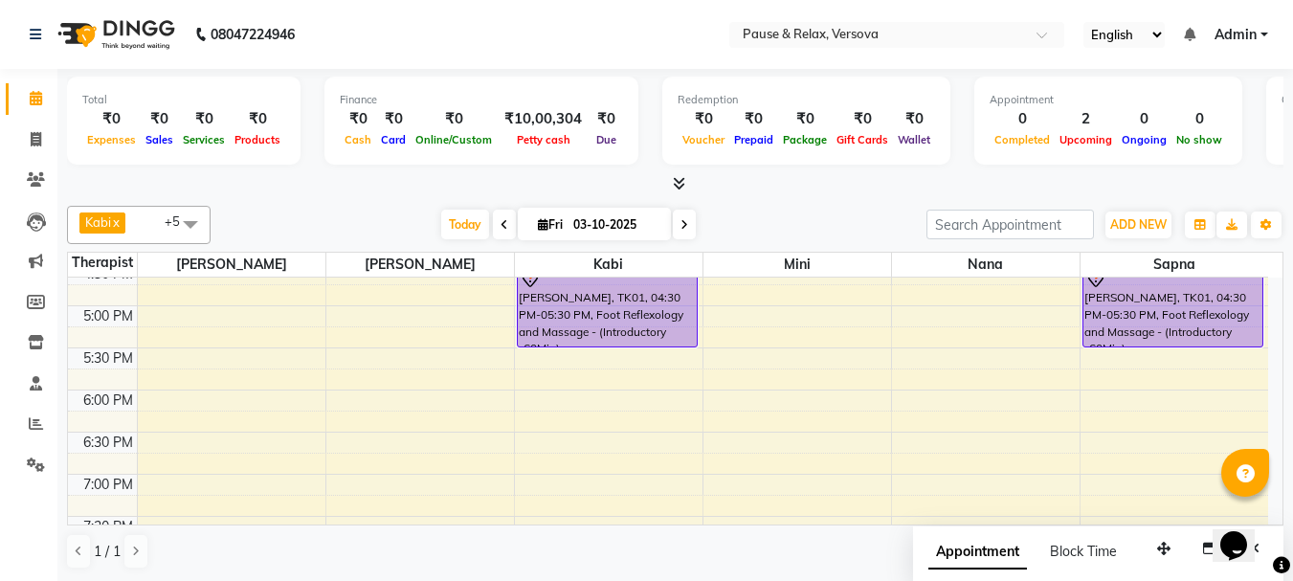
scroll to position [502, 0]
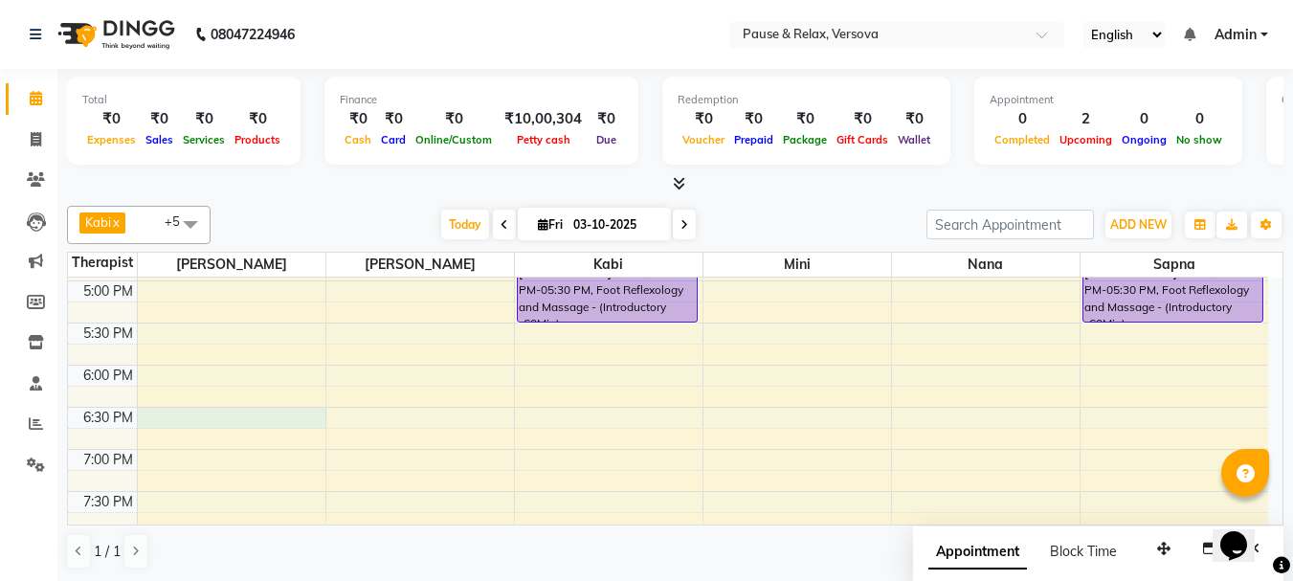
click at [176, 416] on div "11:00 AM 11:30 AM 12:00 PM 12:30 PM 1:00 PM 1:30 PM 2:00 PM 2:30 PM 3:00 PM 3:3…" at bounding box center [668, 239] width 1200 height 926
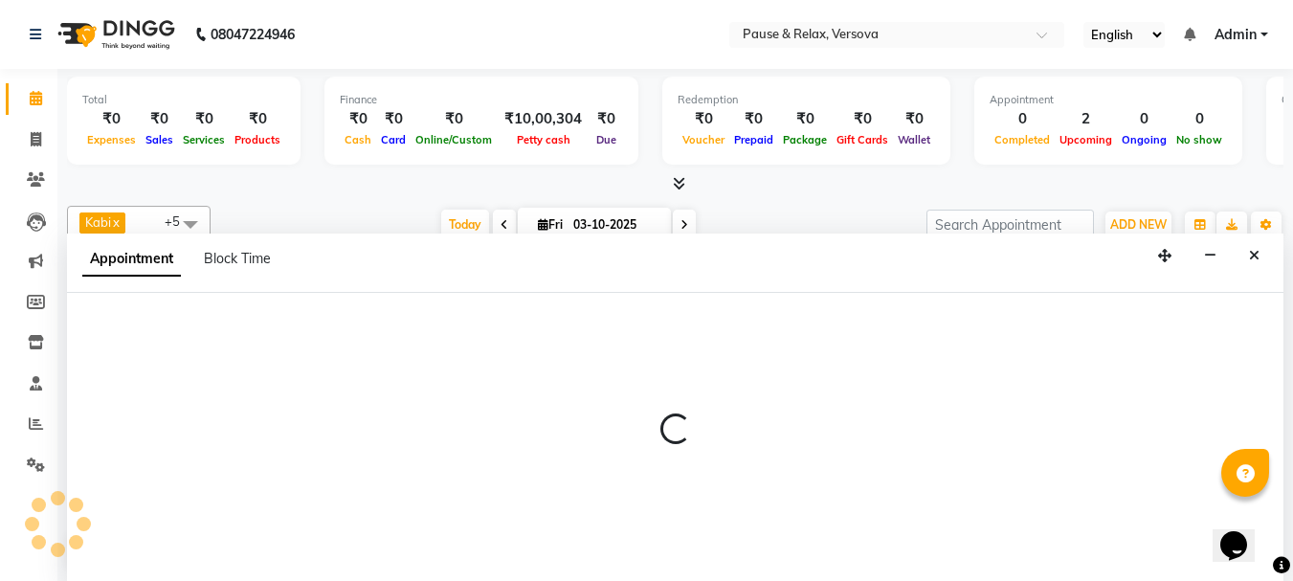
scroll to position [1, 0]
select select "53337"
select select "1110"
select select "tentative"
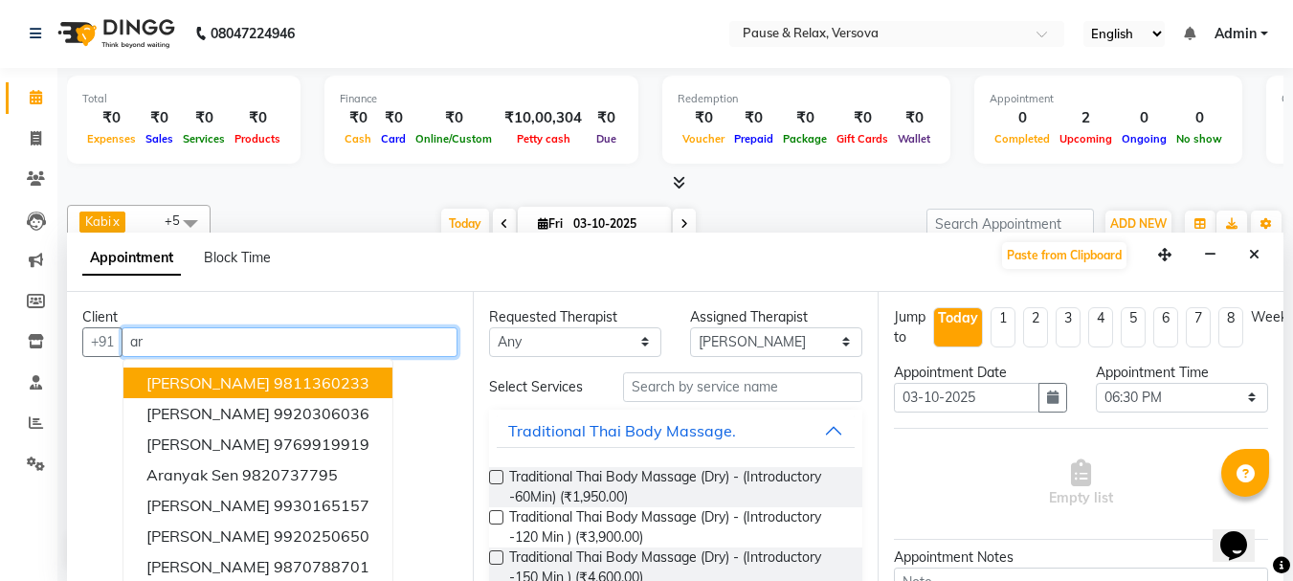
type input "a"
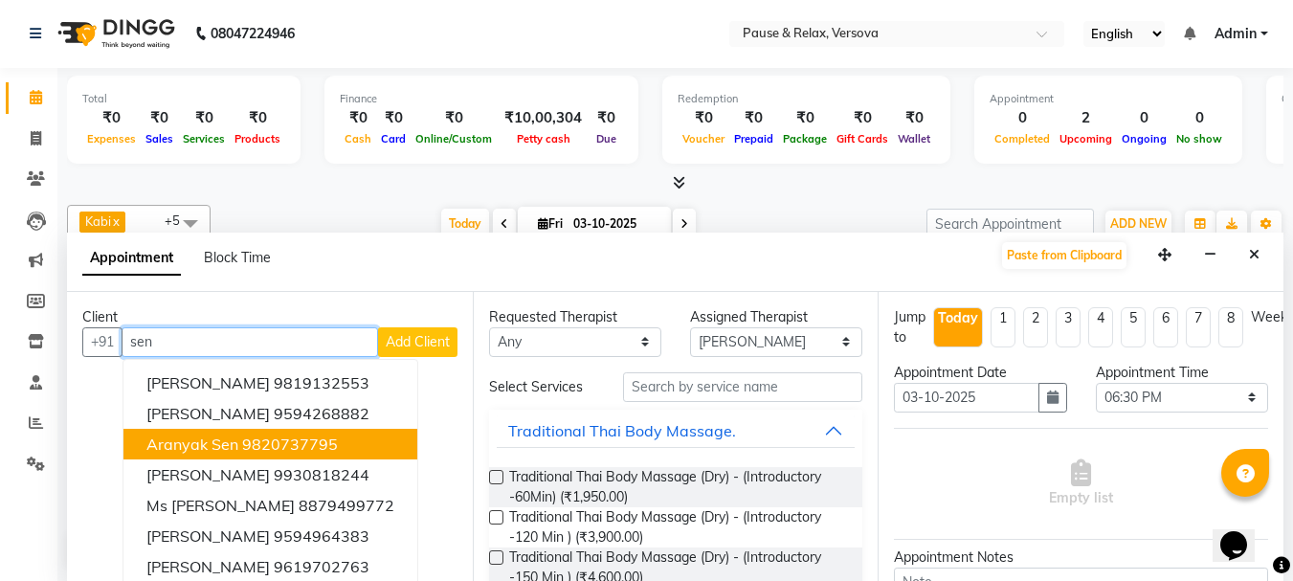
click at [191, 443] on span "Aranyak Sen" at bounding box center [192, 444] width 92 height 19
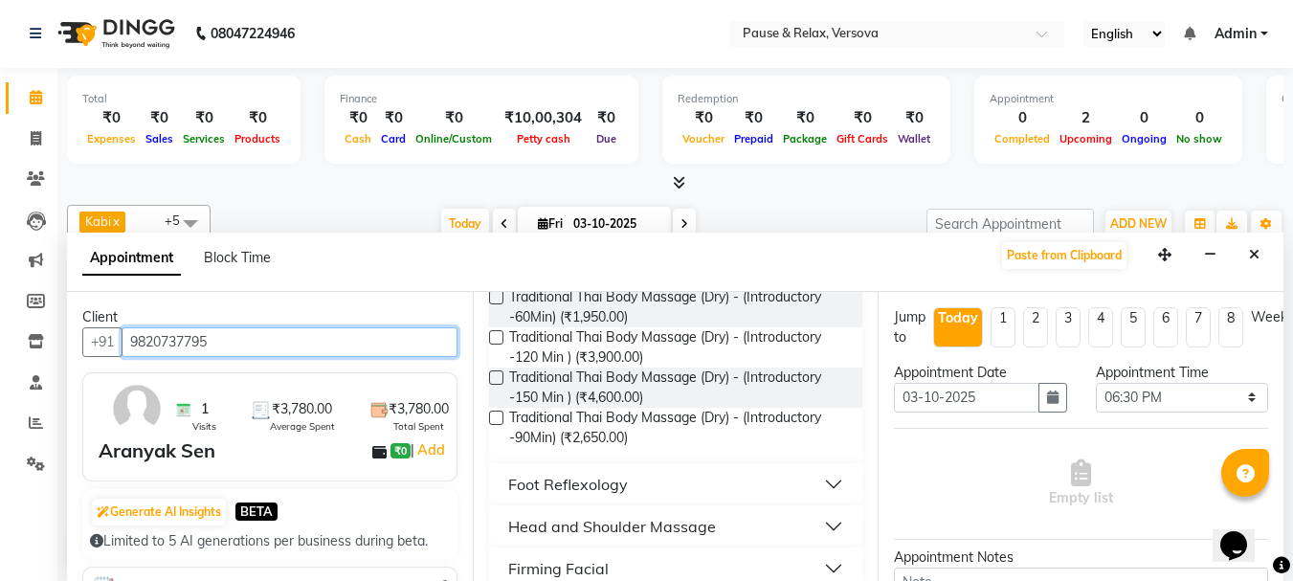
scroll to position [288, 0]
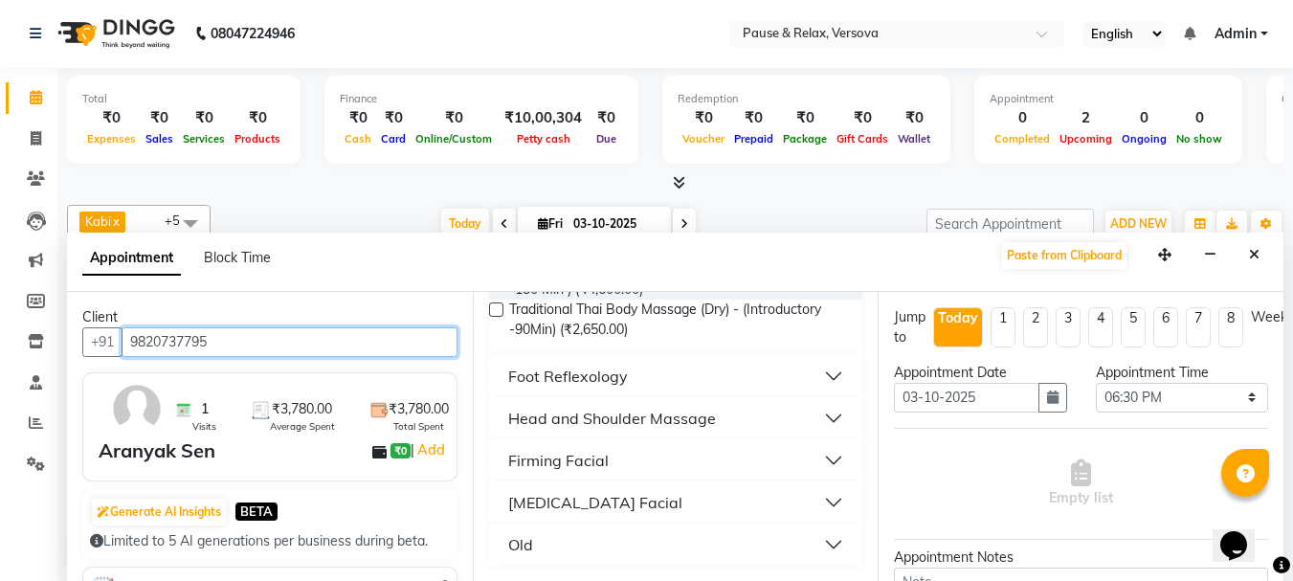
type input "9820737795"
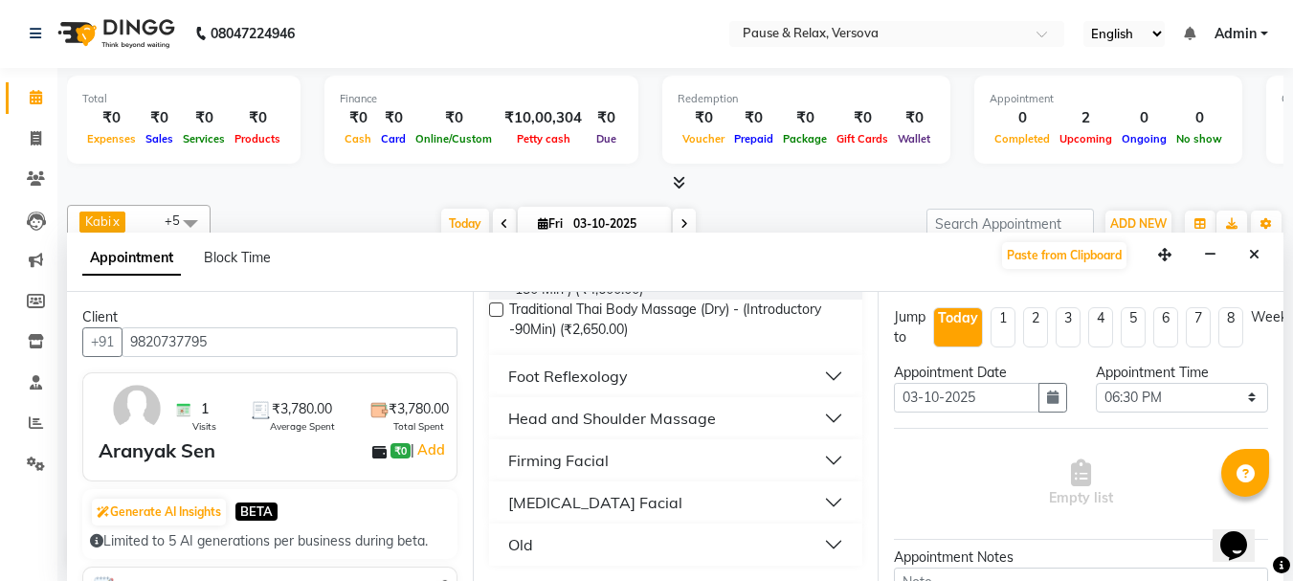
click at [818, 377] on button "Foot Reflexology" at bounding box center [676, 376] width 359 height 34
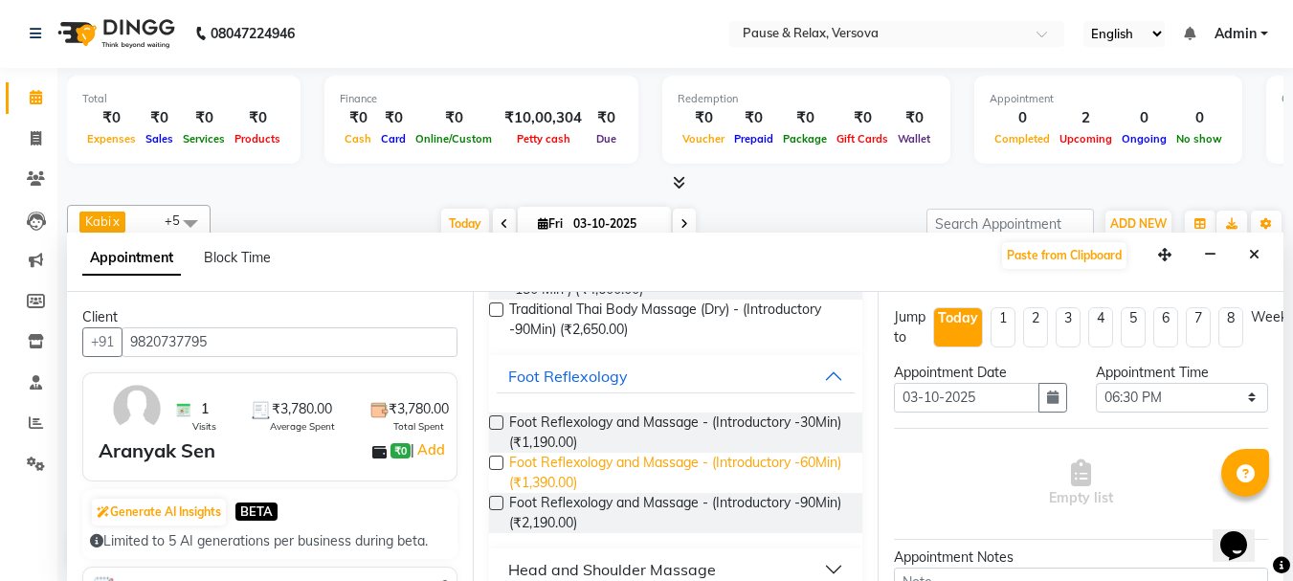
click at [761, 459] on span "Foot Reflexology and Massage - (Introductory -60Min) (₹1,390.00)" at bounding box center [678, 473] width 339 height 40
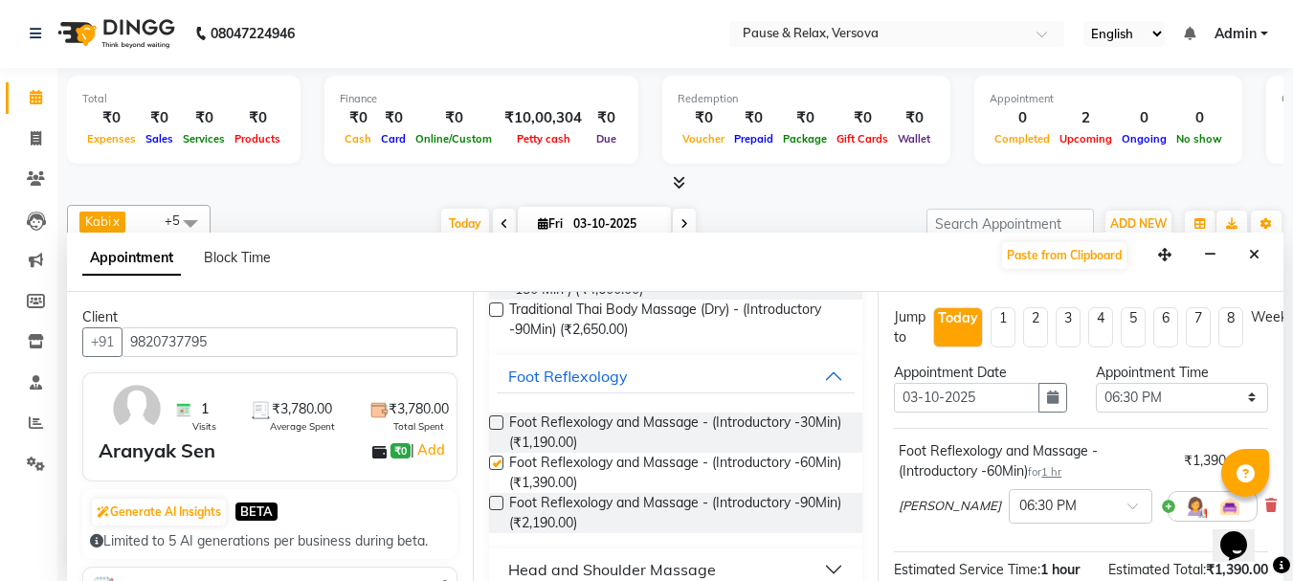
checkbox input "false"
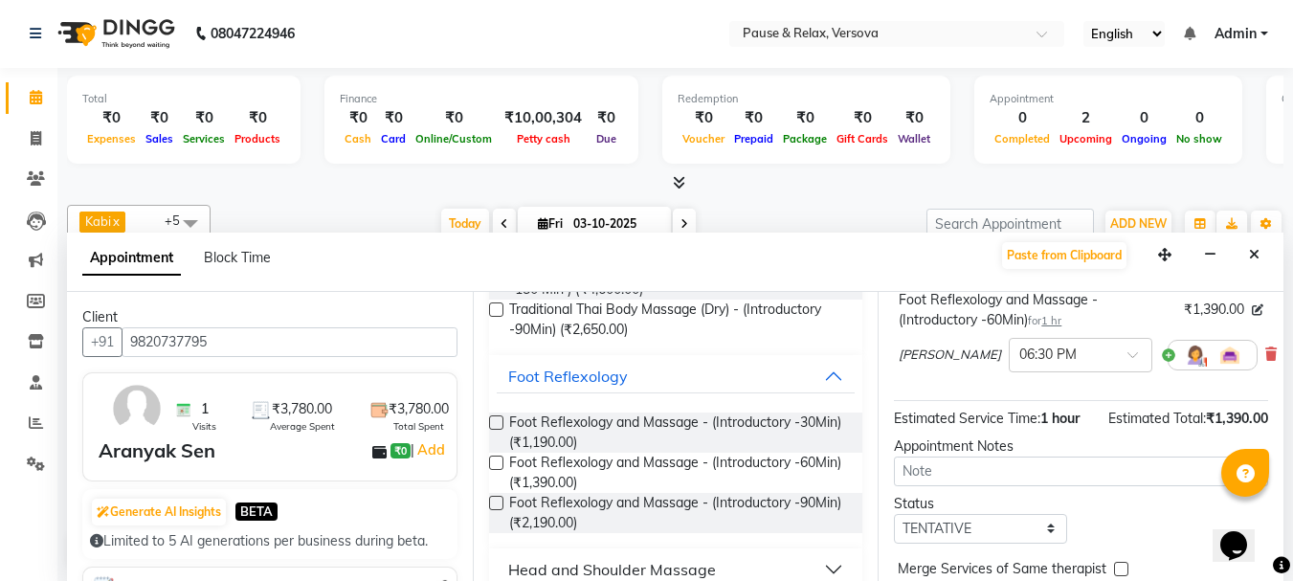
scroll to position [252, 0]
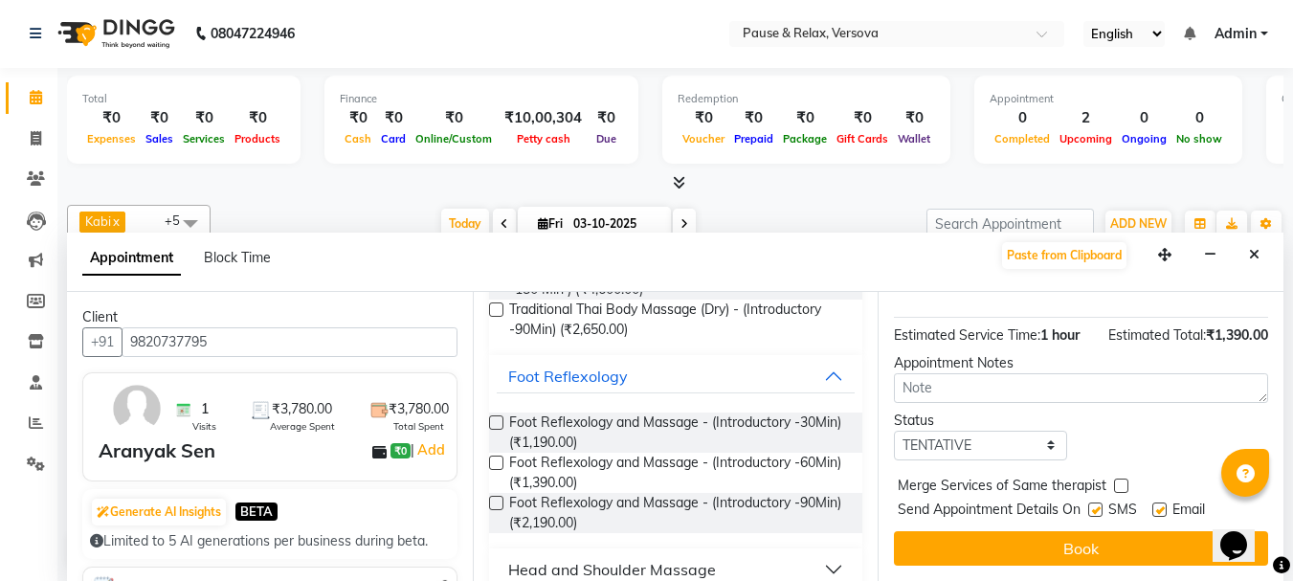
drag, startPoint x: 1275, startPoint y: 351, endPoint x: 56, endPoint y: 1, distance: 1268.0
drag, startPoint x: 1160, startPoint y: 494, endPoint x: 1160, endPoint y: 505, distance: 11.5
click at [1160, 503] on label at bounding box center [1160, 510] width 14 height 14
click at [1160, 505] on input "checkbox" at bounding box center [1159, 511] width 12 height 12
checkbox input "false"
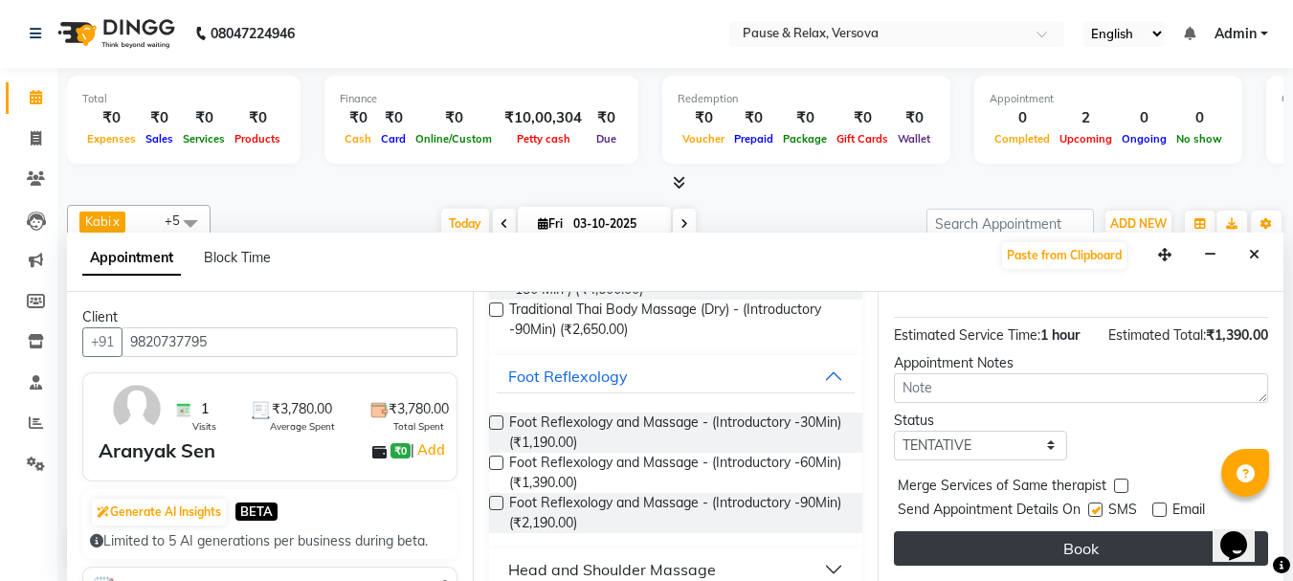
click at [1160, 533] on button "Book" at bounding box center [1081, 548] width 374 height 34
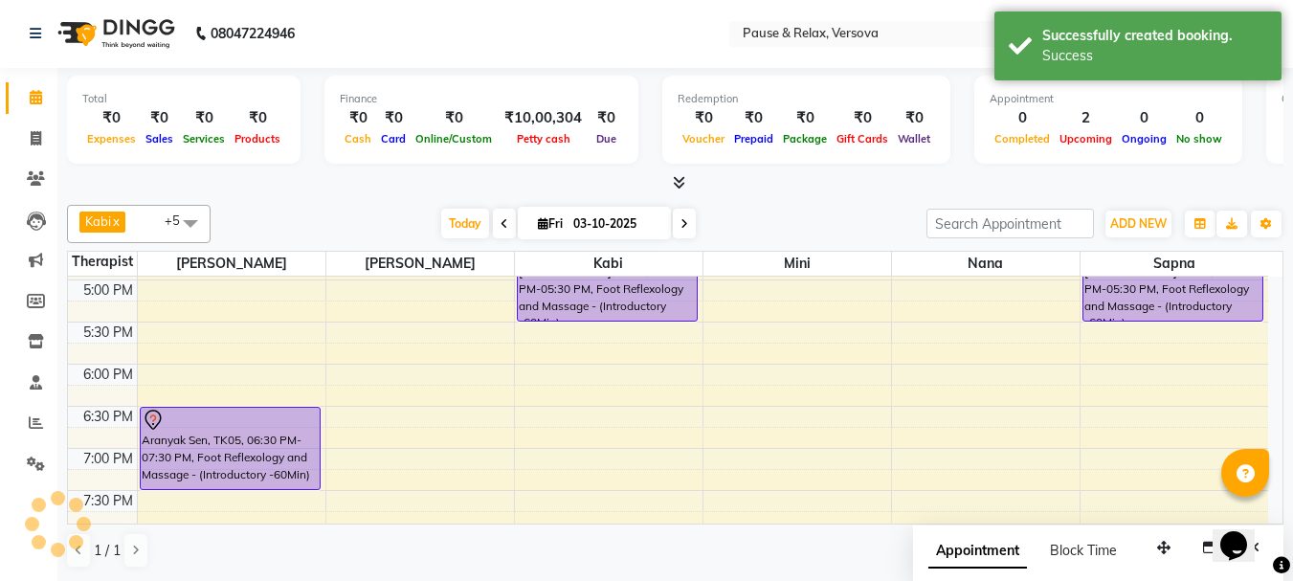
scroll to position [0, 0]
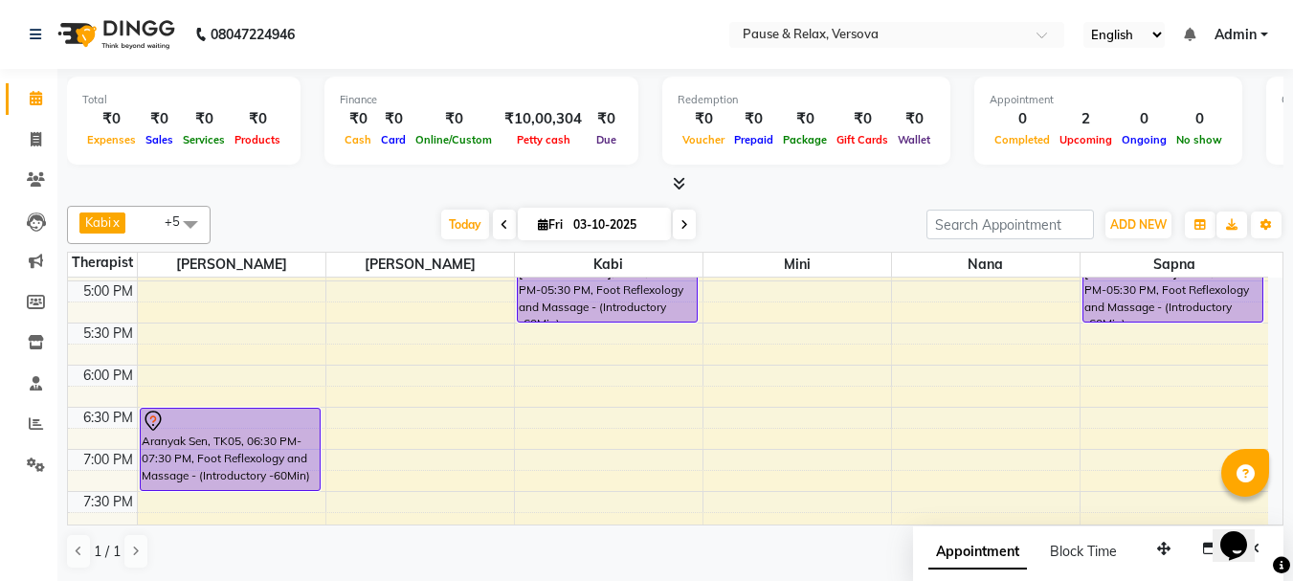
drag, startPoint x: 431, startPoint y: 618, endPoint x: 1210, endPoint y: 475, distance: 792.4
click at [827, 438] on div "11:00 AM 11:30 AM 12:00 PM 12:30 PM 1:00 PM 1:30 PM 2:00 PM 2:30 PM 3:00 PM 3:3…" at bounding box center [668, 239] width 1200 height 926
select select "92489"
select select "tentative"
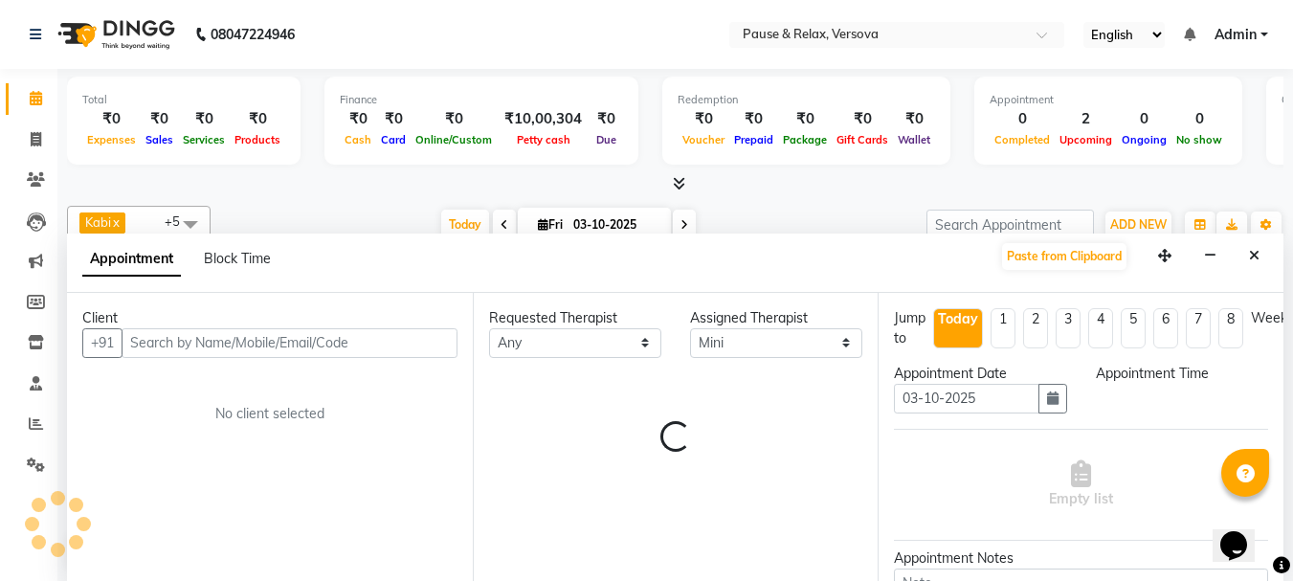
scroll to position [1, 0]
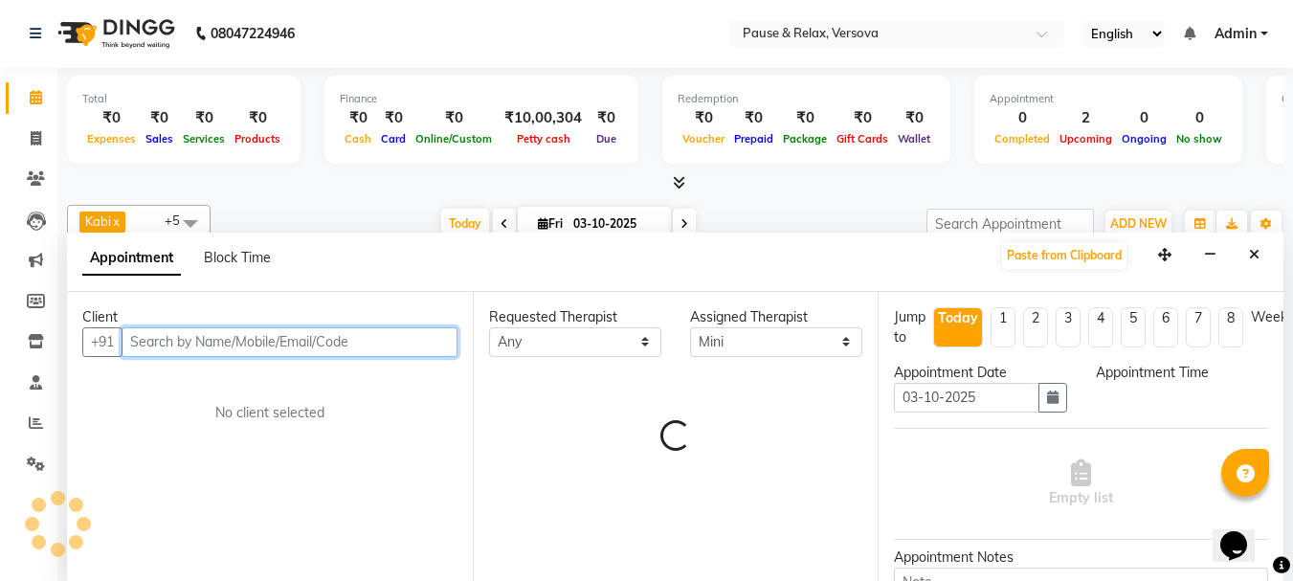
select select "1125"
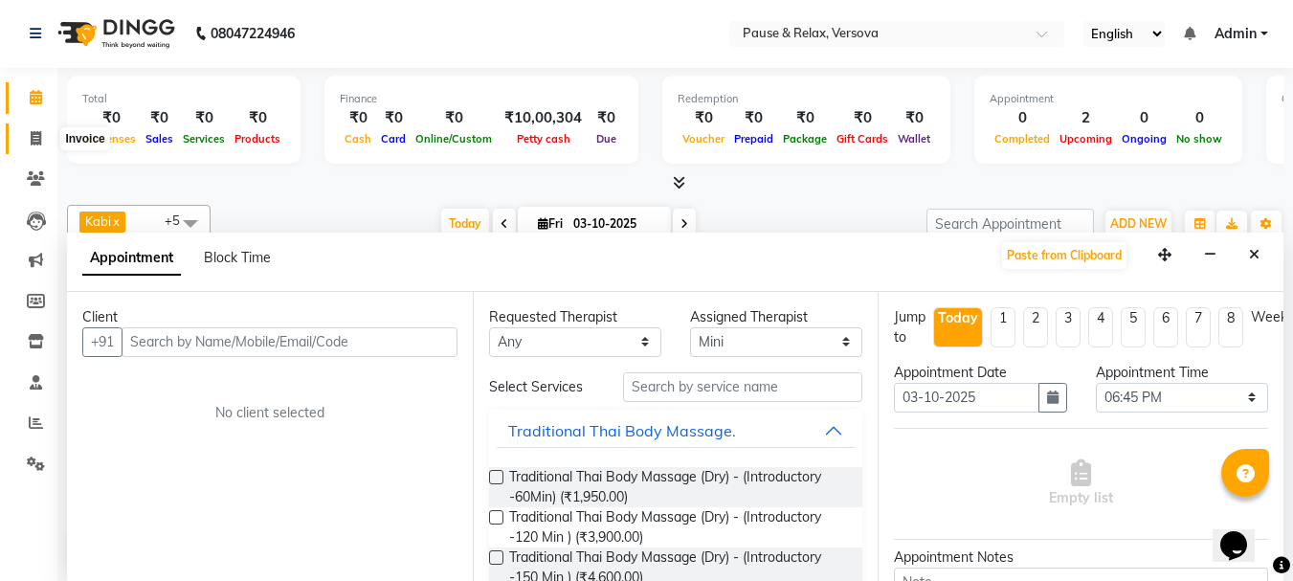
click at [33, 136] on icon at bounding box center [36, 138] width 11 height 14
select select "service"
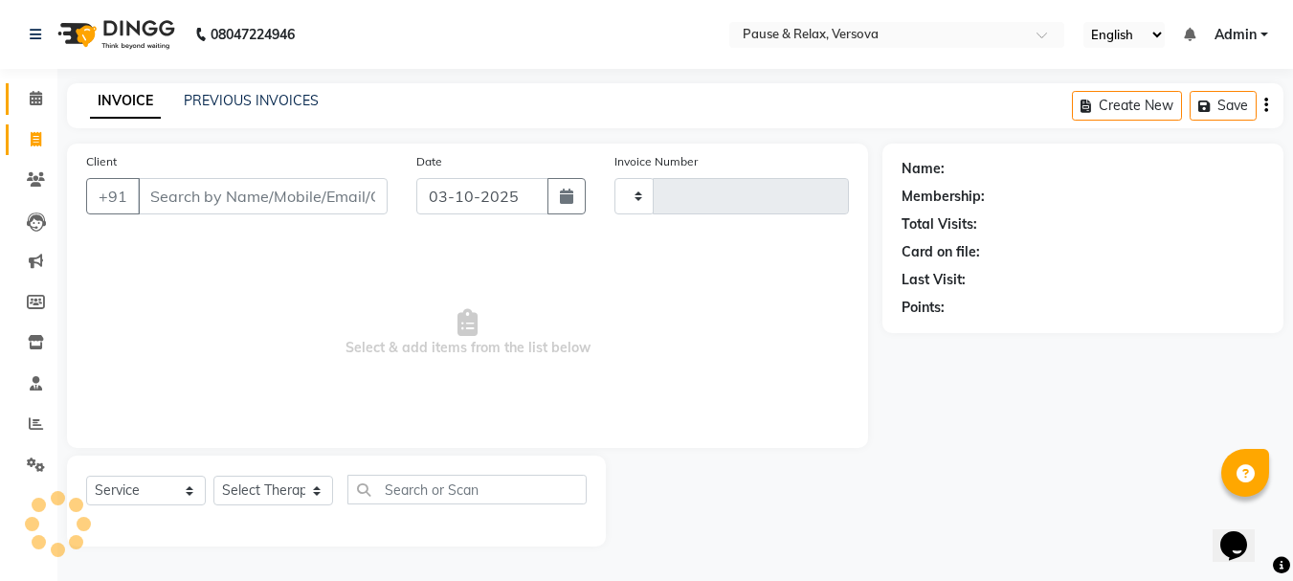
type input "1818"
select select "6832"
click at [31, 101] on icon at bounding box center [36, 98] width 12 height 14
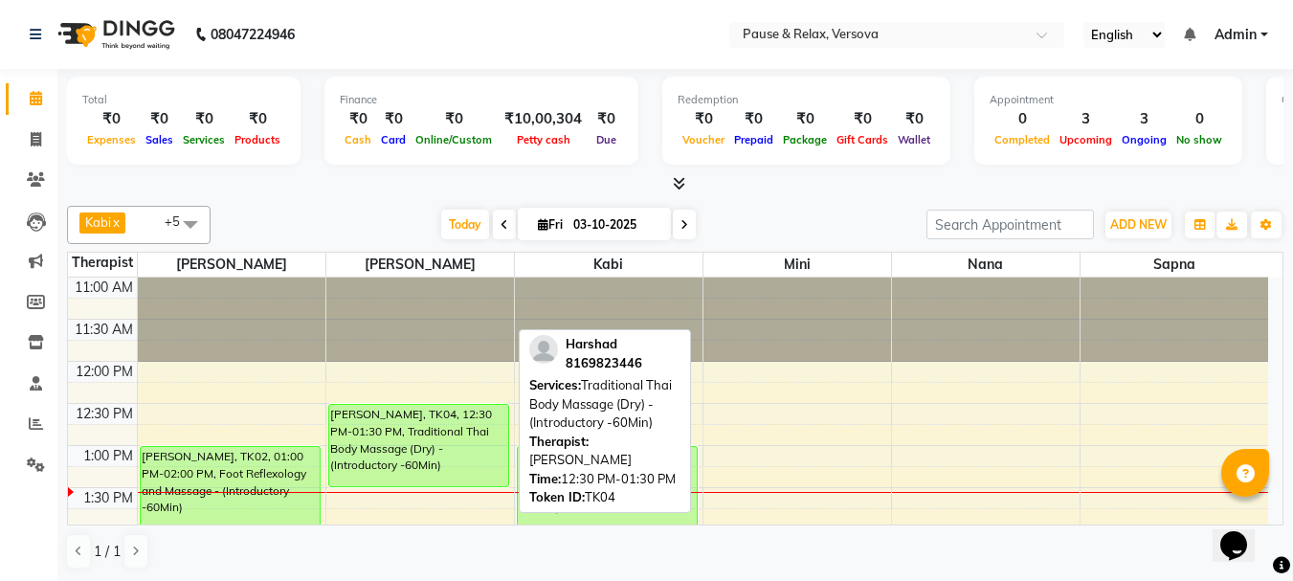
click at [415, 456] on div "[PERSON_NAME], TK04, 12:30 PM-01:30 PM, Traditional Thai Body Massage (Dry) - (…" at bounding box center [418, 445] width 179 height 81
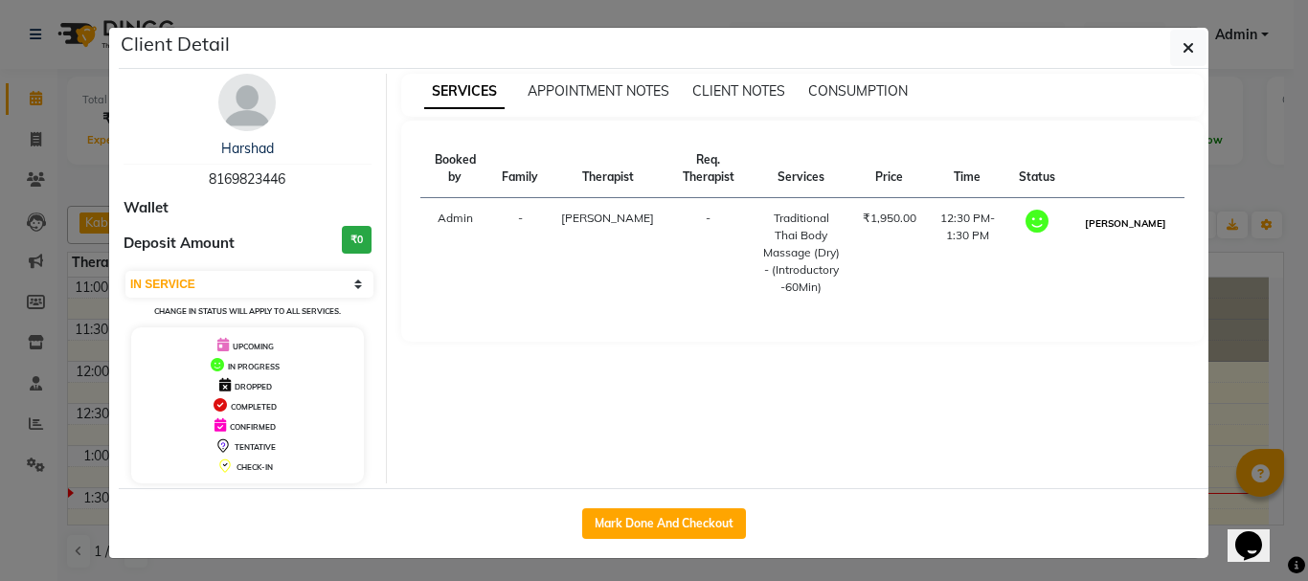
click at [1148, 235] on button "[PERSON_NAME]" at bounding box center [1125, 224] width 91 height 24
select select "3"
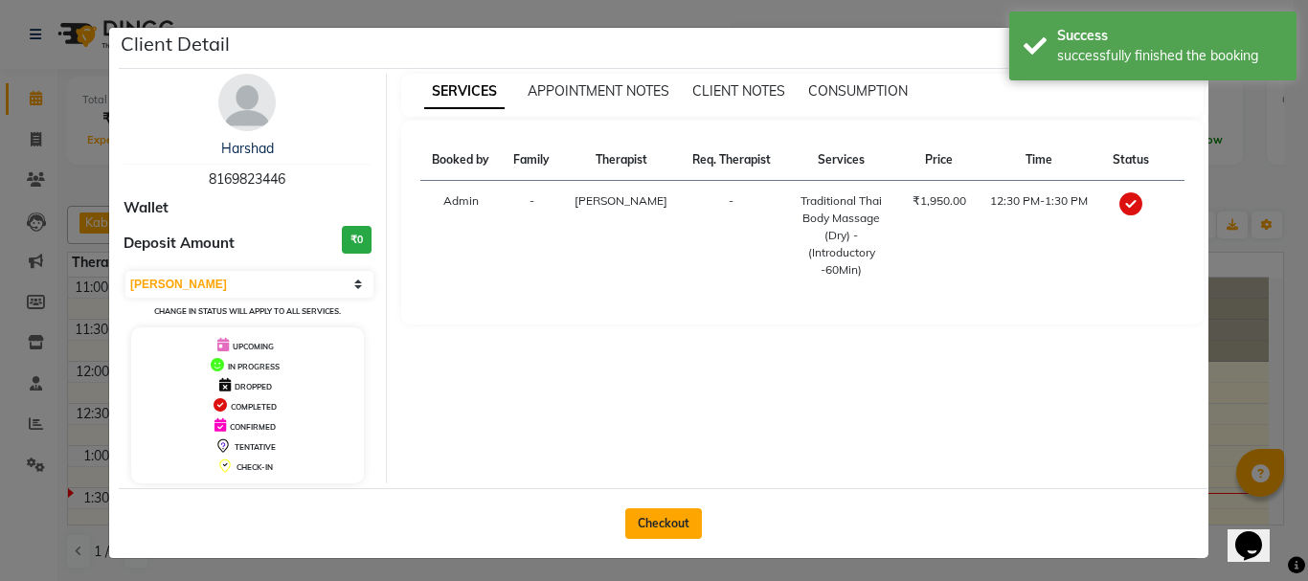
click at [658, 525] on button "Checkout" at bounding box center [663, 523] width 77 height 31
select select "6832"
select select "service"
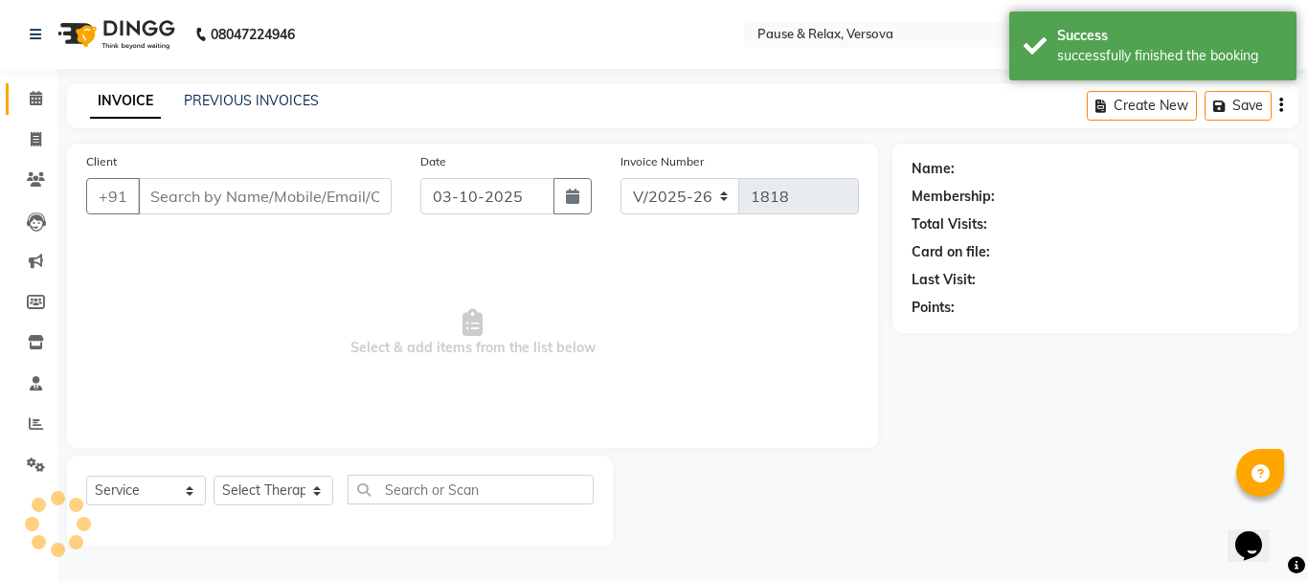
type input "8169823446"
select select "53336"
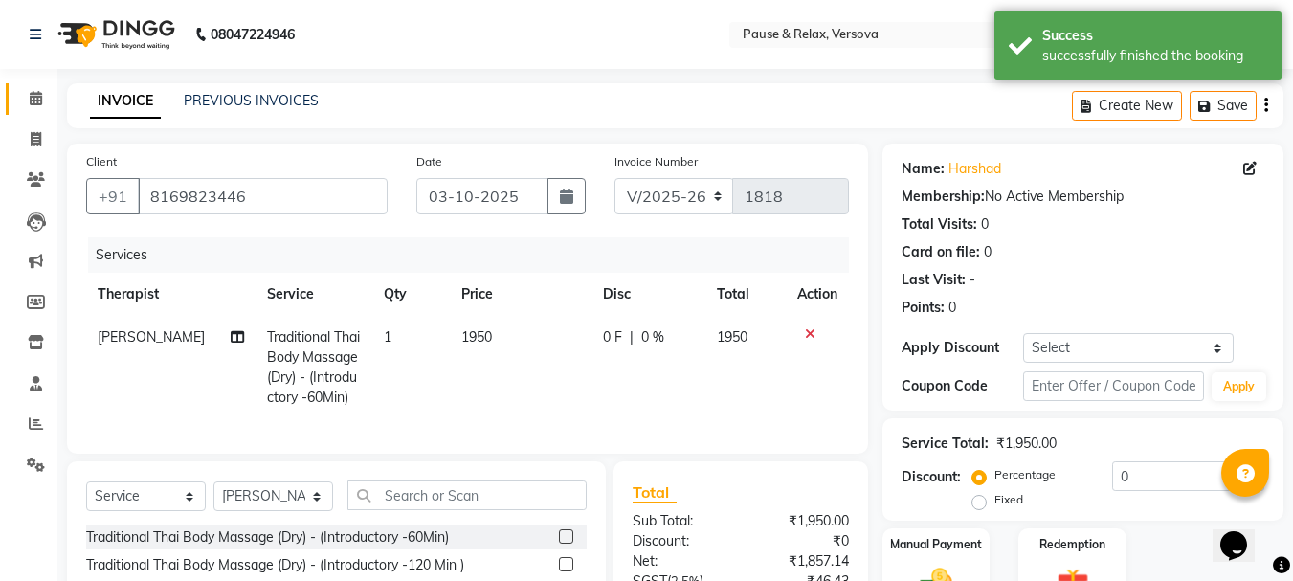
scroll to position [206, 0]
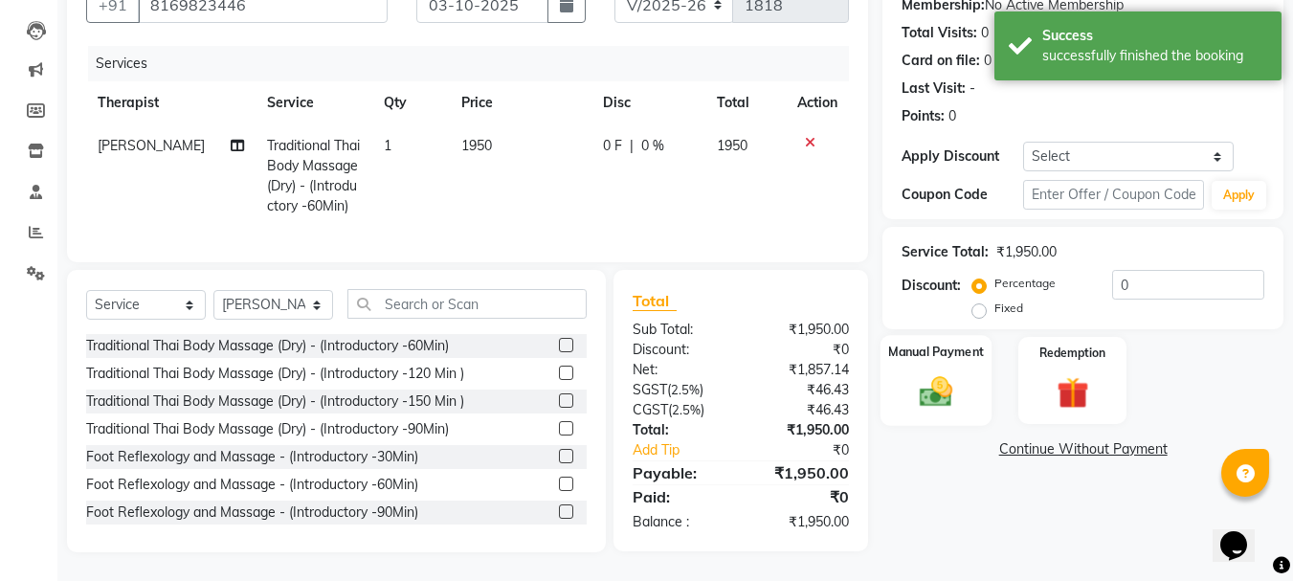
click at [956, 343] on label "Manual Payment" at bounding box center [936, 352] width 96 height 18
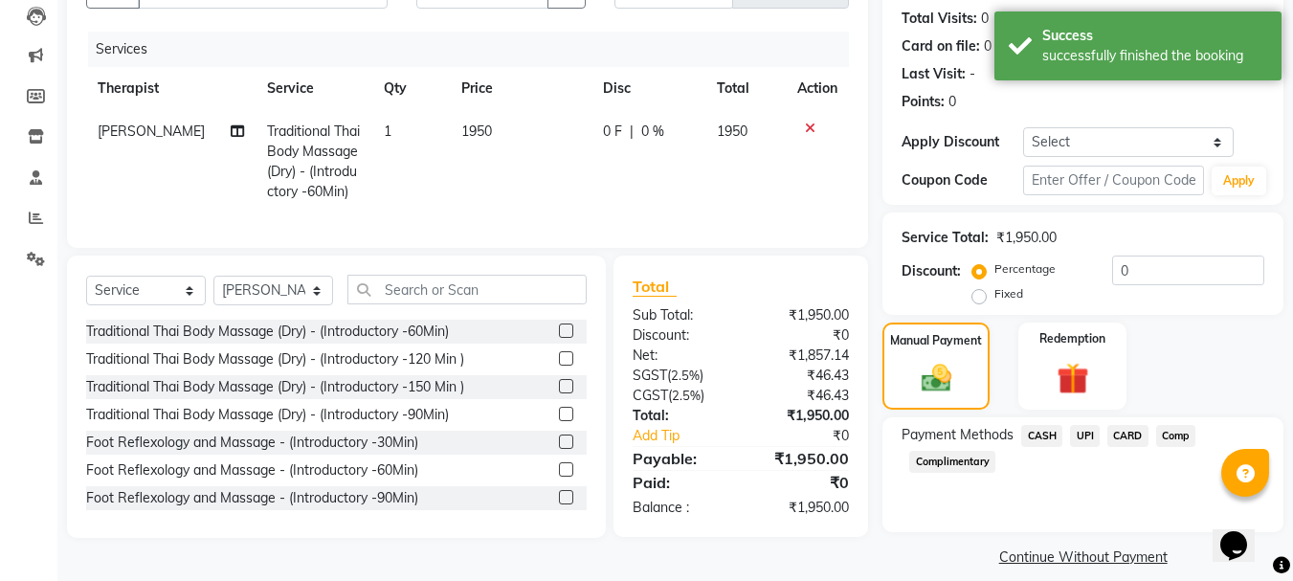
click at [1047, 440] on span "CASH" at bounding box center [1041, 436] width 41 height 22
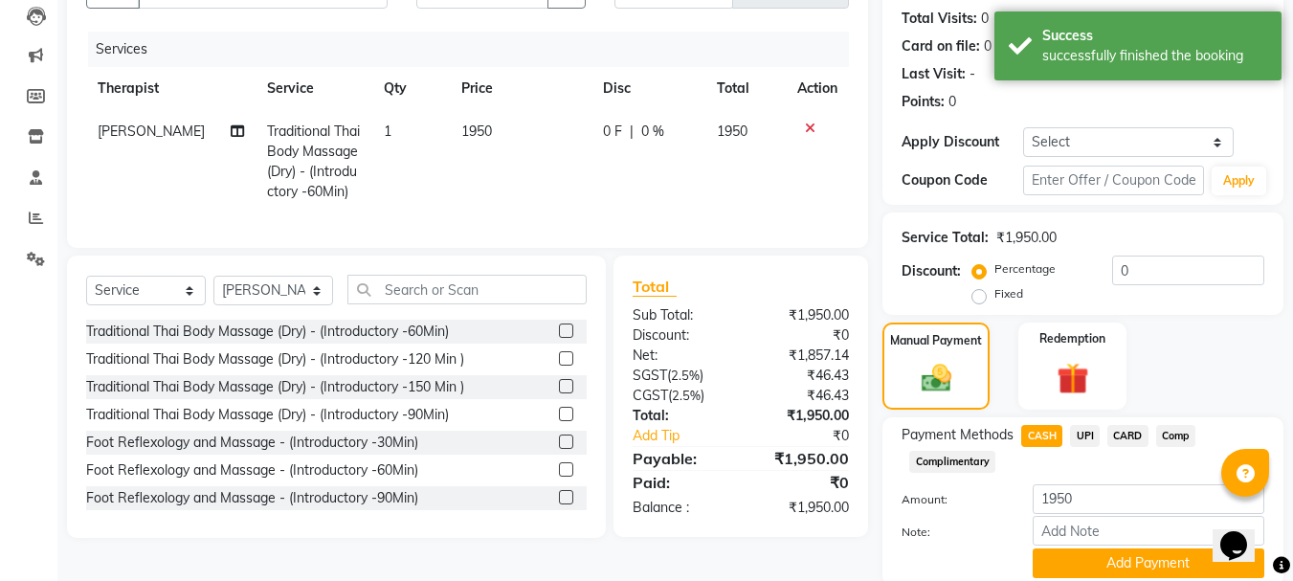
scroll to position [279, 0]
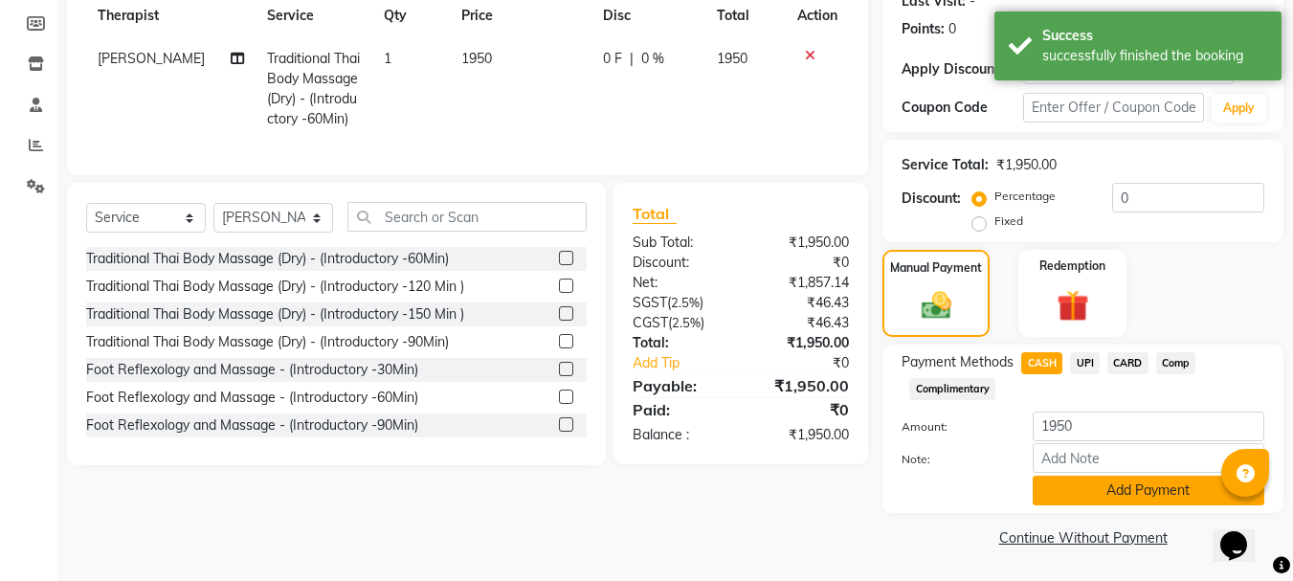
click at [1172, 493] on button "Add Payment" at bounding box center [1149, 491] width 232 height 30
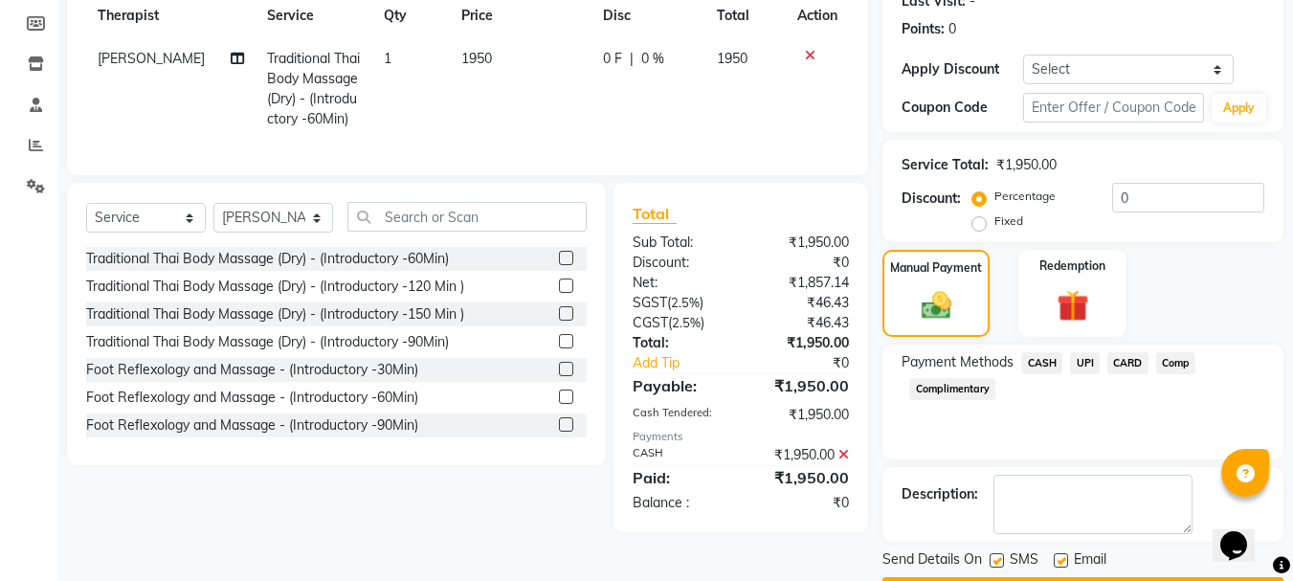
scroll to position [333, 0]
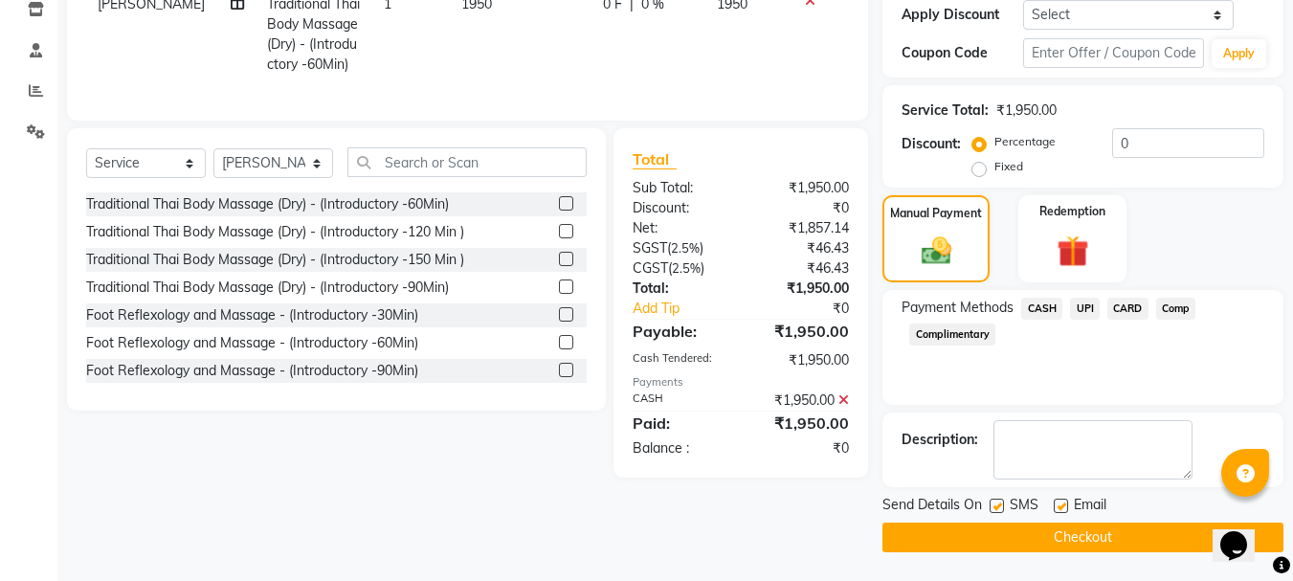
click at [1065, 505] on label at bounding box center [1061, 506] width 14 height 14
click at [1065, 505] on input "checkbox" at bounding box center [1060, 507] width 12 height 12
checkbox input "false"
click at [1109, 529] on button "Checkout" at bounding box center [1083, 538] width 401 height 30
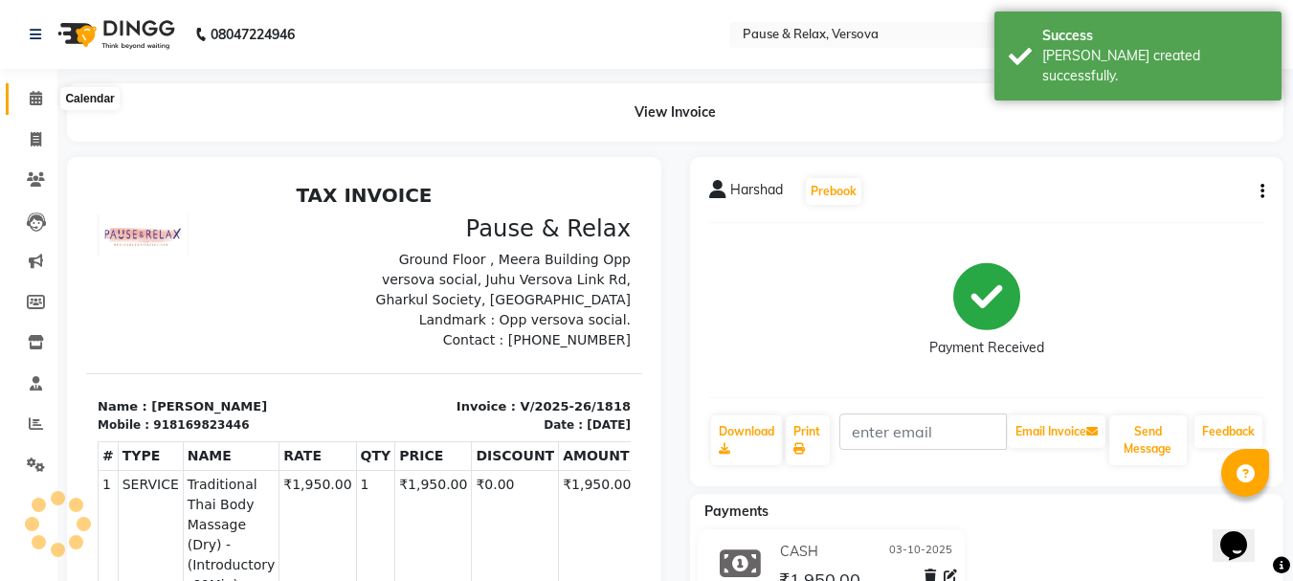
click at [45, 97] on span at bounding box center [36, 99] width 34 height 22
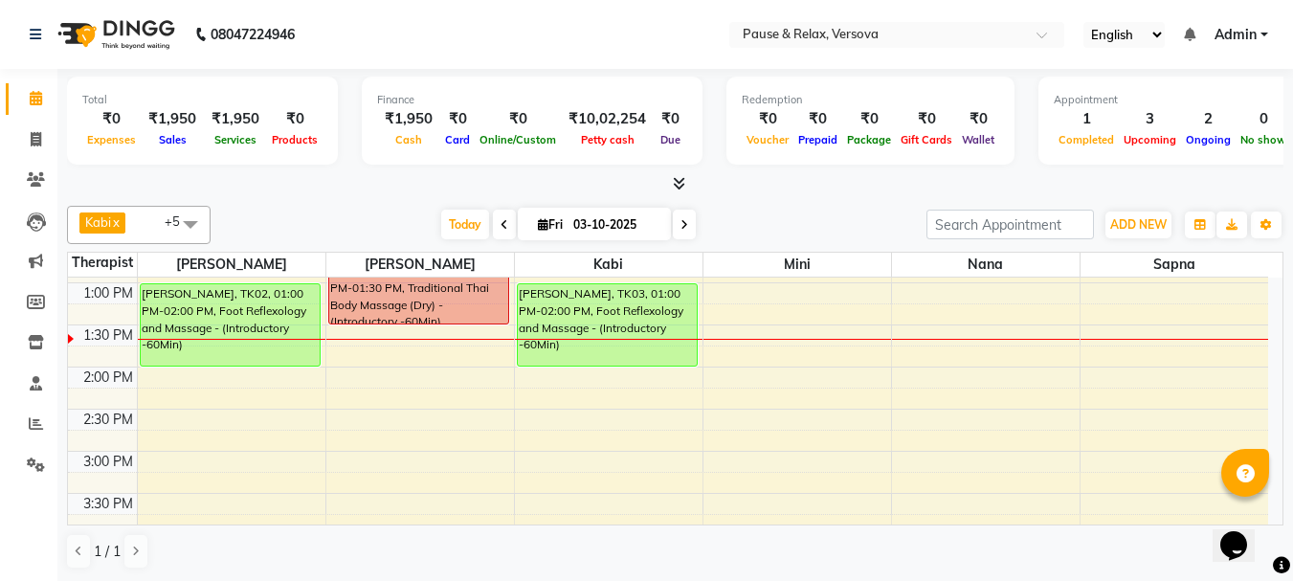
scroll to position [167, 0]
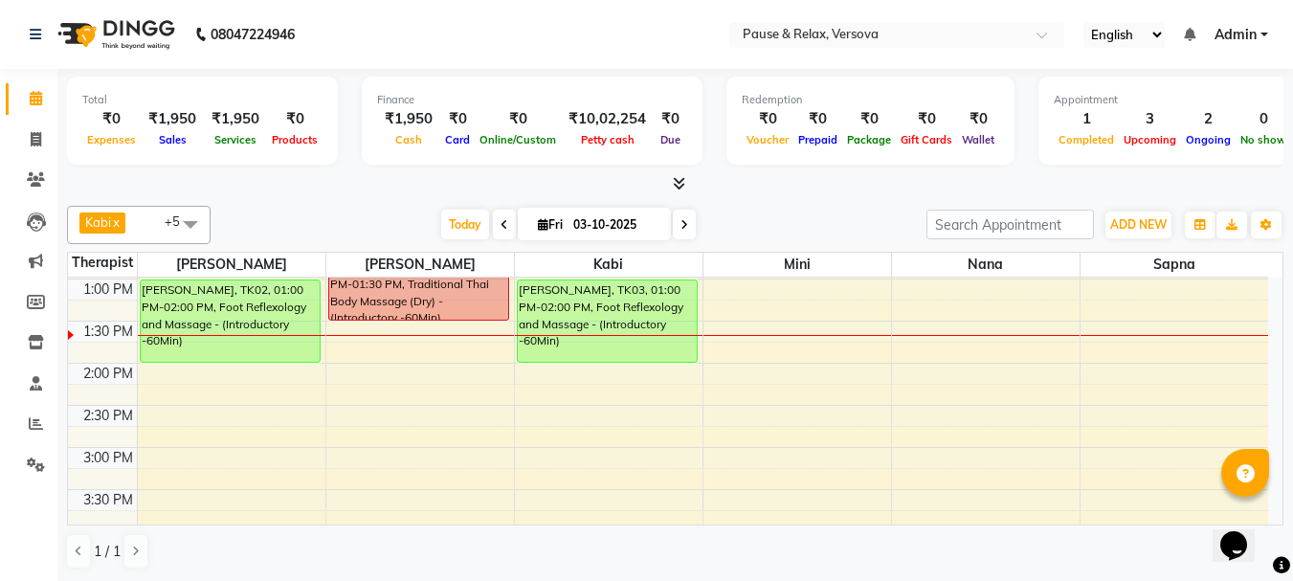
click at [1176, 357] on div "11:00 AM 11:30 AM 12:00 PM 12:30 PM 1:00 PM 1:30 PM 2:00 PM 2:30 PM 3:00 PM 3:3…" at bounding box center [668, 574] width 1200 height 926
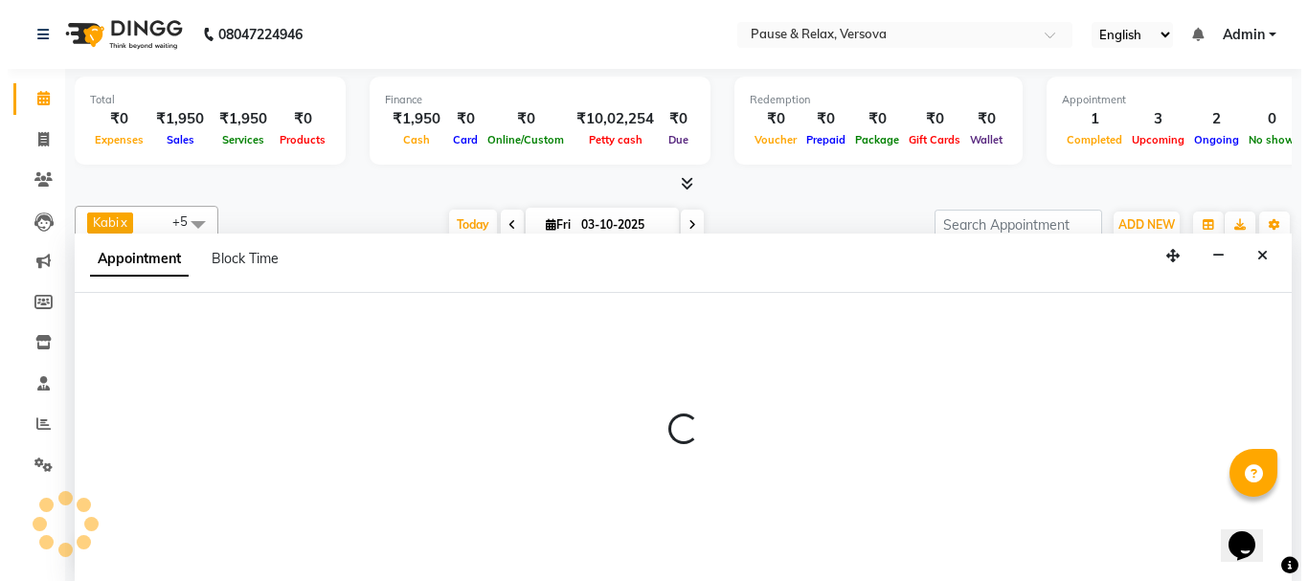
scroll to position [1, 0]
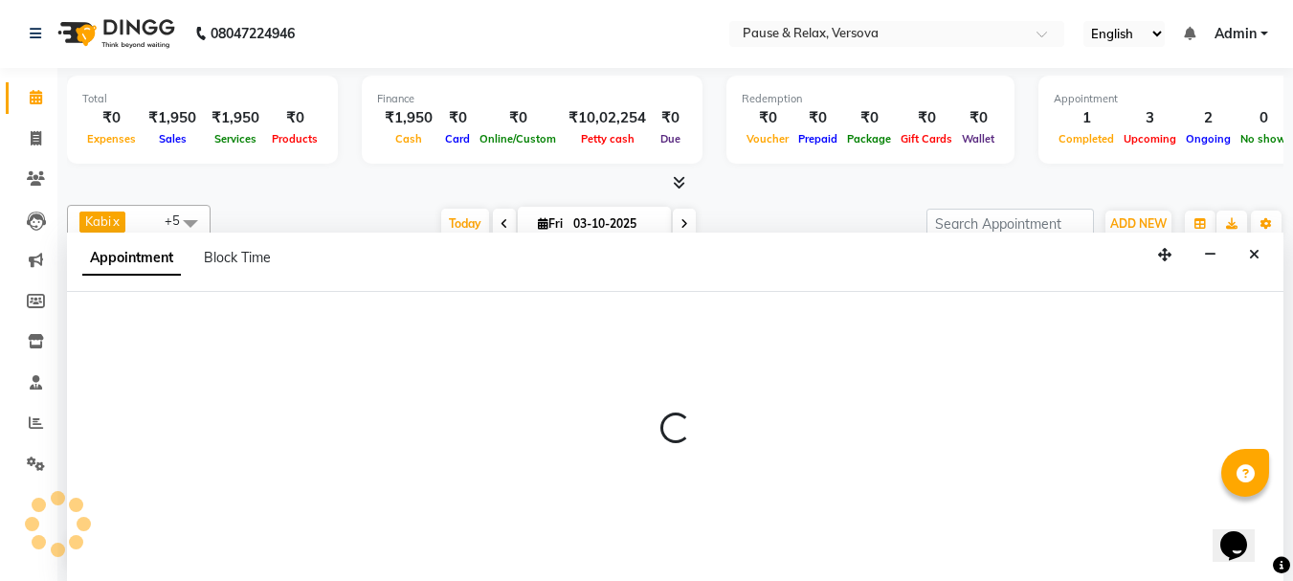
select select "93075"
select select "825"
select select "tentative"
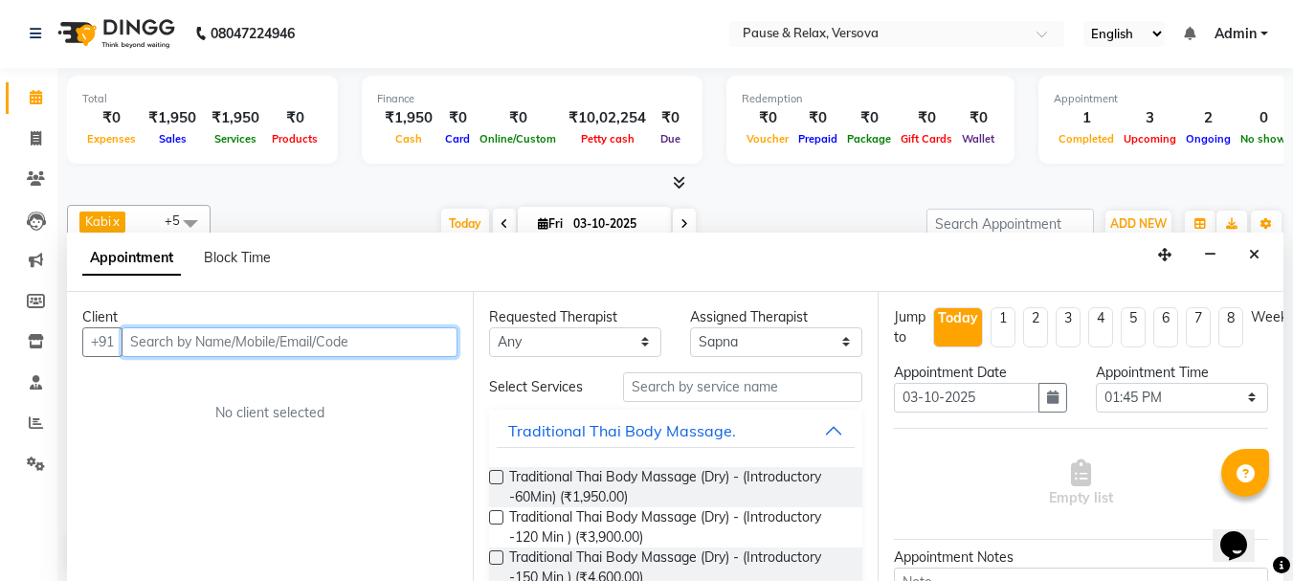
click at [192, 345] on input "text" at bounding box center [290, 342] width 336 height 30
type input "9833144304"
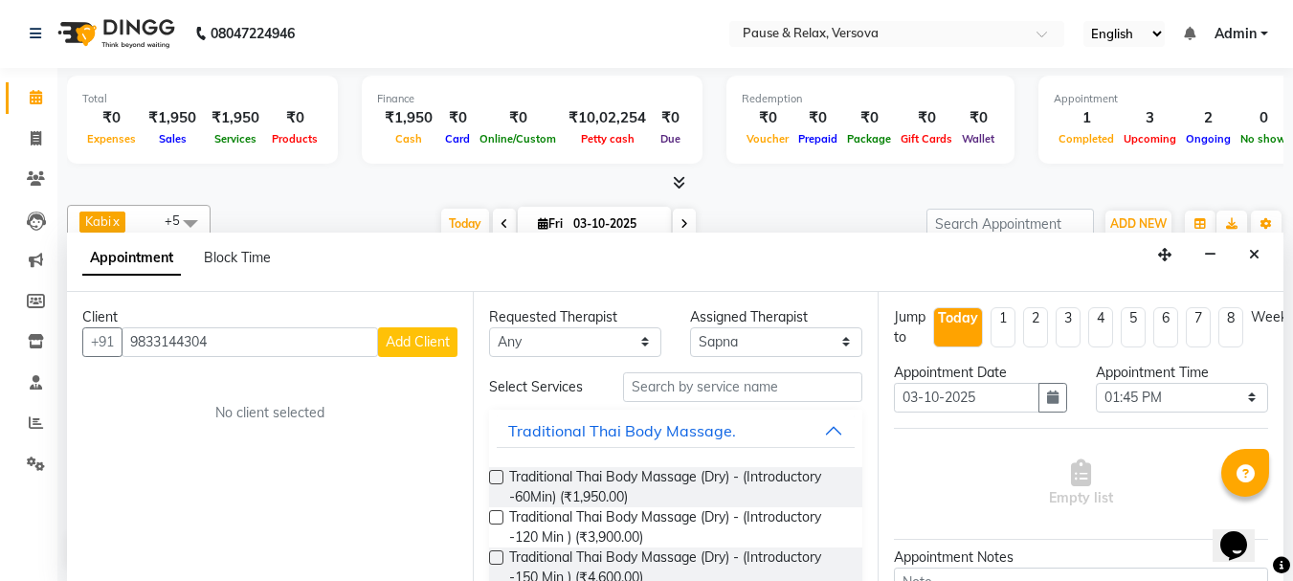
click at [421, 348] on span "Add Client" at bounding box center [418, 341] width 64 height 17
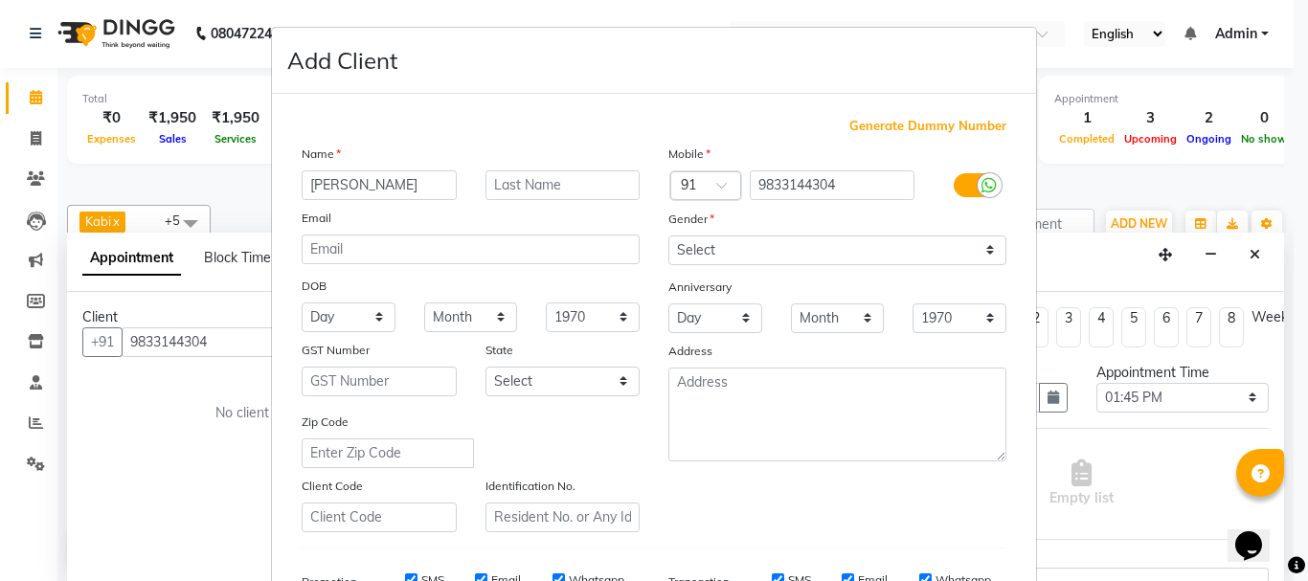
type input "[PERSON_NAME]"
click at [506, 192] on input "text" at bounding box center [562, 185] width 155 height 30
type input "Sen"
click at [886, 246] on select "Select [DEMOGRAPHIC_DATA] [DEMOGRAPHIC_DATA] Other Prefer Not To Say" at bounding box center [837, 250] width 338 height 30
select select "[DEMOGRAPHIC_DATA]"
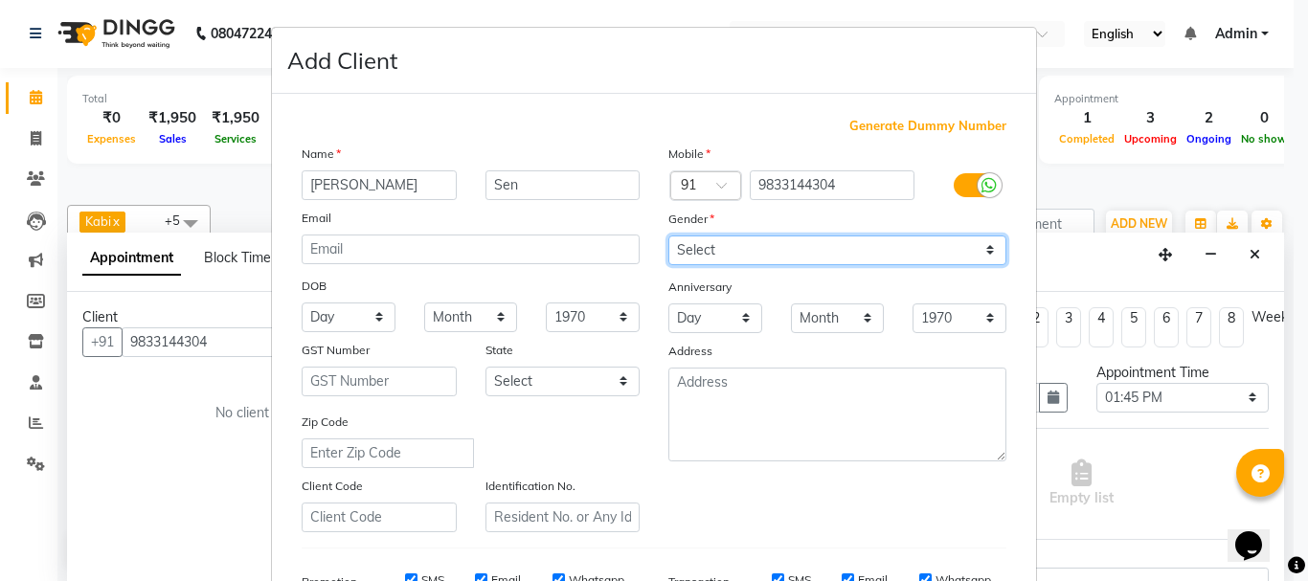
click at [668, 235] on select "Select [DEMOGRAPHIC_DATA] [DEMOGRAPHIC_DATA] Other Prefer Not To Say" at bounding box center [837, 250] width 338 height 30
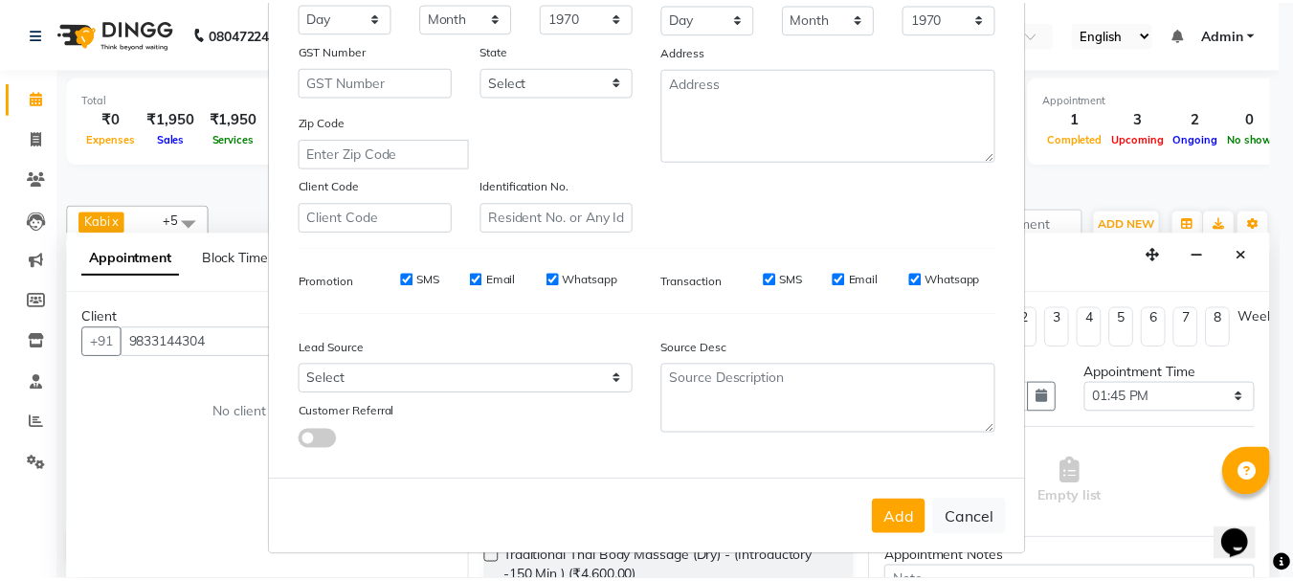
scroll to position [303, 0]
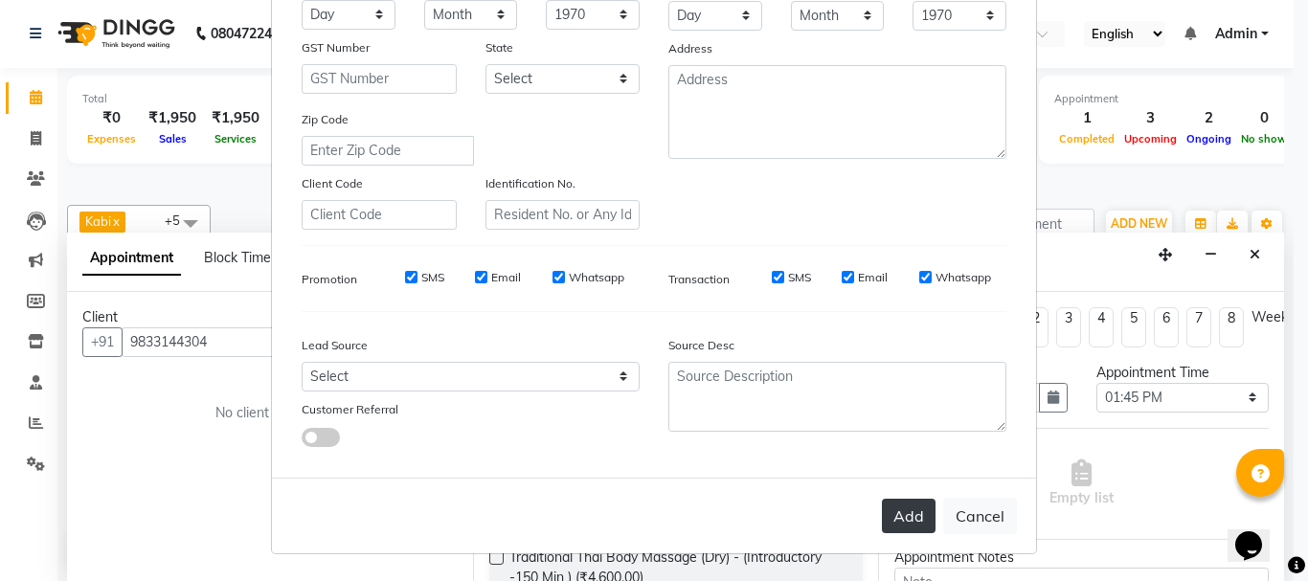
click at [884, 511] on button "Add" at bounding box center [909, 516] width 54 height 34
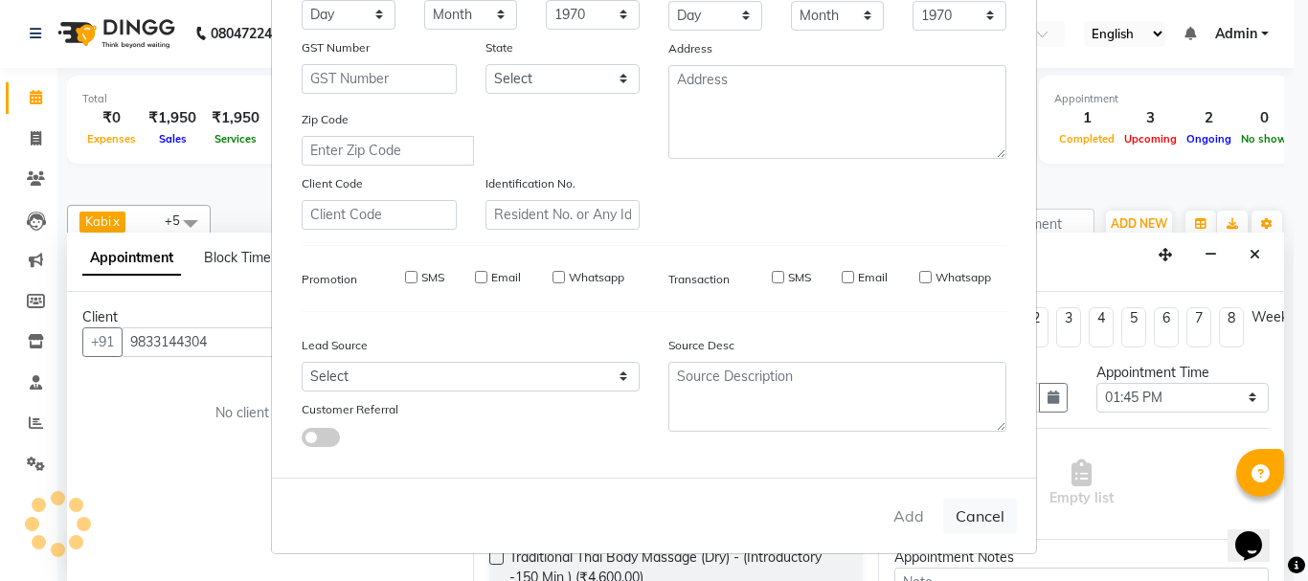
select select
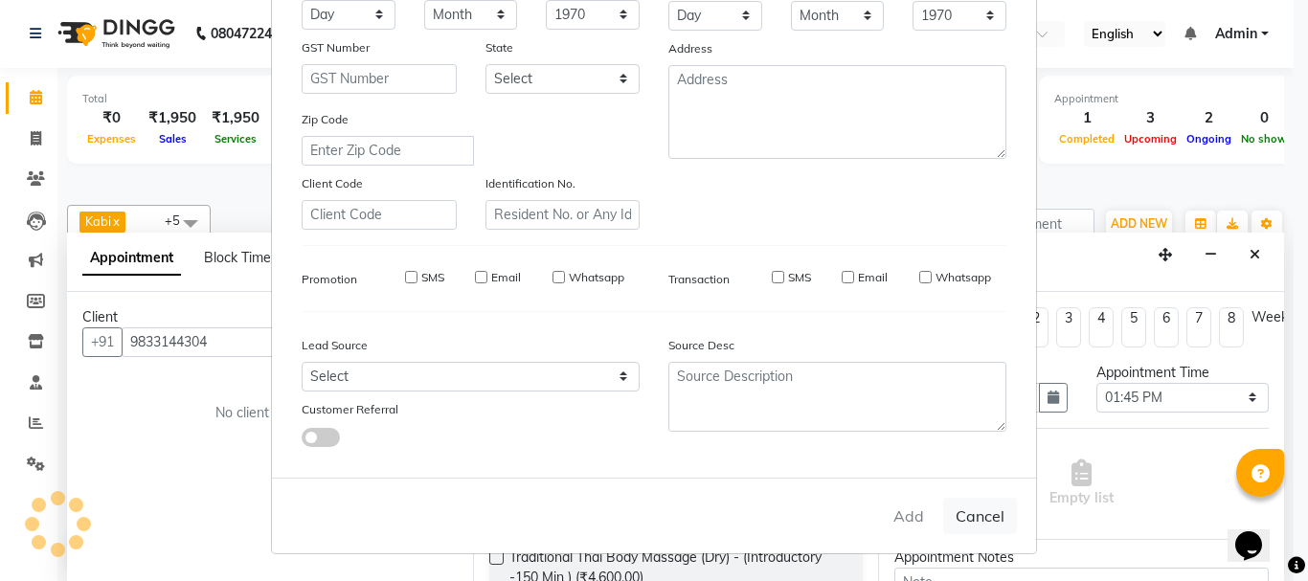
select select
checkbox input "false"
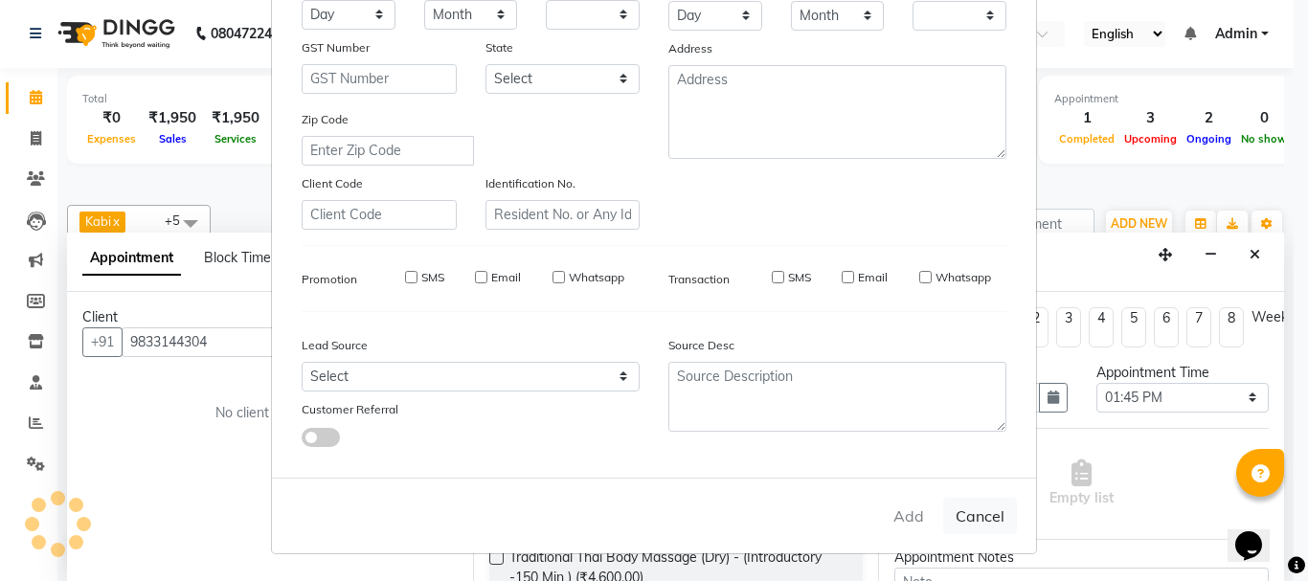
checkbox input "false"
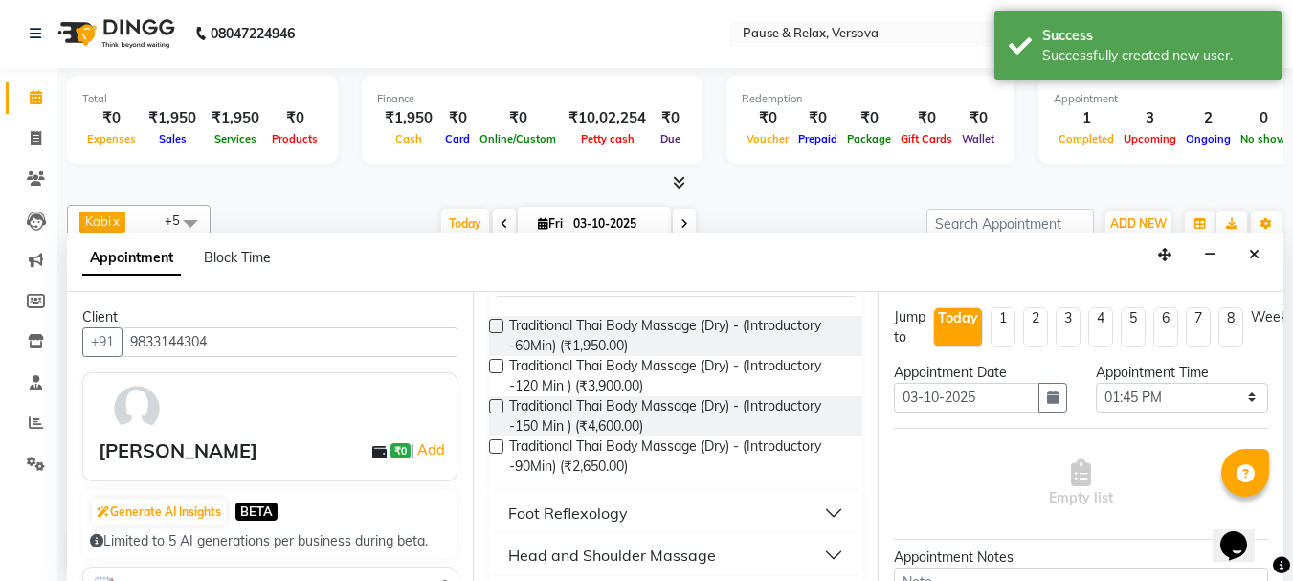
scroll to position [160, 0]
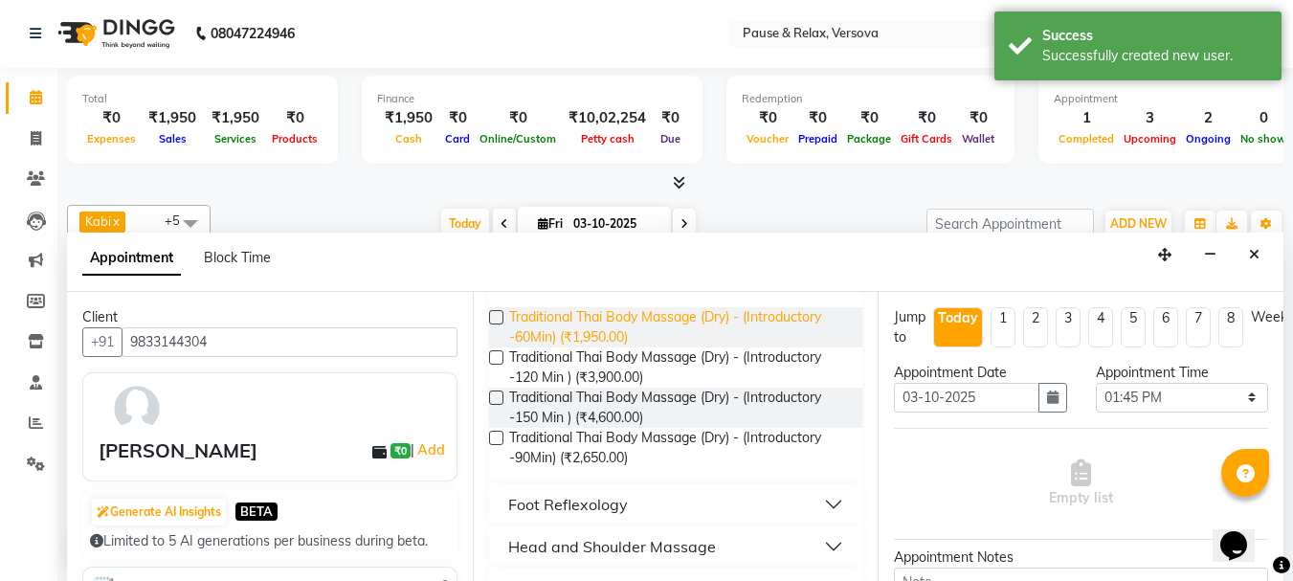
click at [631, 331] on span "Traditional Thai Body Massage (Dry) - (Introductory -60Min) (₹1,950.00)" at bounding box center [678, 327] width 339 height 40
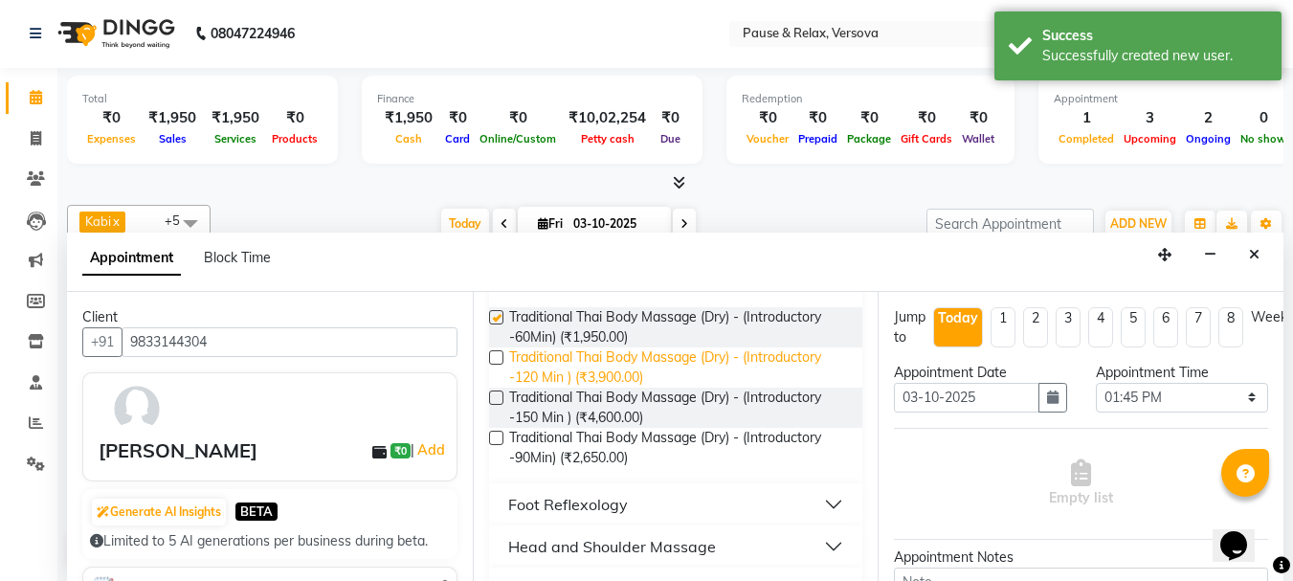
checkbox input "false"
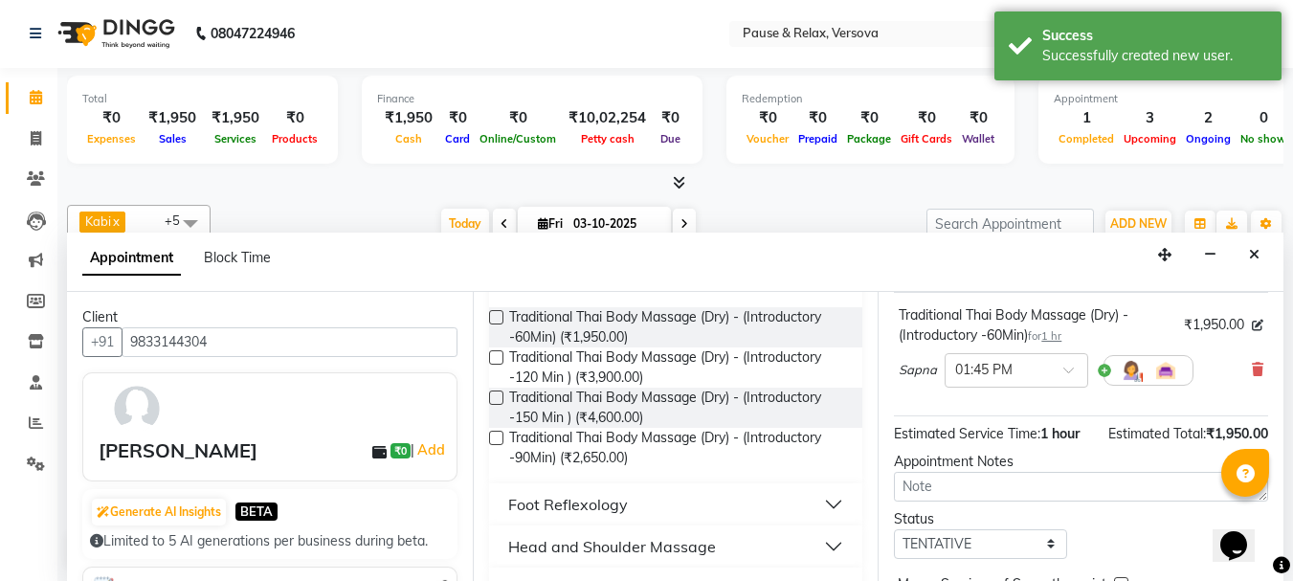
scroll to position [249, 0]
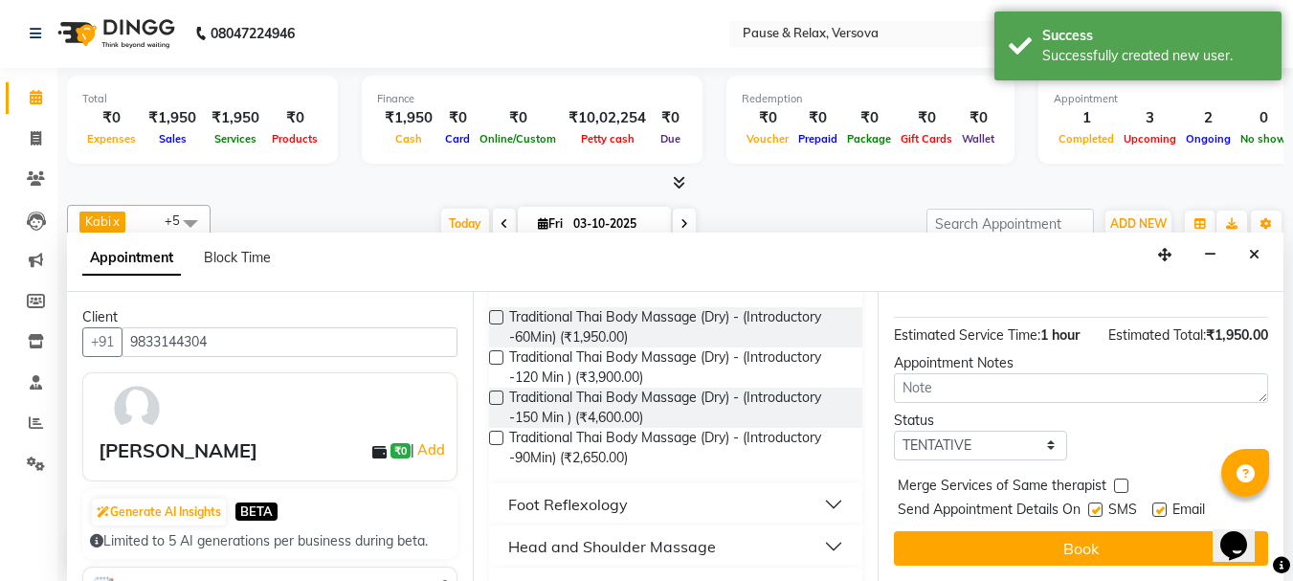
click at [1156, 503] on label at bounding box center [1160, 510] width 14 height 14
click at [1156, 505] on input "checkbox" at bounding box center [1159, 511] width 12 height 12
checkbox input "false"
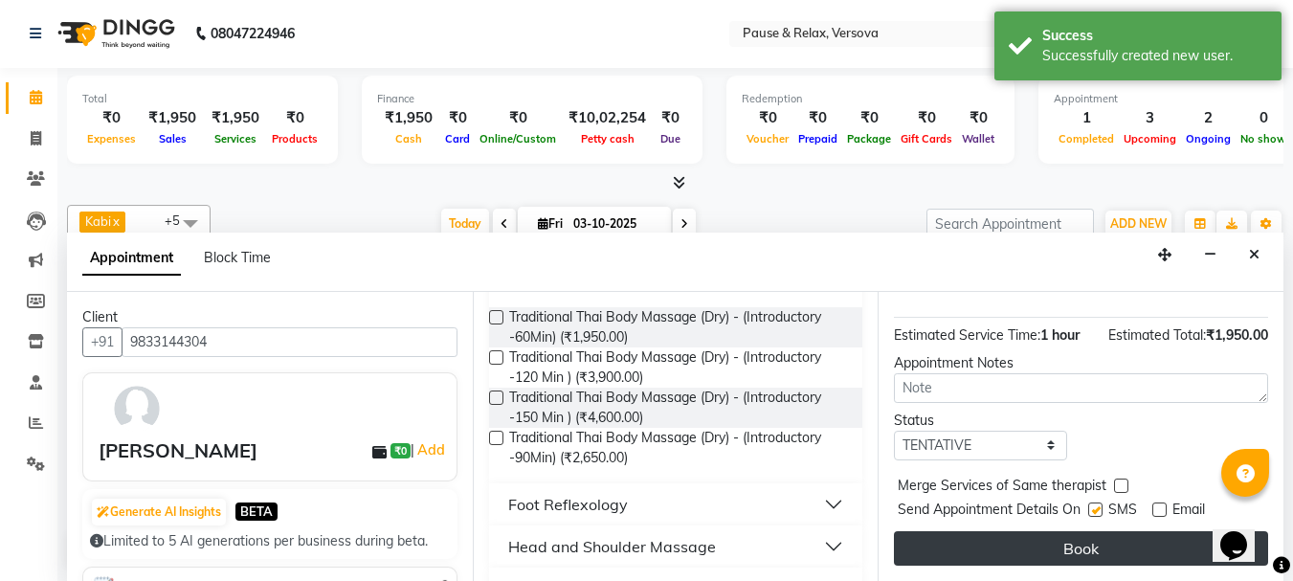
click at [1178, 537] on button "Book" at bounding box center [1081, 548] width 374 height 34
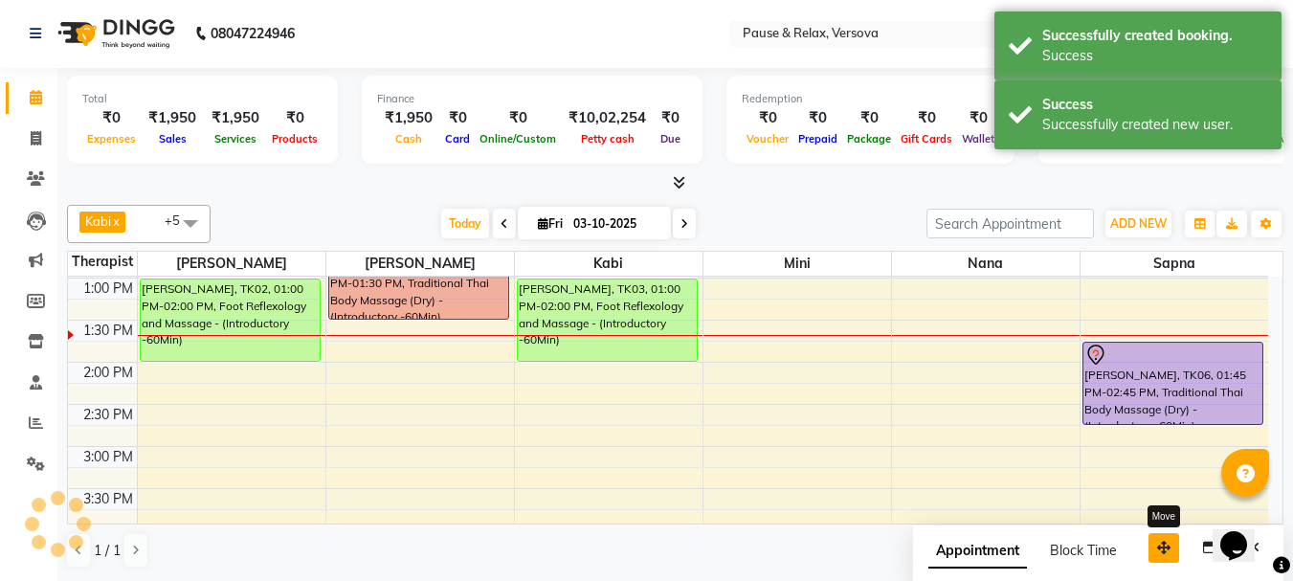
scroll to position [0, 0]
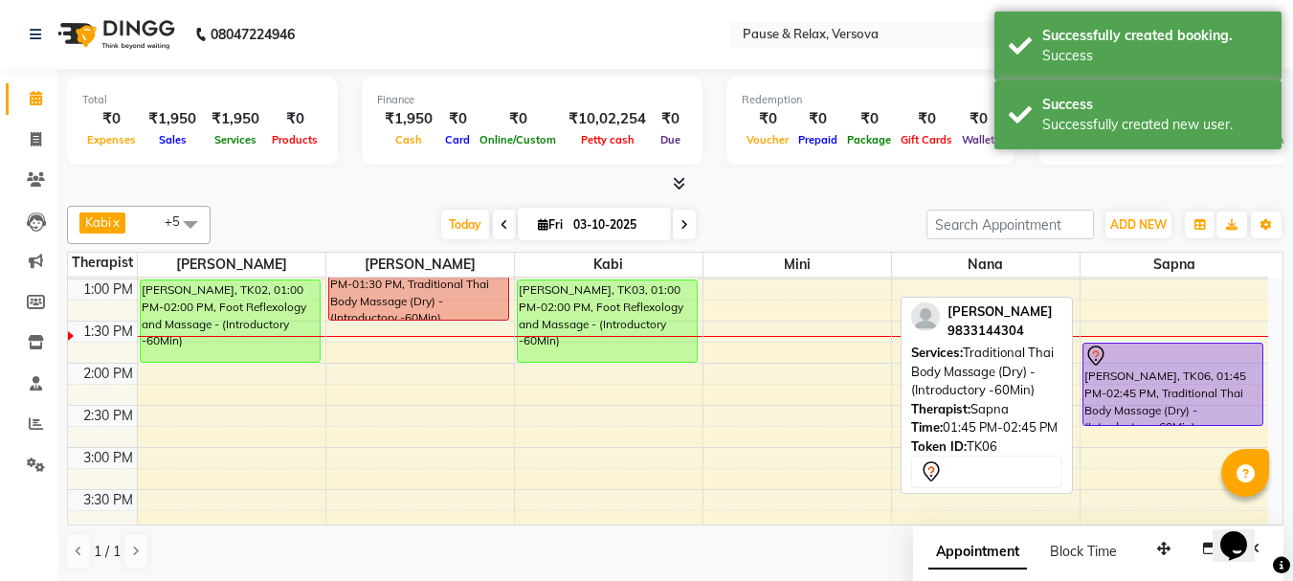
click at [1191, 352] on div at bounding box center [1174, 356] width 178 height 23
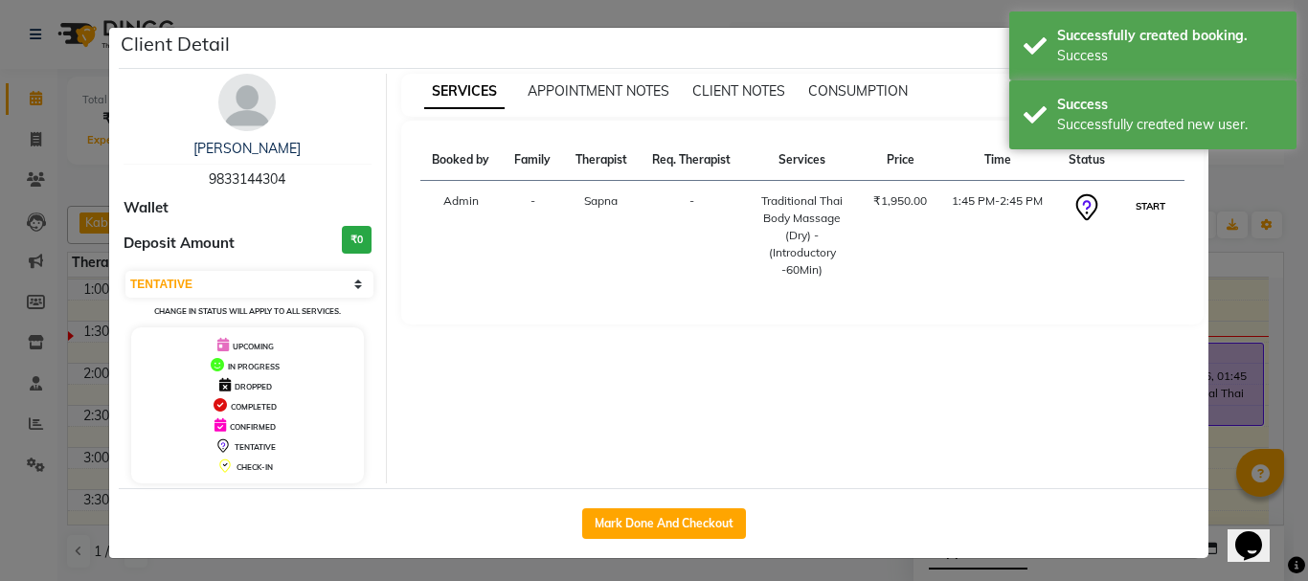
click at [1133, 209] on button "START" at bounding box center [1150, 206] width 39 height 24
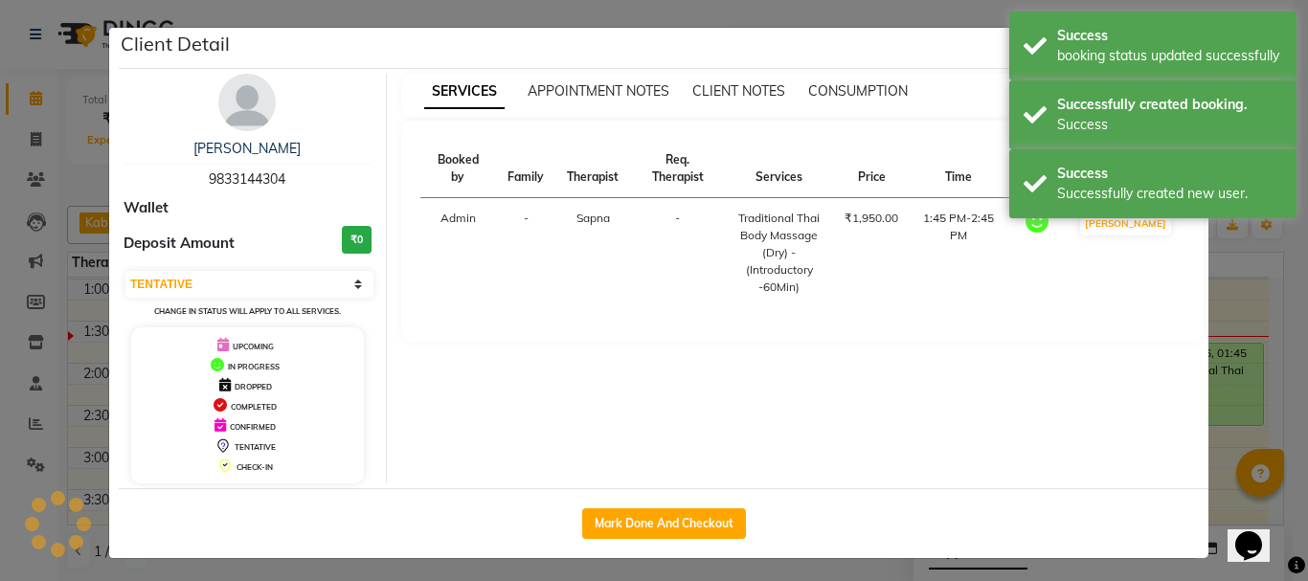
select select "1"
click at [1244, 291] on ngb-modal-window "Client Detail Sharoni Sen 9833144304 Wallet Deposit Amount ₹0 Select IN SERVICE…" at bounding box center [654, 290] width 1308 height 581
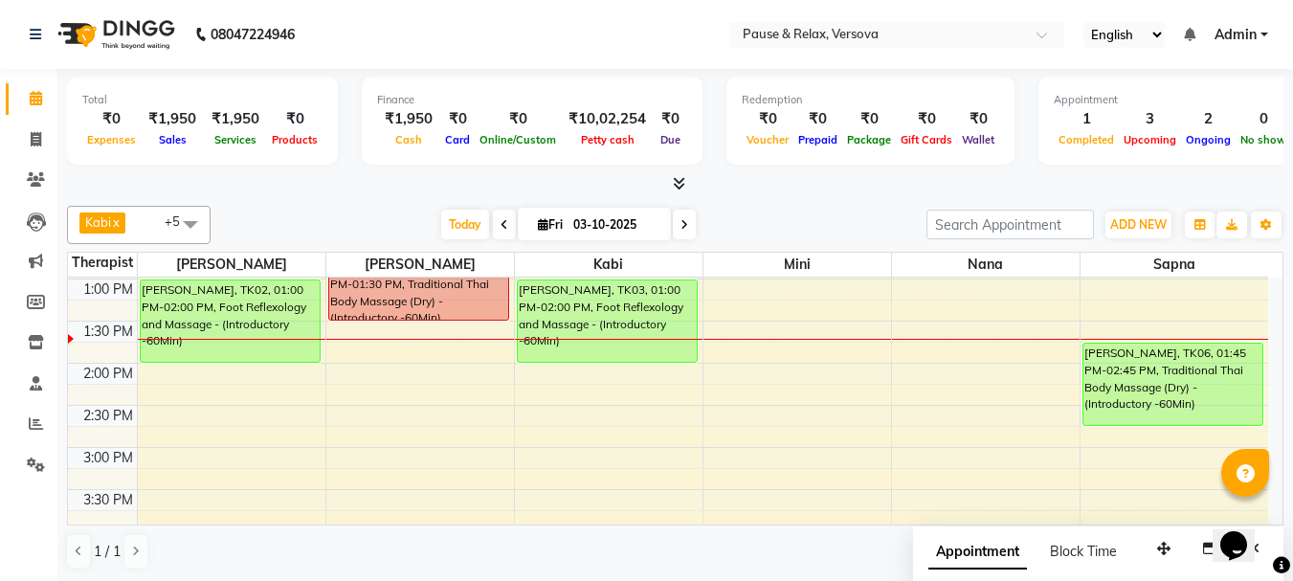
click at [681, 229] on icon at bounding box center [685, 224] width 8 height 11
type input "04-10-2025"
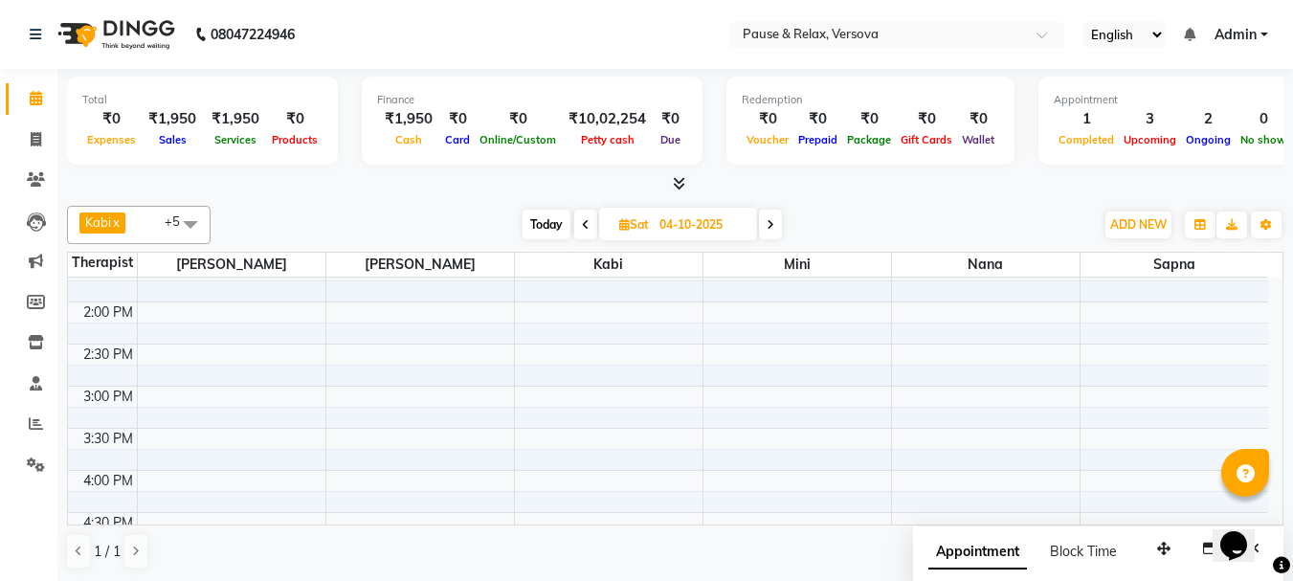
scroll to position [240, 0]
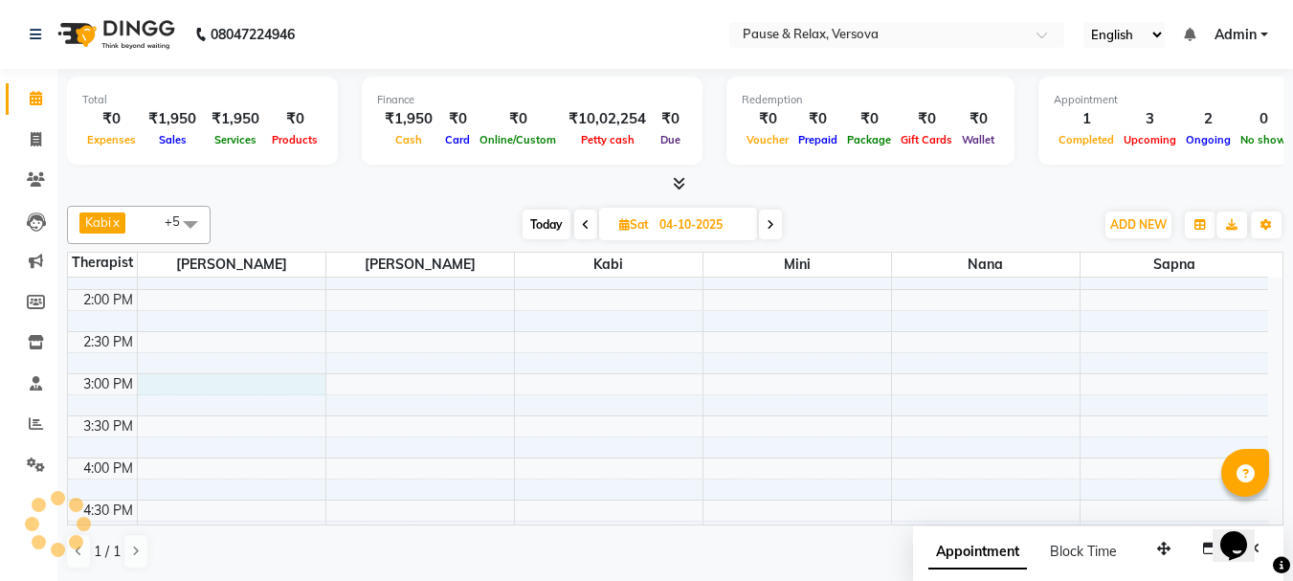
click at [175, 375] on div "11:00 AM 11:30 AM 12:00 PM 12:30 PM 1:00 PM 1:30 PM 2:00 PM 2:30 PM 3:00 PM 3:3…" at bounding box center [668, 500] width 1200 height 926
select select "53337"
select select "900"
select select "tentative"
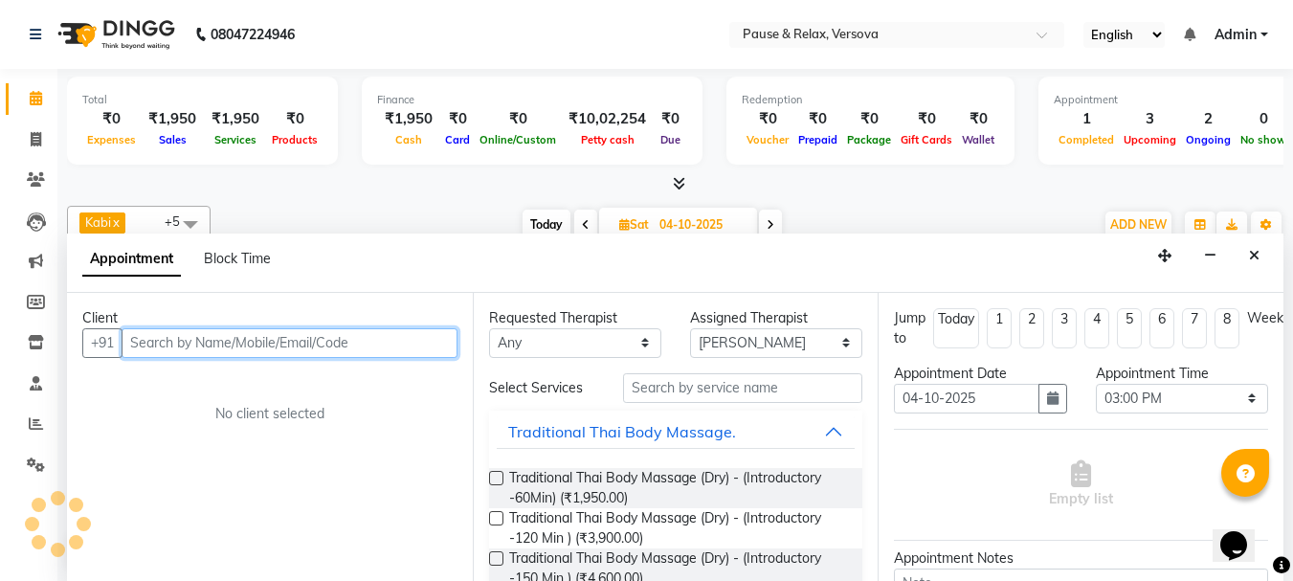
scroll to position [1, 0]
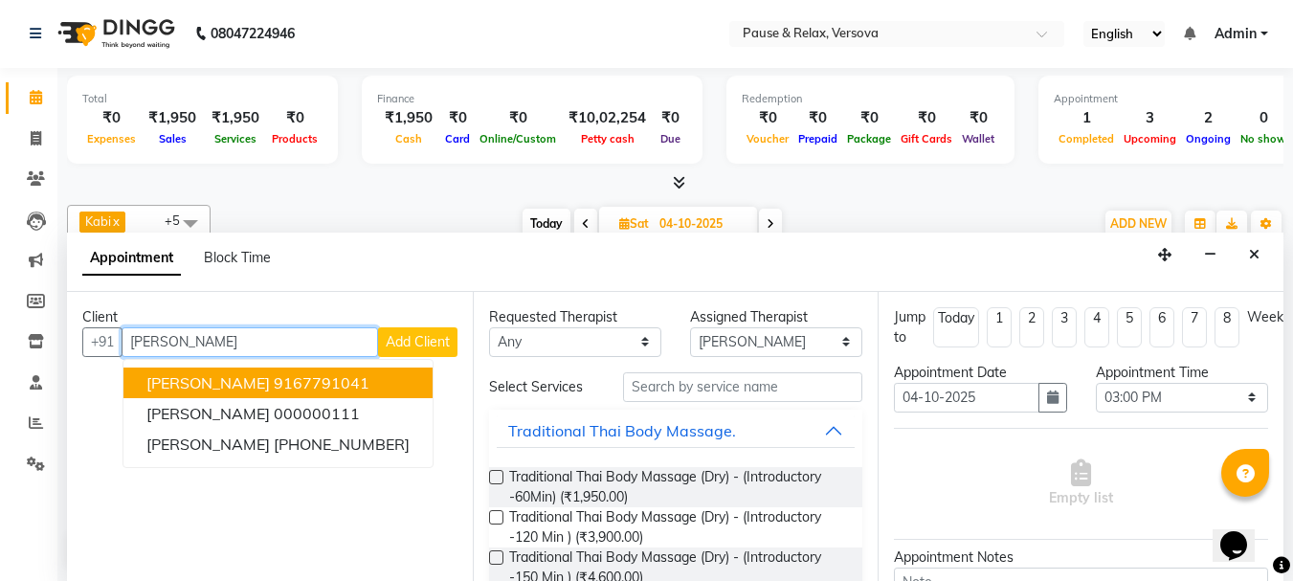
click at [314, 383] on ngb-highlight "9167791041" at bounding box center [322, 382] width 96 height 19
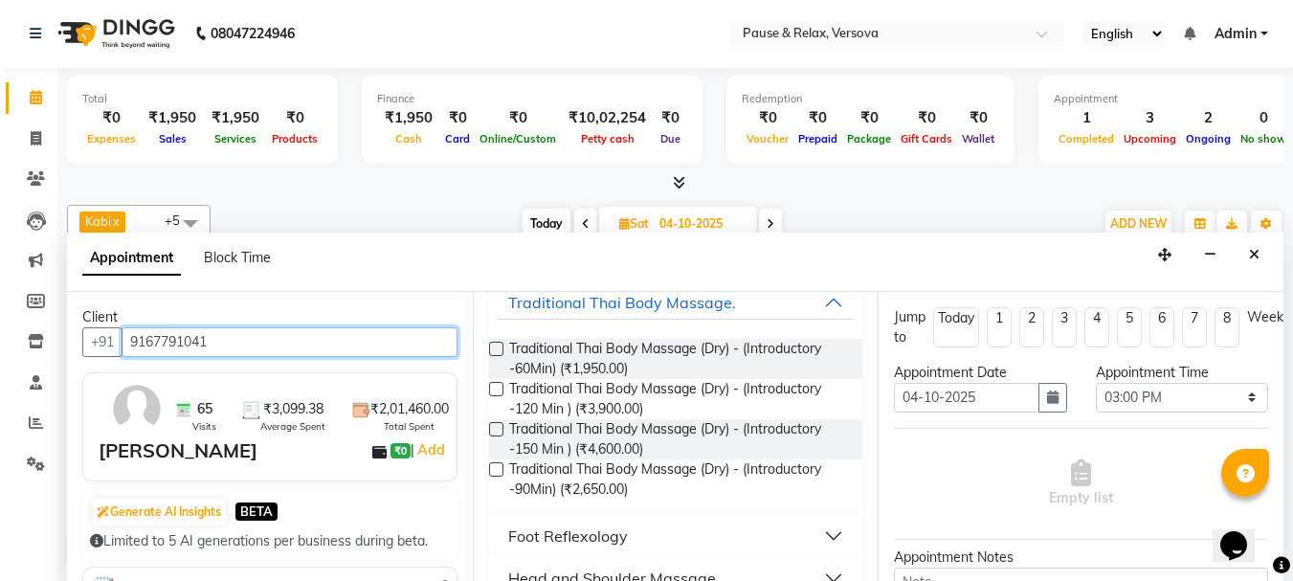
scroll to position [271, 0]
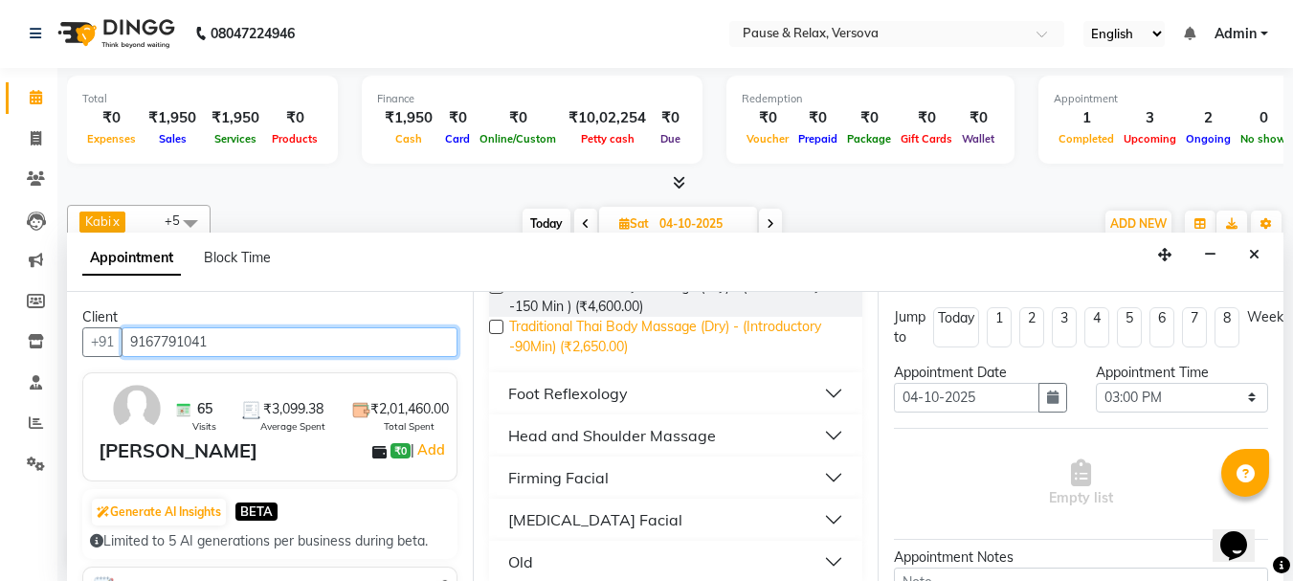
type input "9167791041"
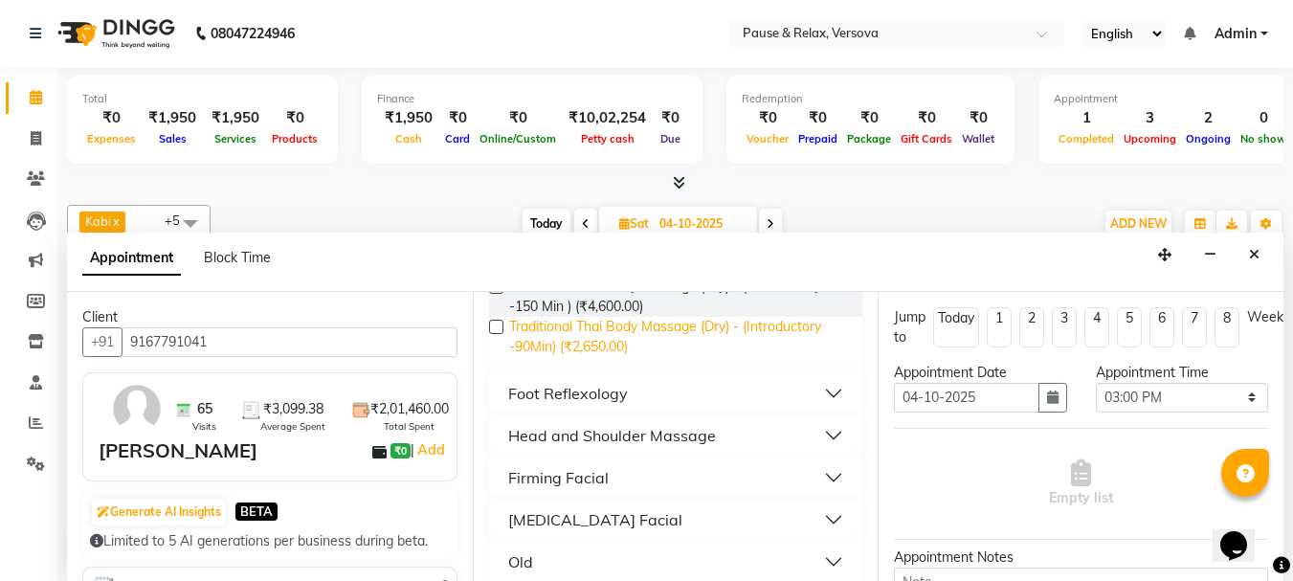
click at [572, 341] on span "Traditional Thai Body Massage (Dry) - (Introductory -90Min) (₹2,650.00)" at bounding box center [678, 337] width 339 height 40
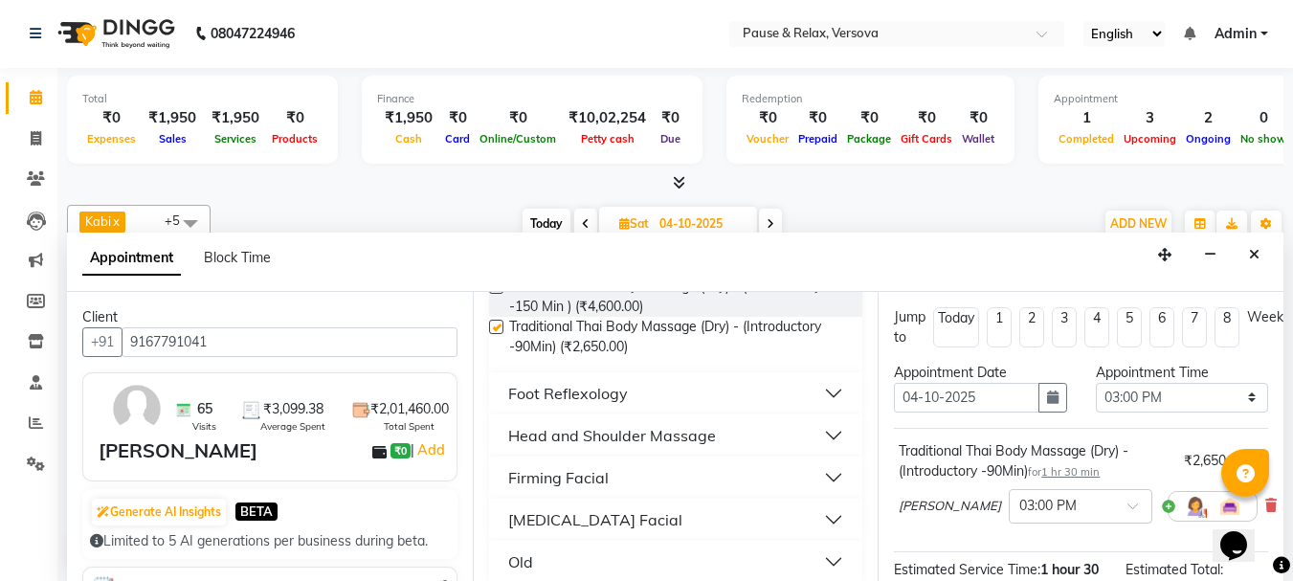
checkbox input "false"
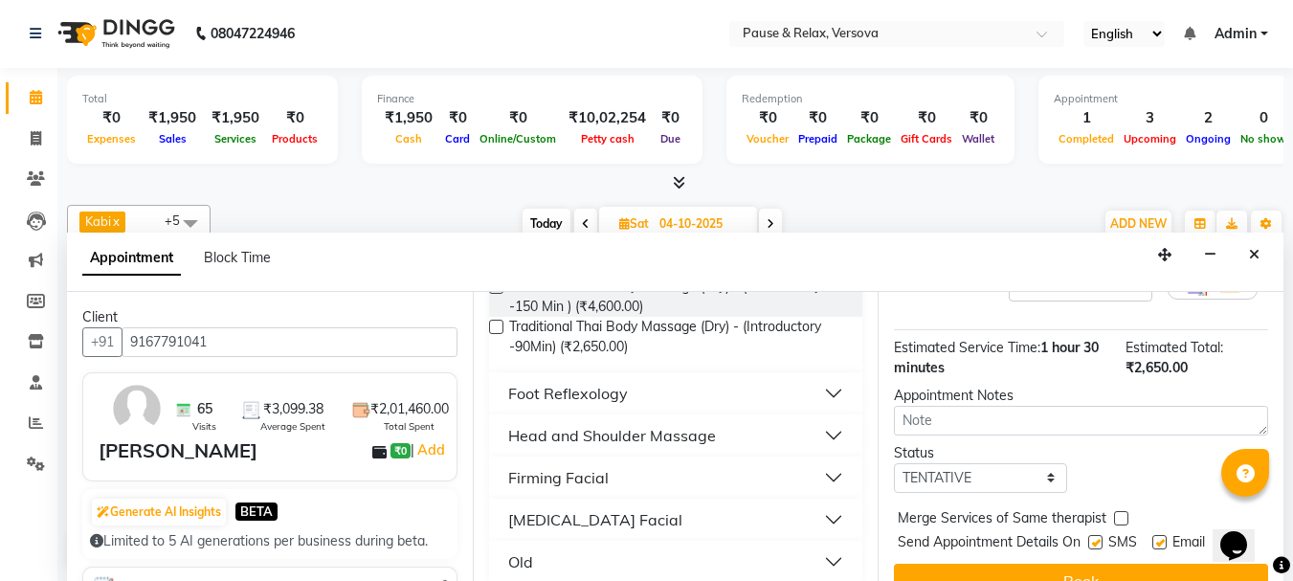
scroll to position [272, 0]
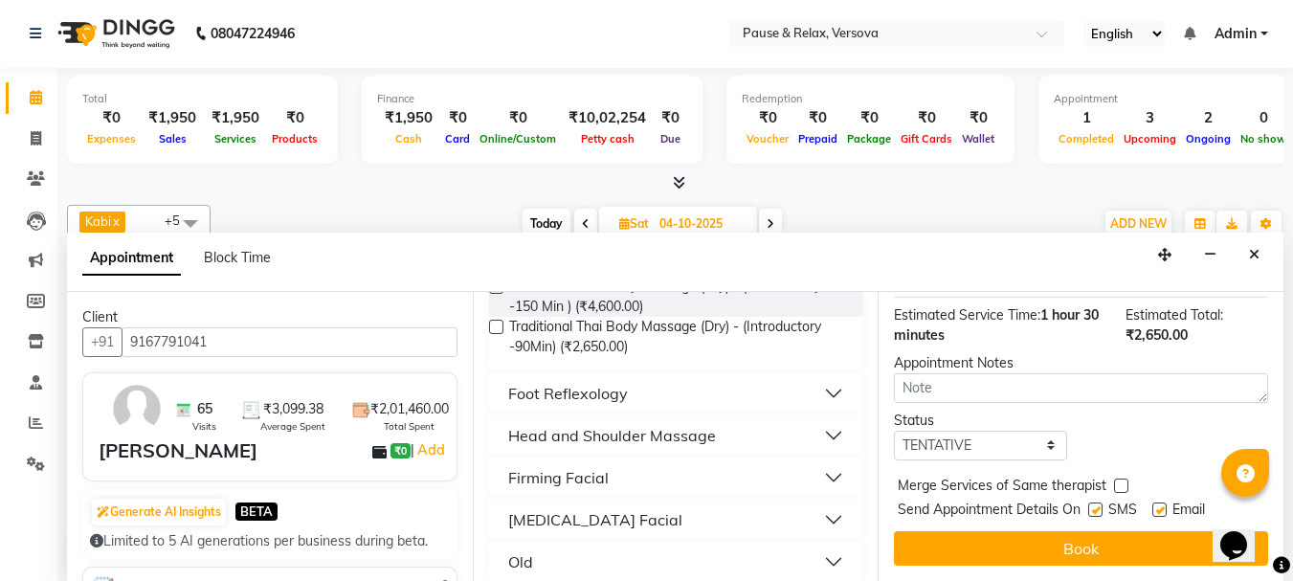
click at [1160, 503] on label at bounding box center [1160, 510] width 14 height 14
click at [1160, 505] on input "checkbox" at bounding box center [1159, 511] width 12 height 12
checkbox input "false"
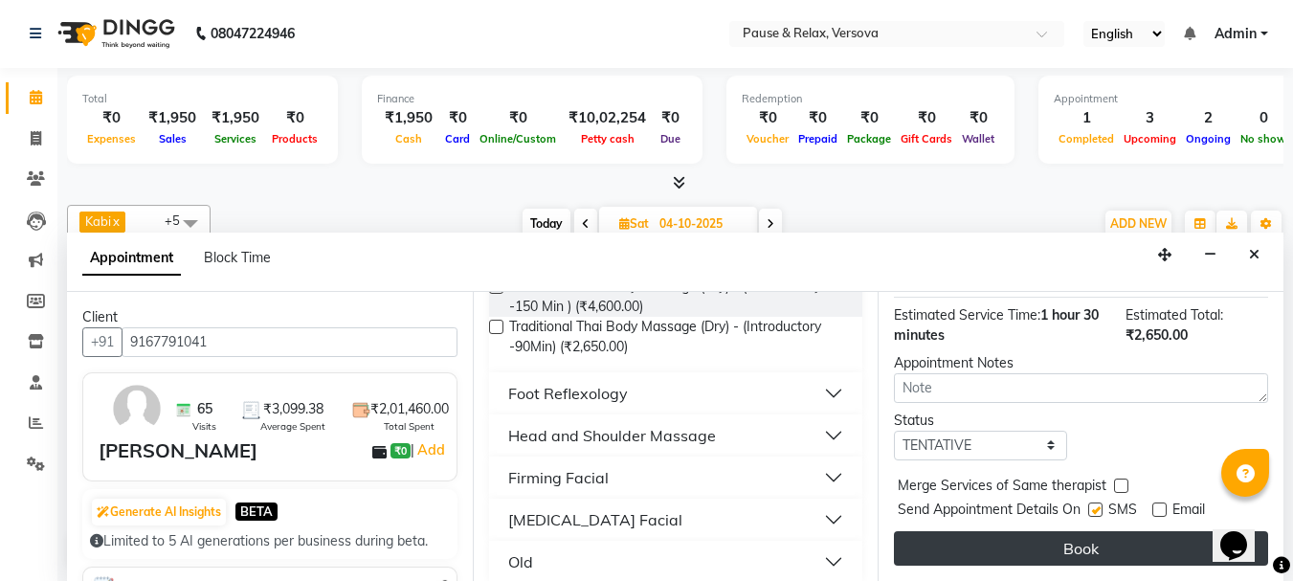
click at [1152, 531] on button "Book" at bounding box center [1081, 548] width 374 height 34
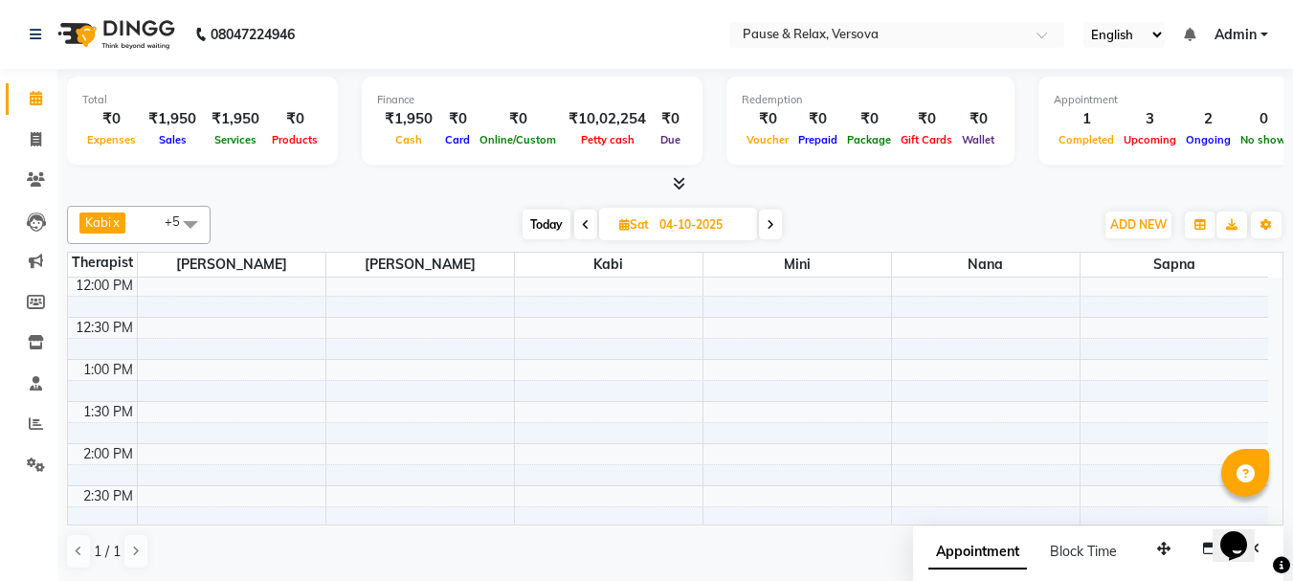
scroll to position [74, 0]
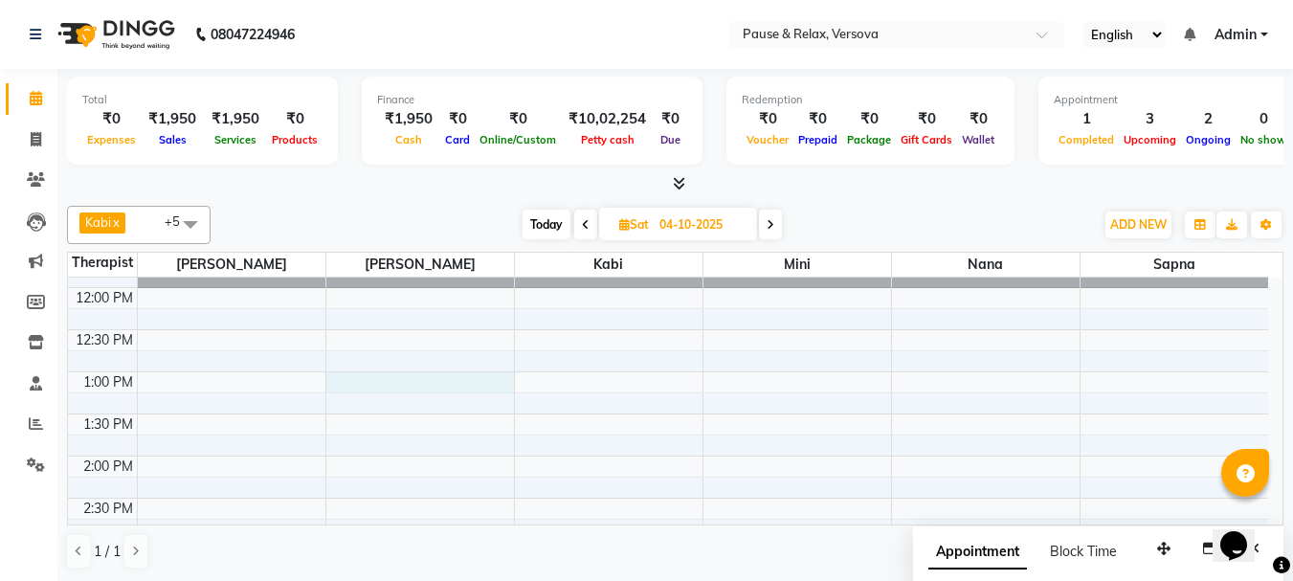
select select "53336"
select select "780"
select select "tentative"
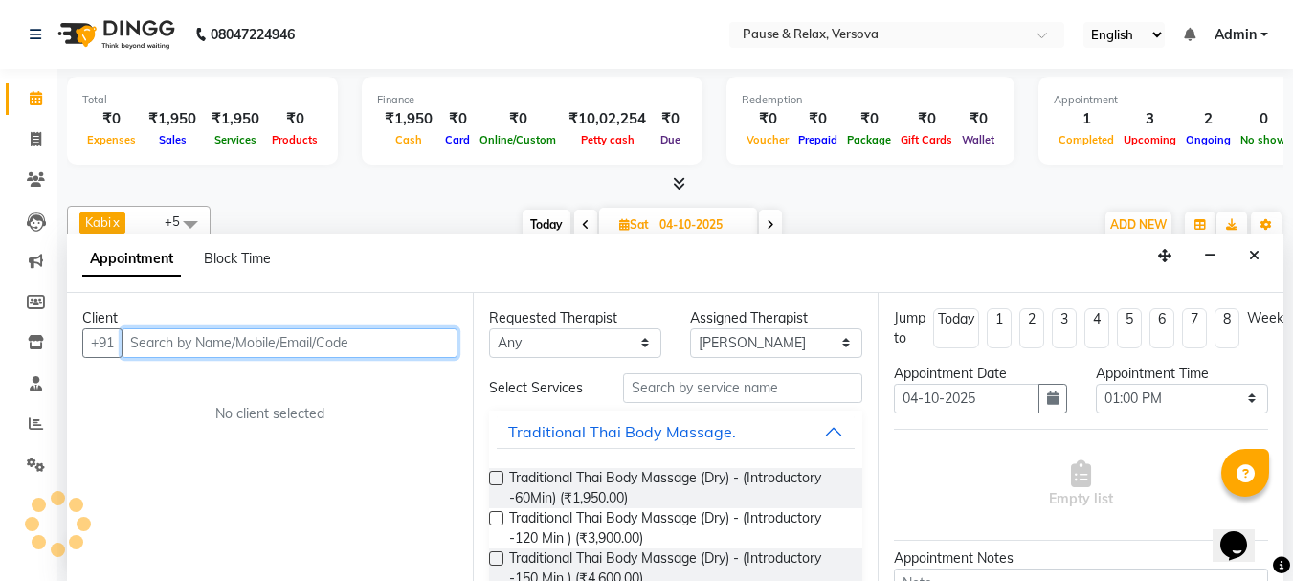
scroll to position [1, 0]
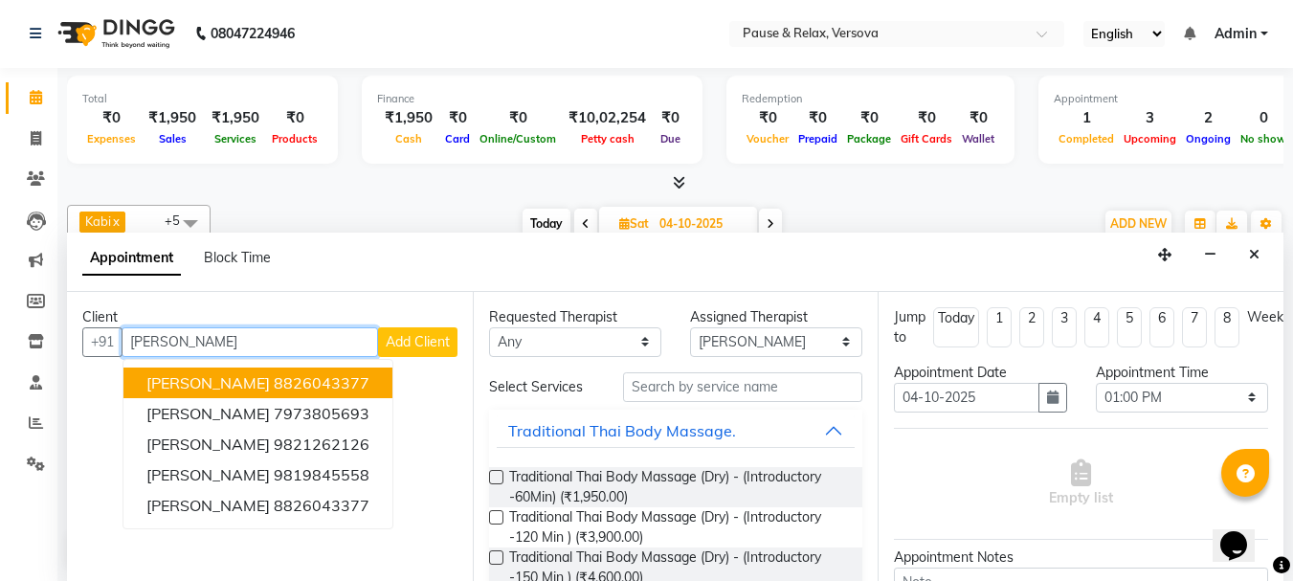
click at [322, 383] on ngb-highlight "8826043377" at bounding box center [322, 382] width 96 height 19
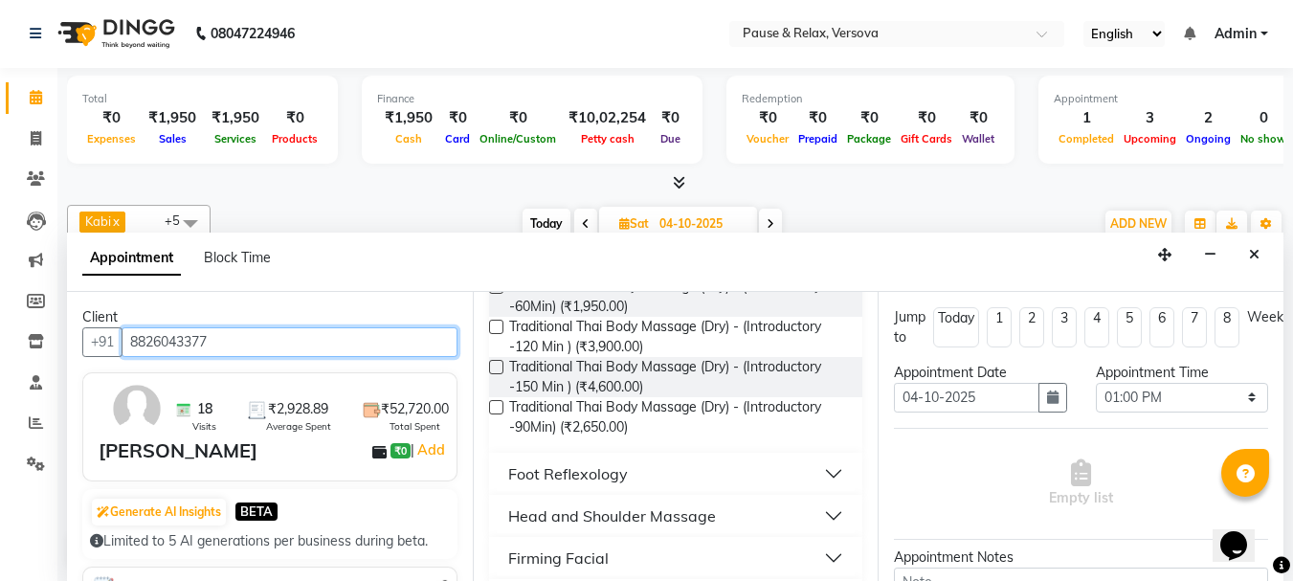
scroll to position [204, 0]
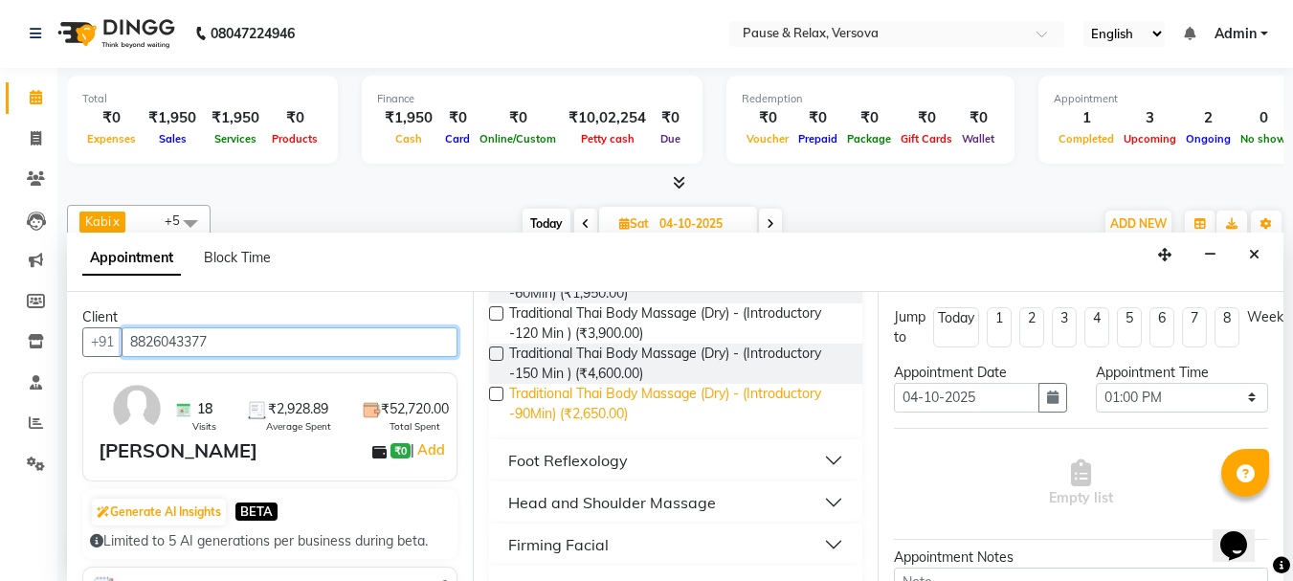
type input "8826043377"
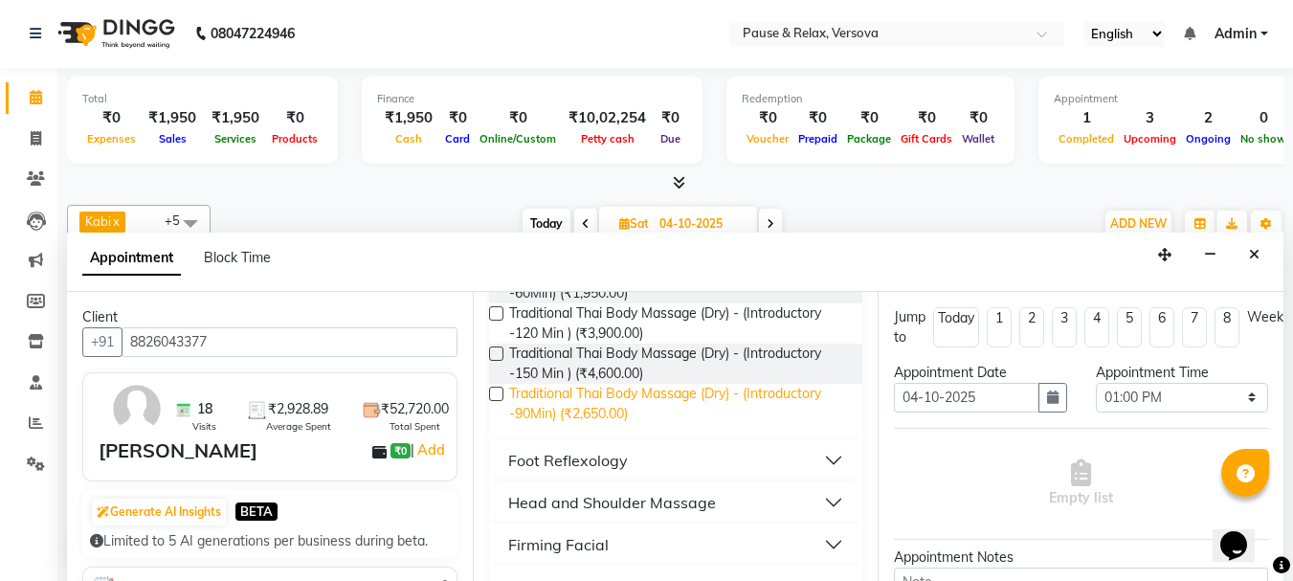
click at [608, 392] on span "Traditional Thai Body Massage (Dry) - (Introductory -90Min) (₹2,650.00)" at bounding box center [678, 404] width 339 height 40
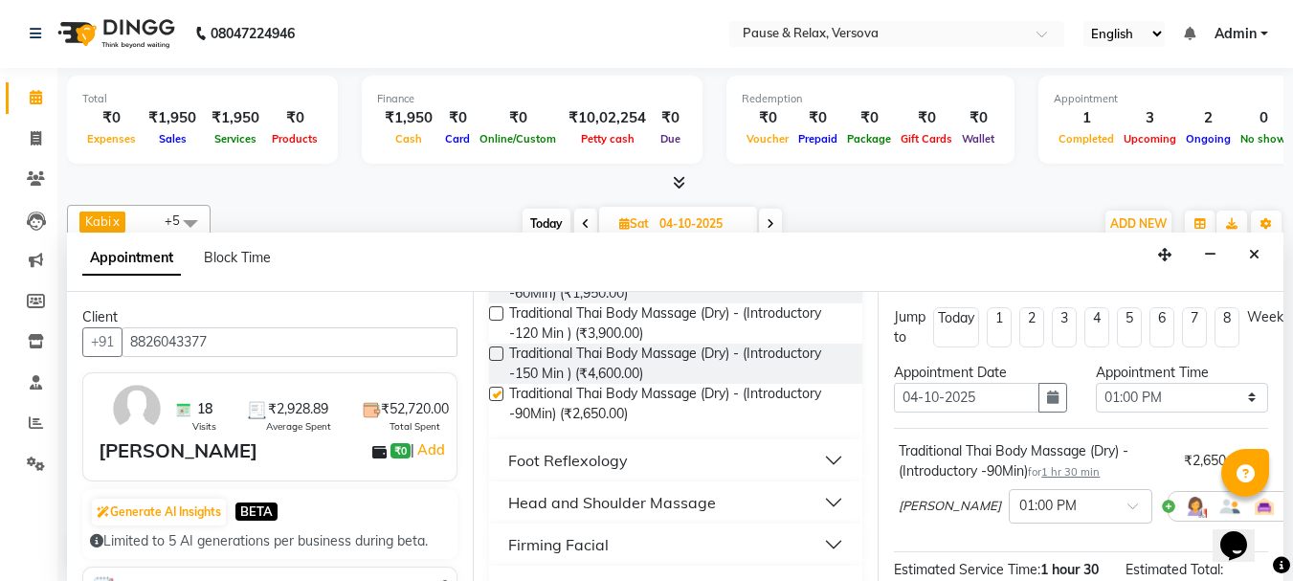
checkbox input "false"
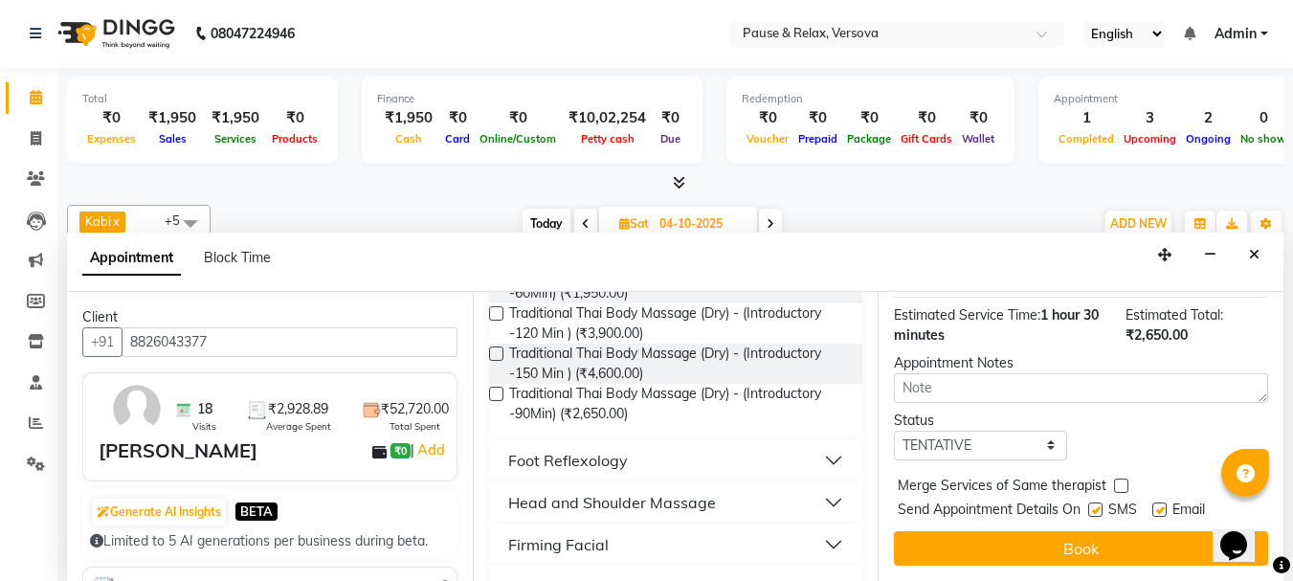
drag, startPoint x: 1277, startPoint y: 343, endPoint x: 21, endPoint y: 3, distance: 1301.1
click at [1159, 503] on label at bounding box center [1160, 510] width 14 height 14
click at [1159, 505] on input "checkbox" at bounding box center [1159, 511] width 12 height 12
checkbox input "false"
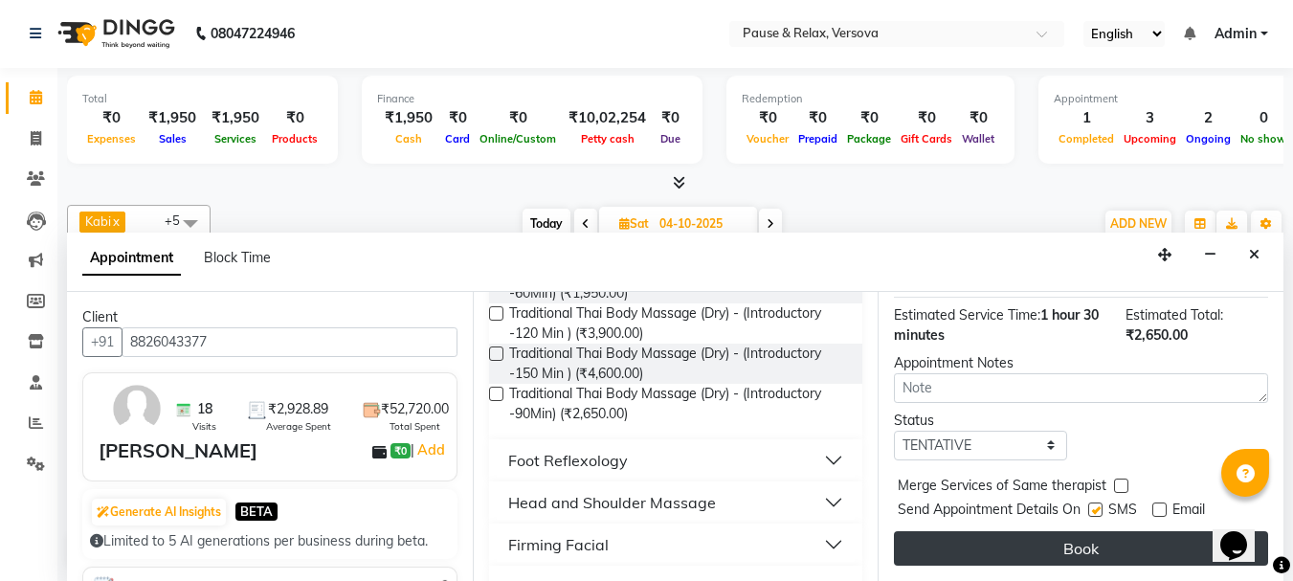
click at [1143, 531] on button "Book" at bounding box center [1081, 548] width 374 height 34
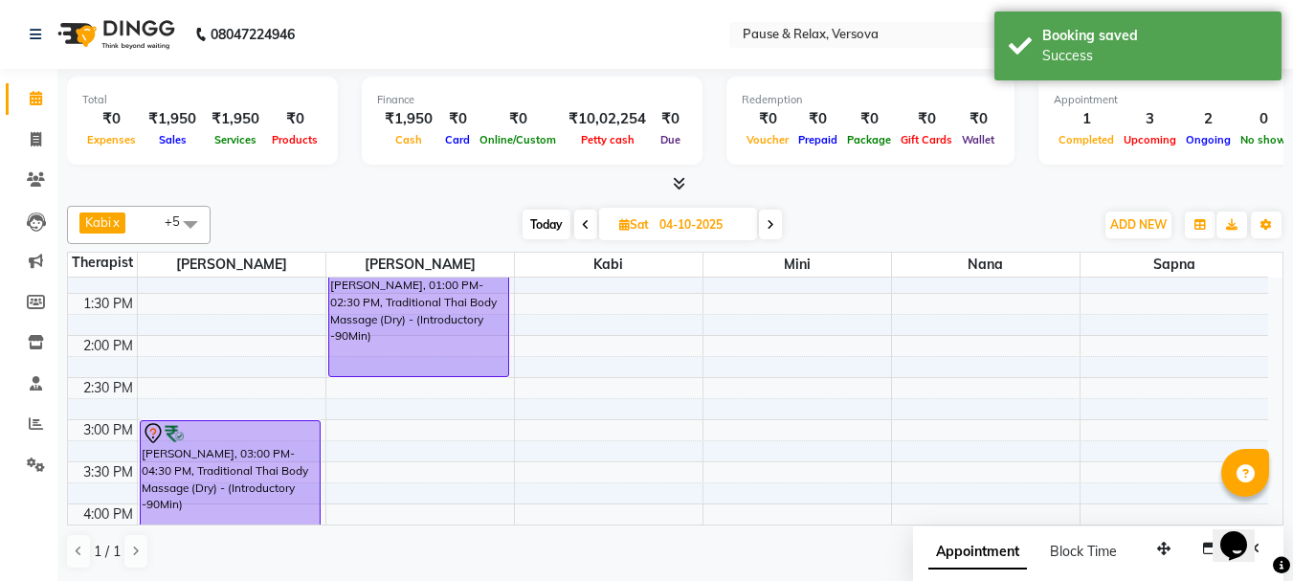
scroll to position [253, 0]
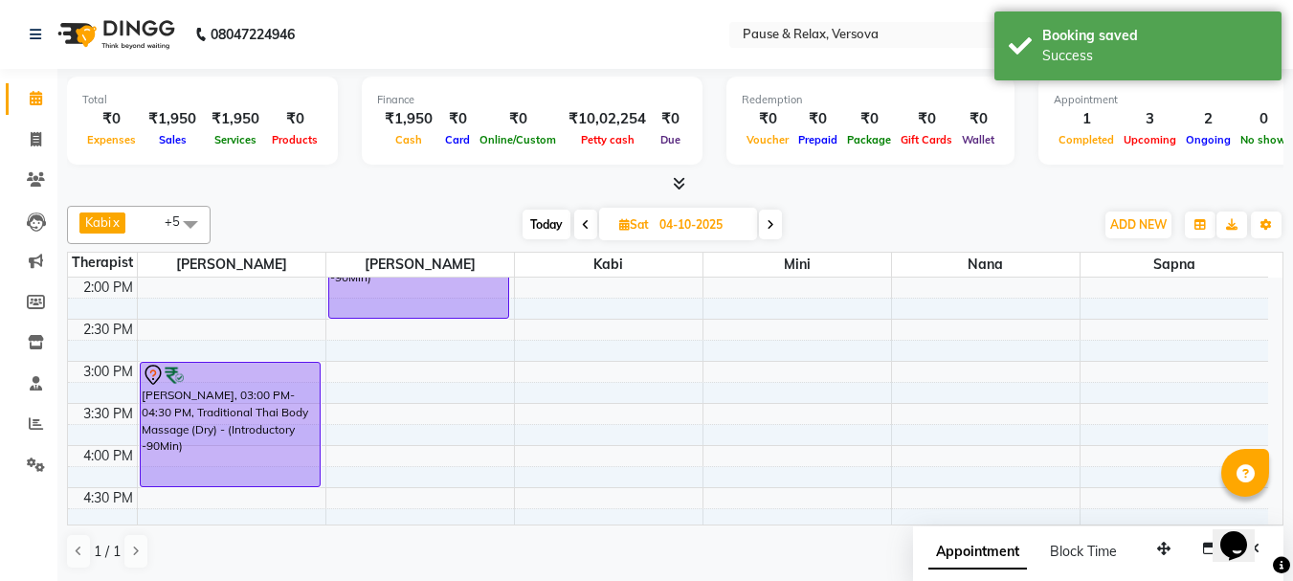
click at [550, 224] on span "Today" at bounding box center [547, 225] width 48 height 30
type input "03-10-2025"
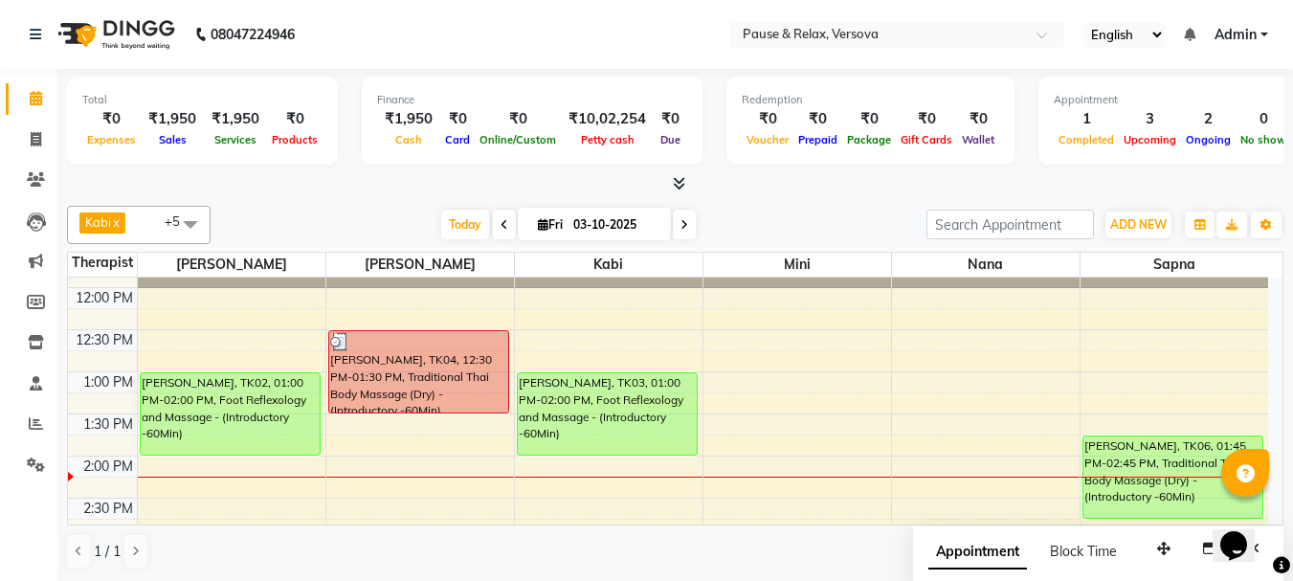
scroll to position [82, 0]
